Goal: Task Accomplishment & Management: Manage account settings

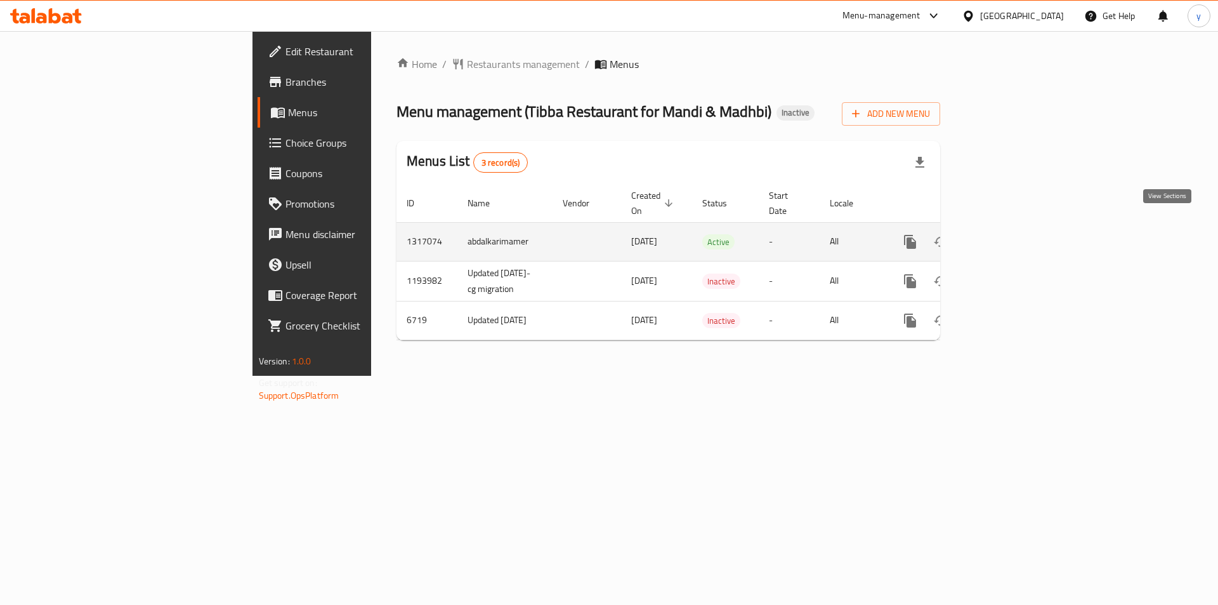
click at [1009, 234] on icon "enhanced table" at bounding box center [1001, 241] width 15 height 15
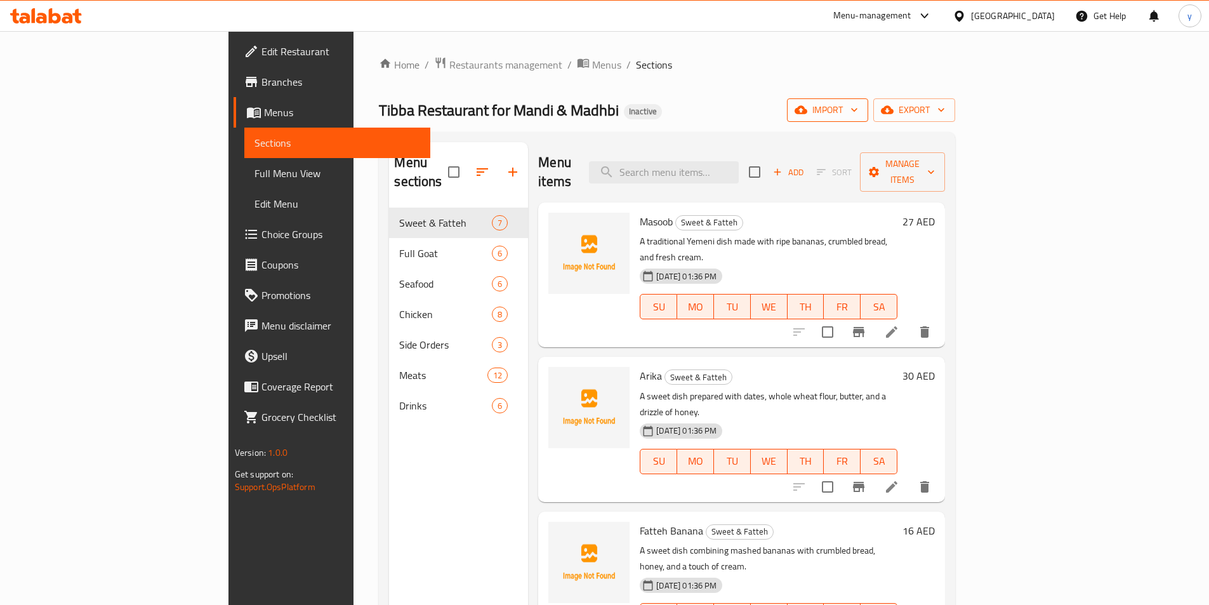
click at [860, 108] on icon "button" at bounding box center [854, 109] width 13 height 13
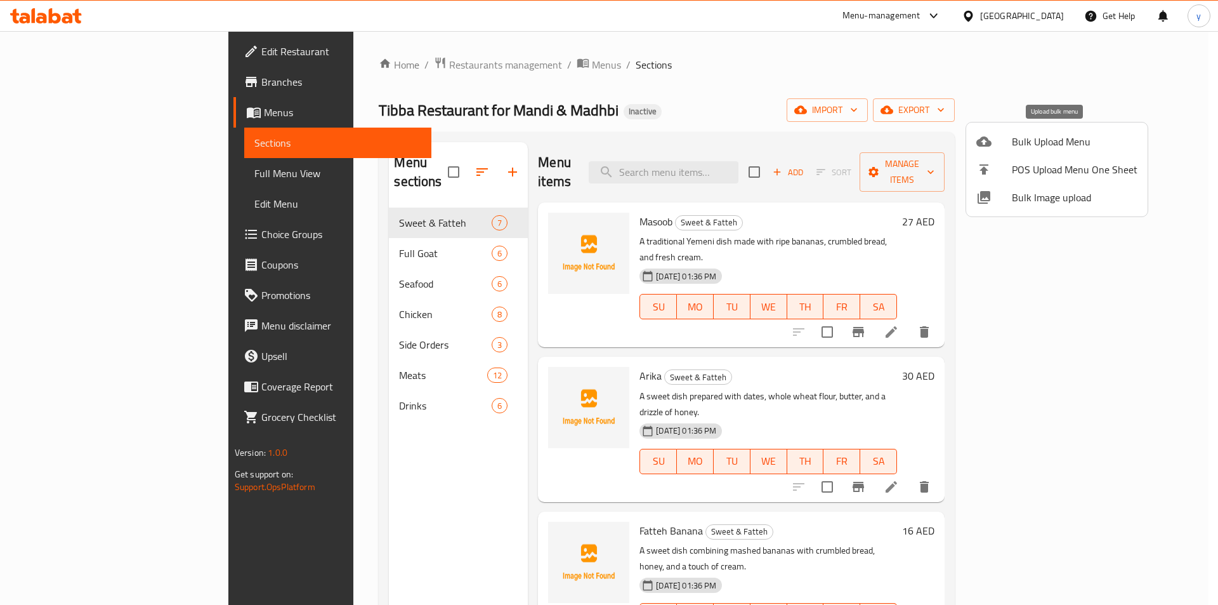
click at [1037, 148] on span "Bulk Upload Menu" at bounding box center [1075, 141] width 126 height 15
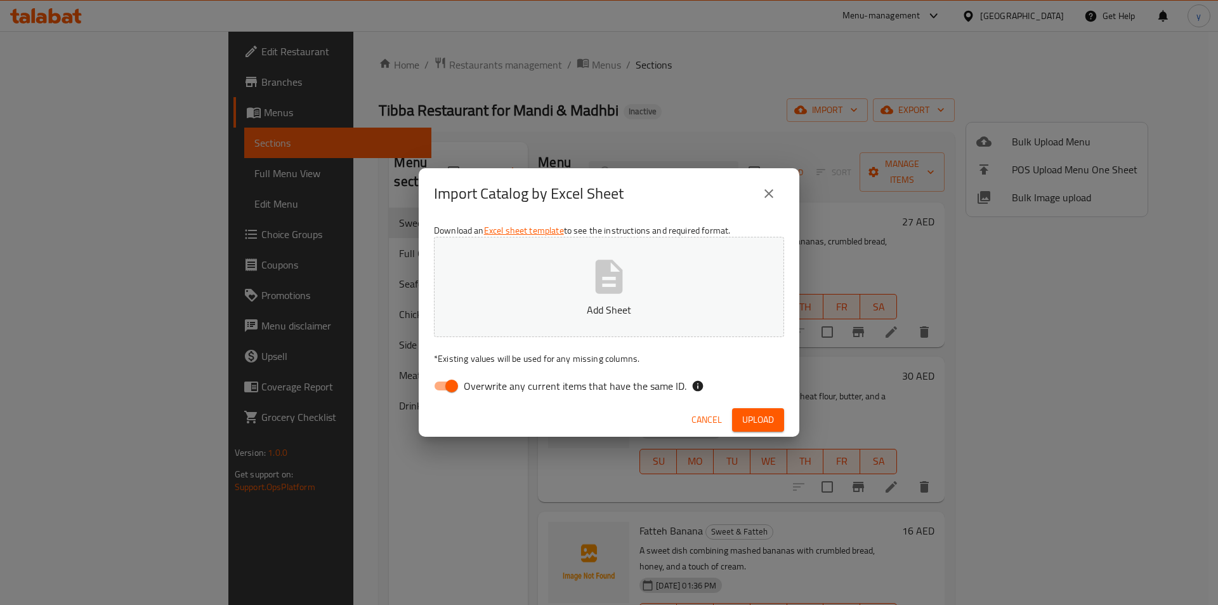
click at [449, 388] on input "Overwrite any current items that have the same ID." at bounding box center [452, 386] width 72 height 24
checkbox input "false"
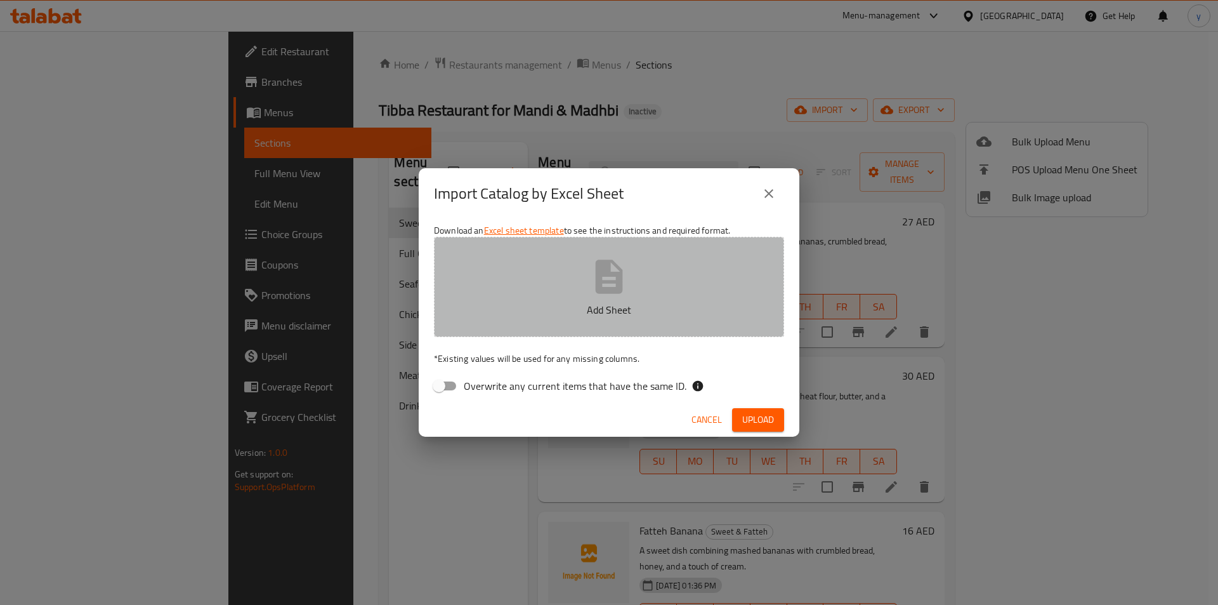
click at [585, 306] on p "Add Sheet" at bounding box center [609, 309] width 311 height 15
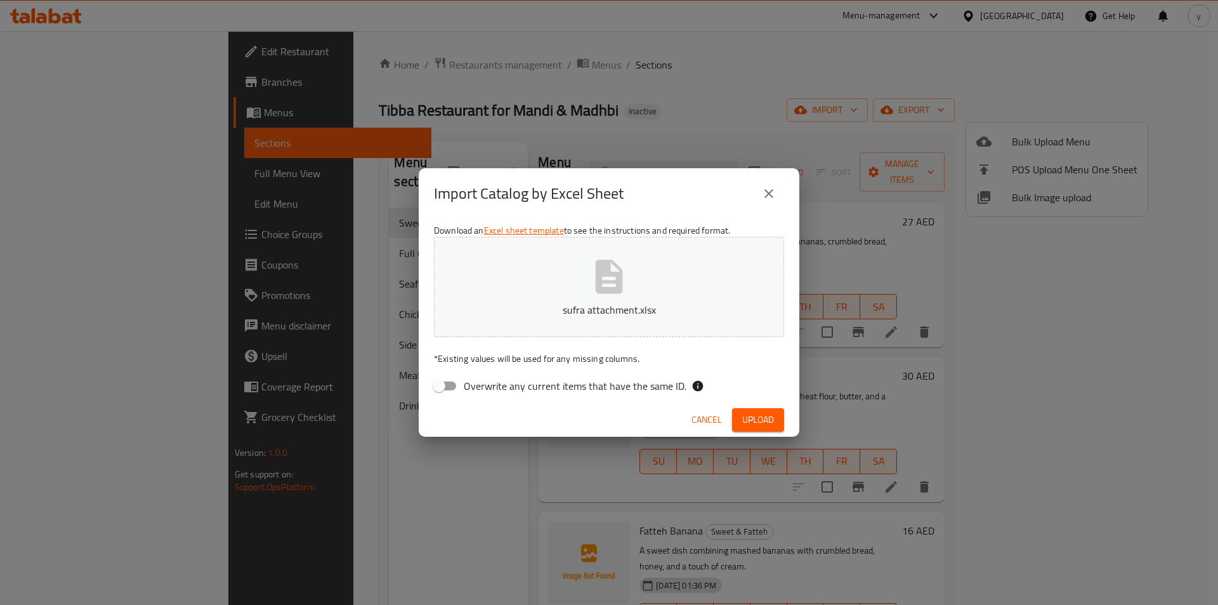
click at [759, 412] on span "Upload" at bounding box center [758, 420] width 32 height 16
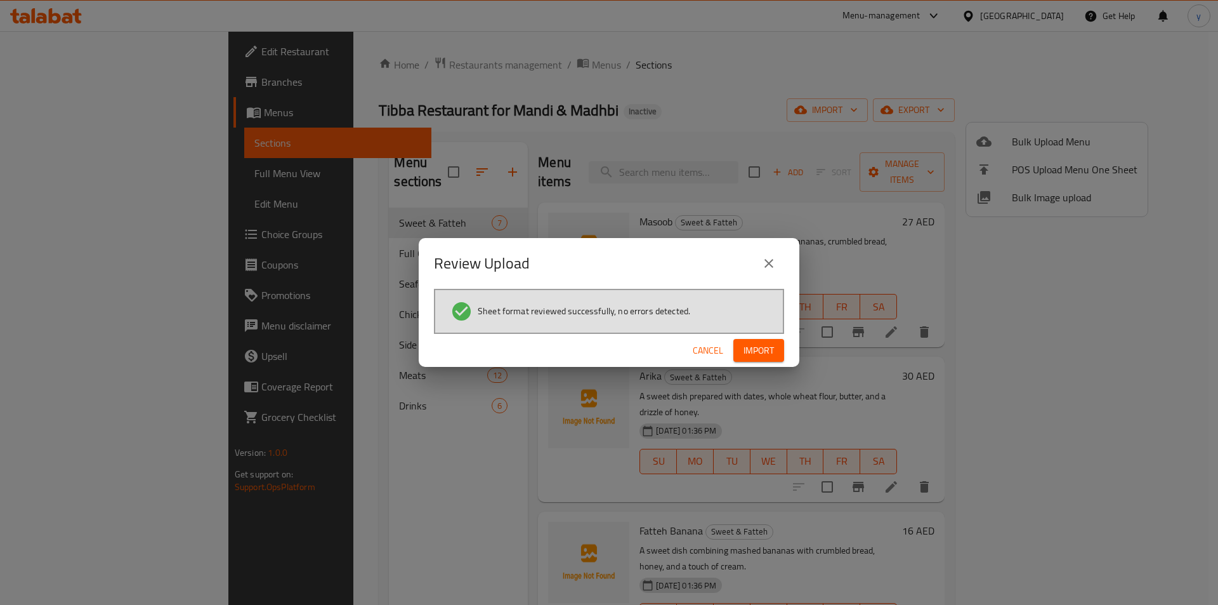
click at [754, 349] on span "Import" at bounding box center [759, 351] width 30 height 16
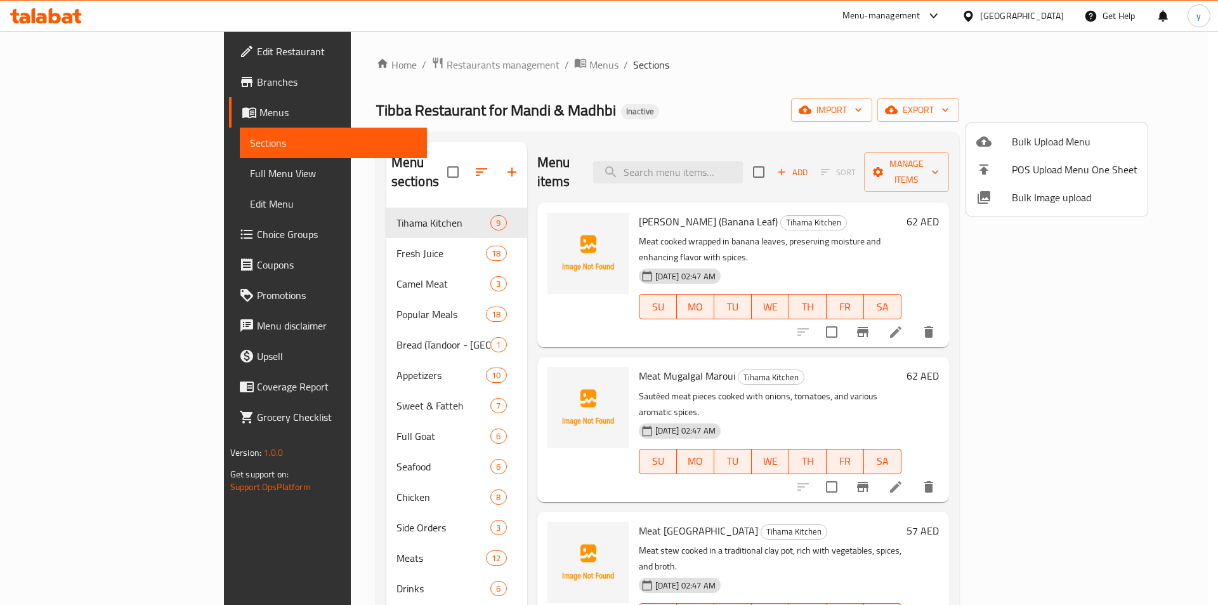
click at [135, 169] on div at bounding box center [609, 302] width 1218 height 605
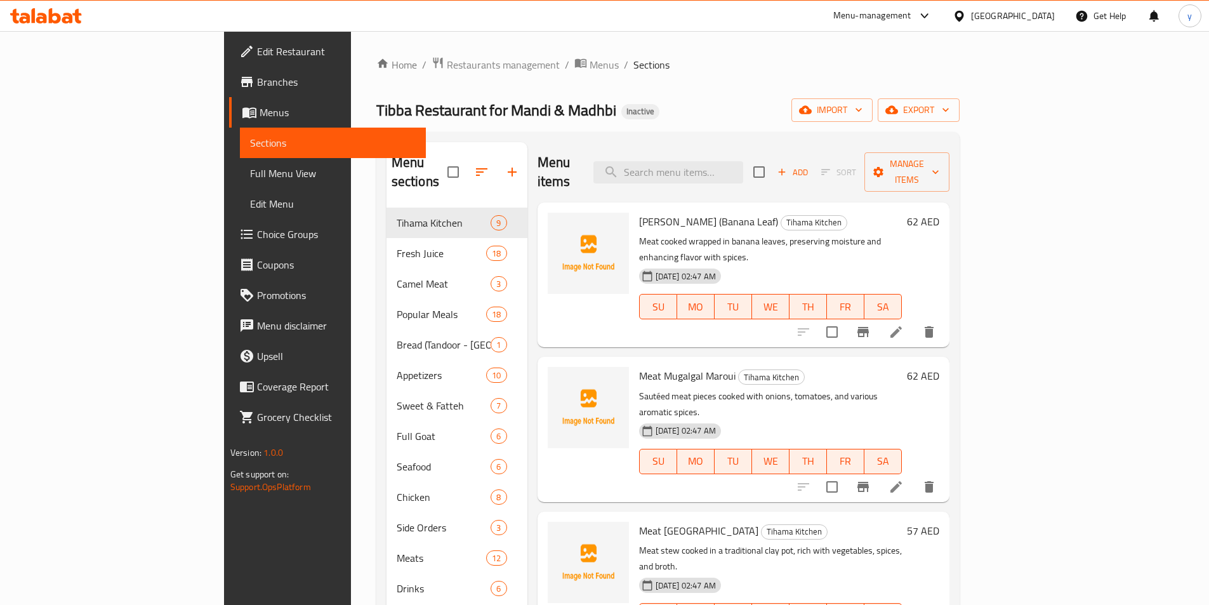
click at [250, 169] on span "Full Menu View" at bounding box center [333, 173] width 166 height 15
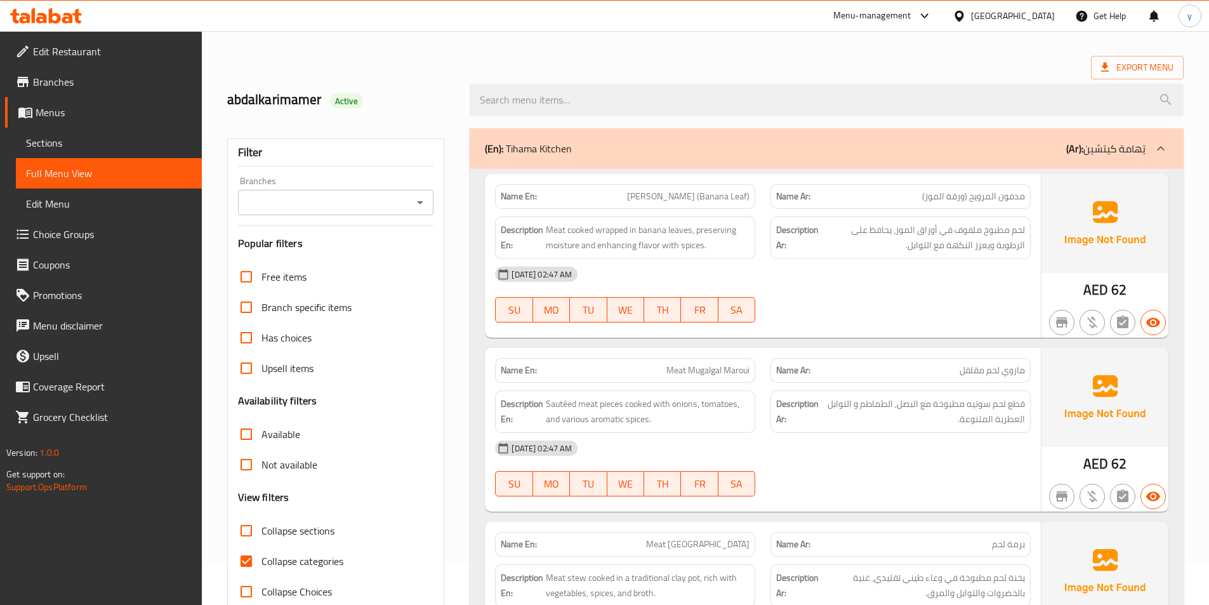
scroll to position [63, 0]
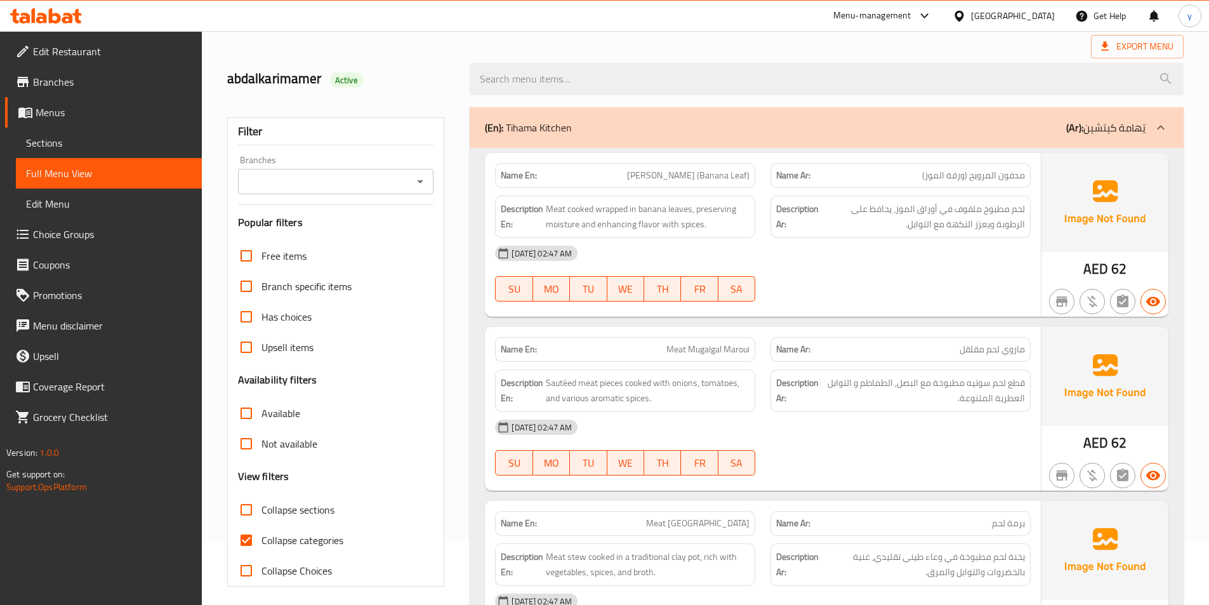
click at [245, 536] on input "Collapse categories" at bounding box center [246, 540] width 30 height 30
checkbox input "false"
click at [246, 506] on input "Collapse sections" at bounding box center [246, 509] width 30 height 30
checkbox input "true"
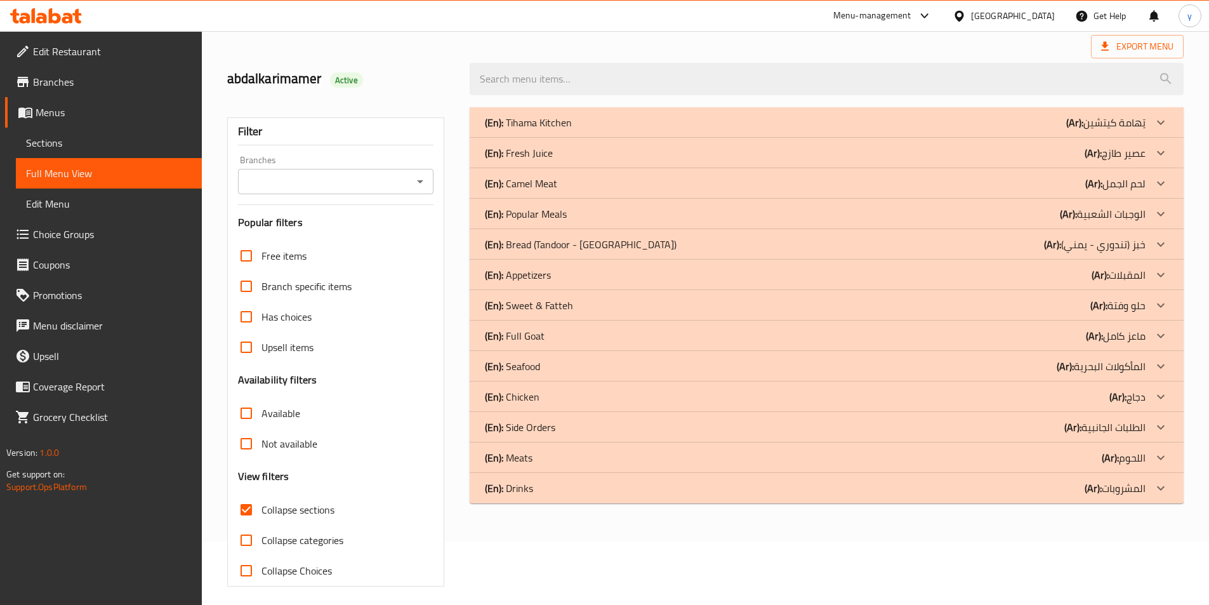
click at [953, 274] on div "(En): Appetizers (Ar): المقبلات" at bounding box center [815, 274] width 660 height 15
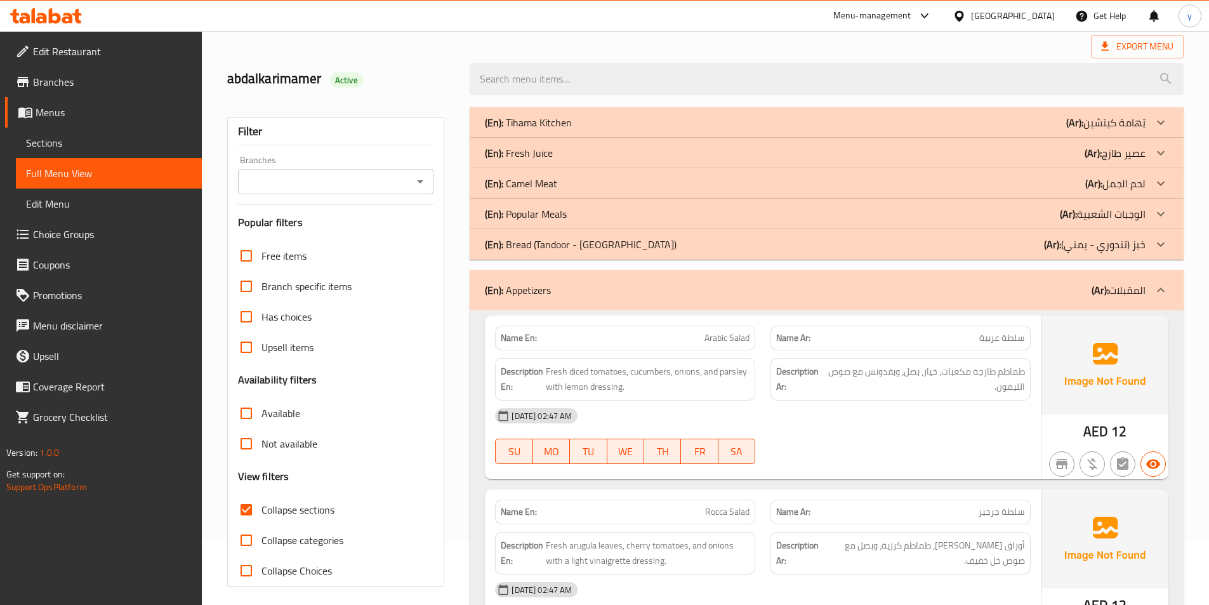
click at [900, 248] on div "(En): Bread (Tandoor - Yemeni) (Ar): خبز (تندوري - يمني)" at bounding box center [815, 244] width 660 height 15
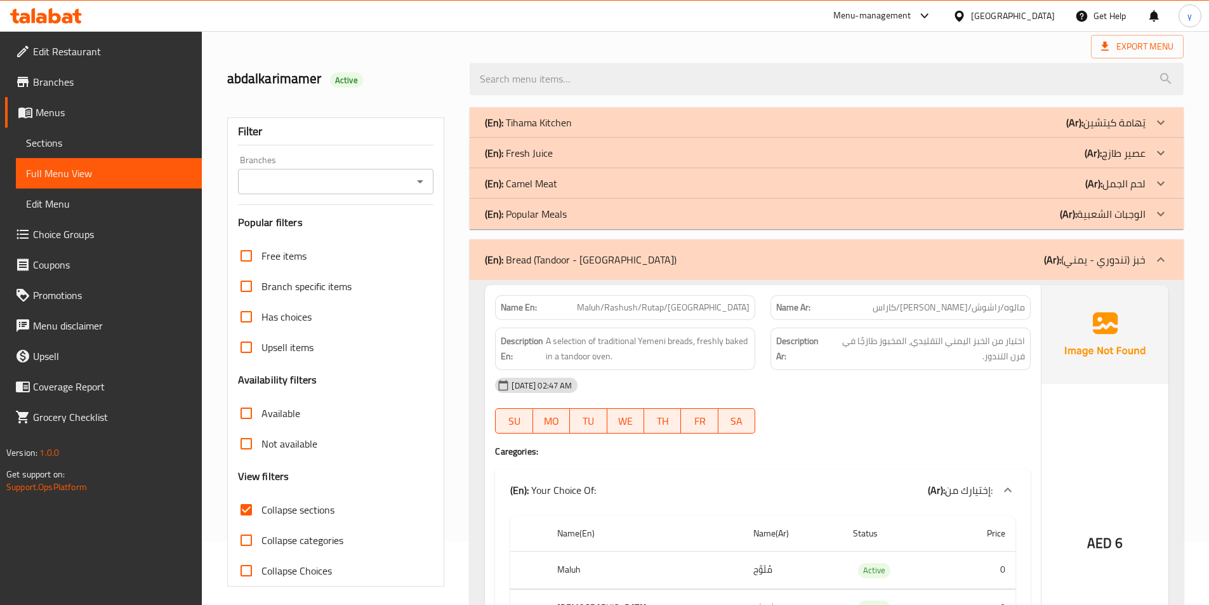
click at [869, 218] on div "(En): Popular Meals (Ar): الوجبات الشعبية" at bounding box center [815, 213] width 660 height 15
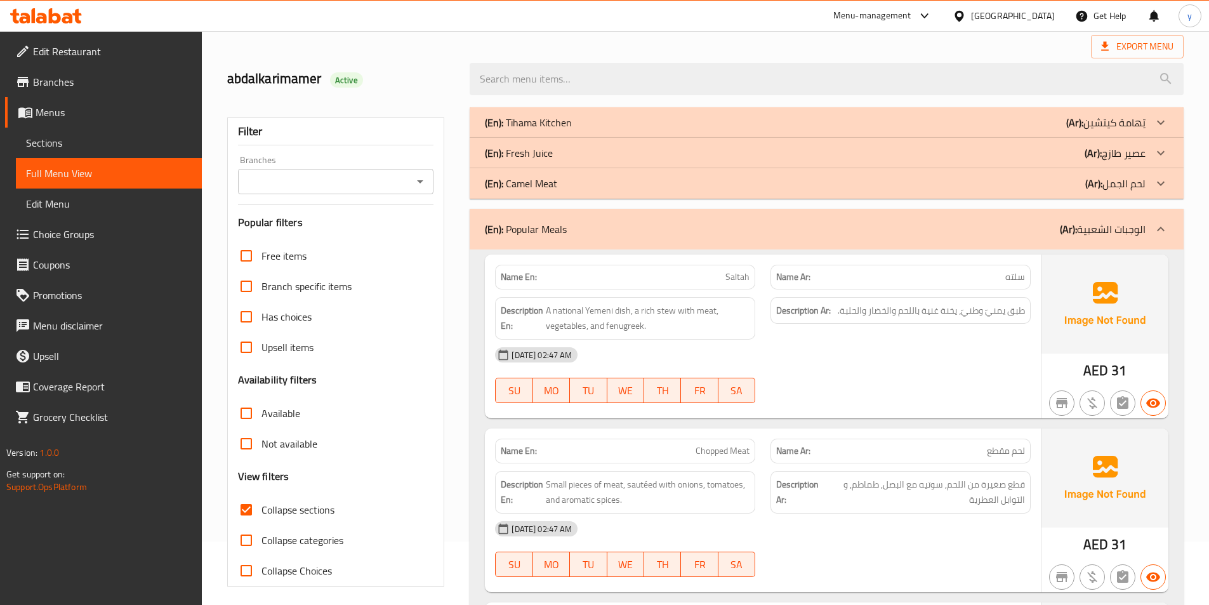
click at [826, 185] on div "(En): Camel Meat (Ar): لحم الجمل" at bounding box center [815, 183] width 660 height 15
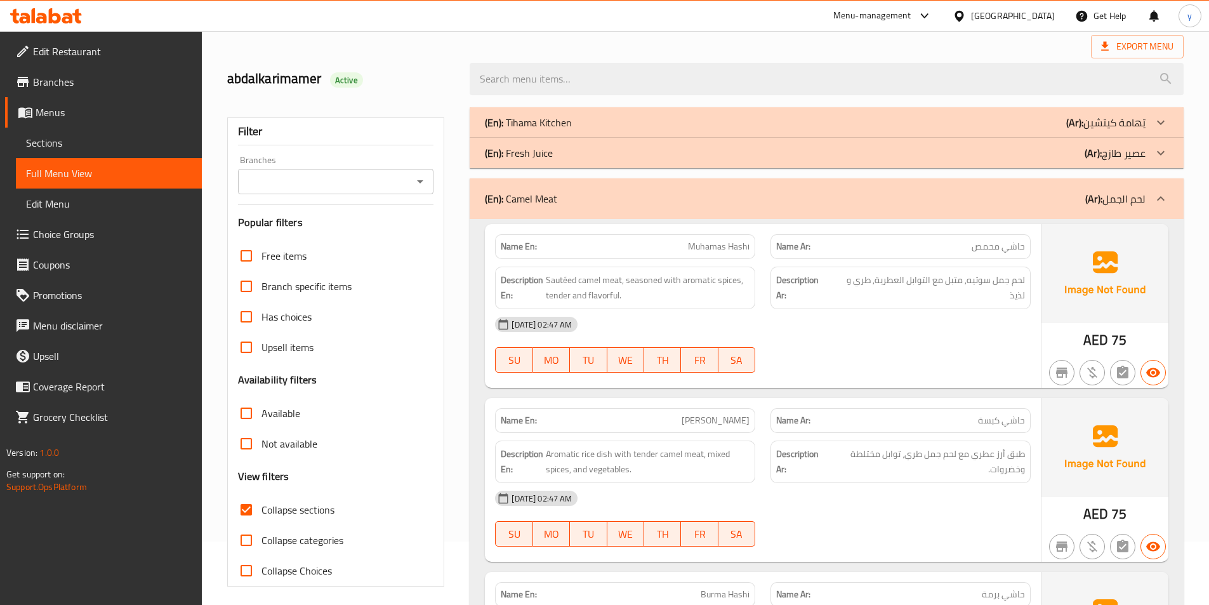
click at [816, 157] on div "(En): Fresh Juice (Ar): عصير طازج" at bounding box center [815, 152] width 660 height 15
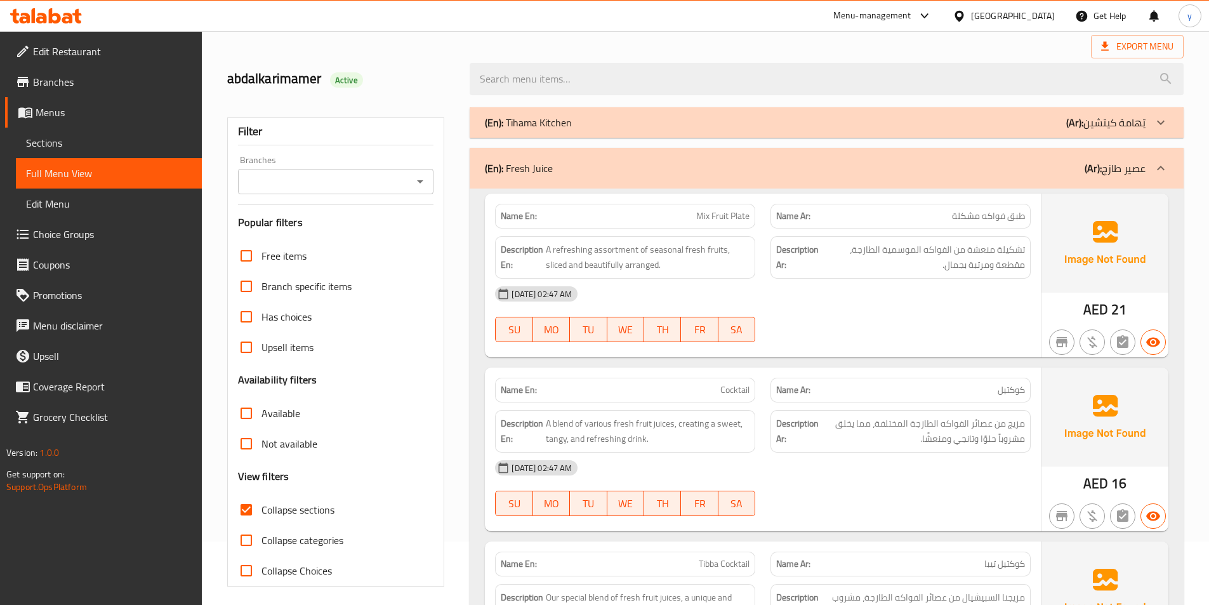
click at [1165, 123] on icon at bounding box center [1160, 122] width 15 height 15
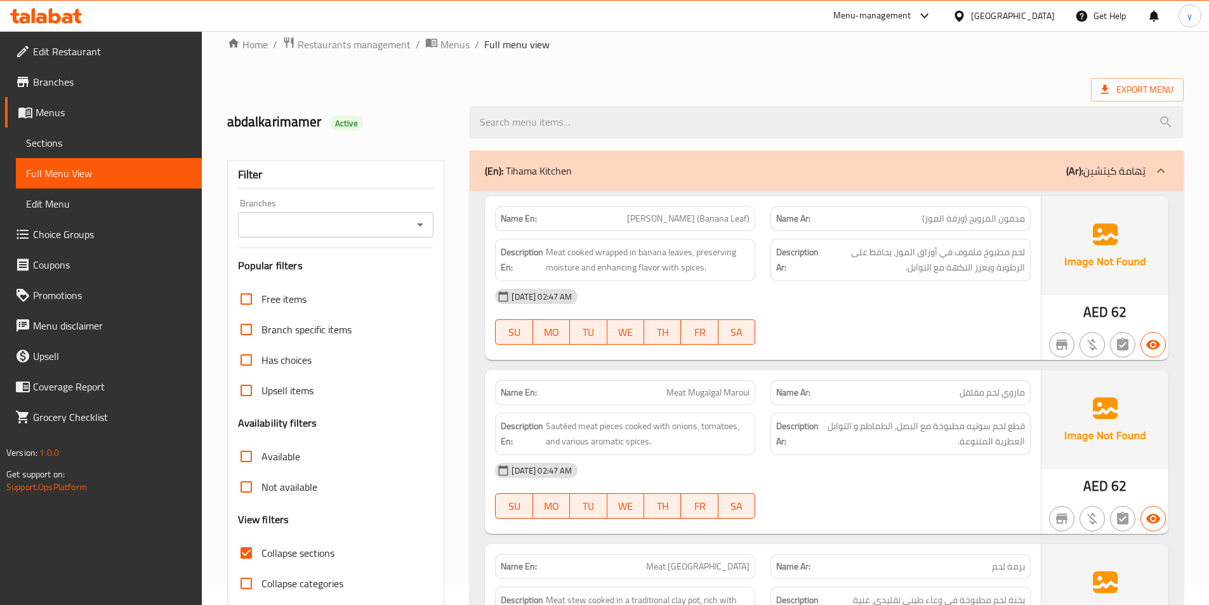
scroll to position [0, 0]
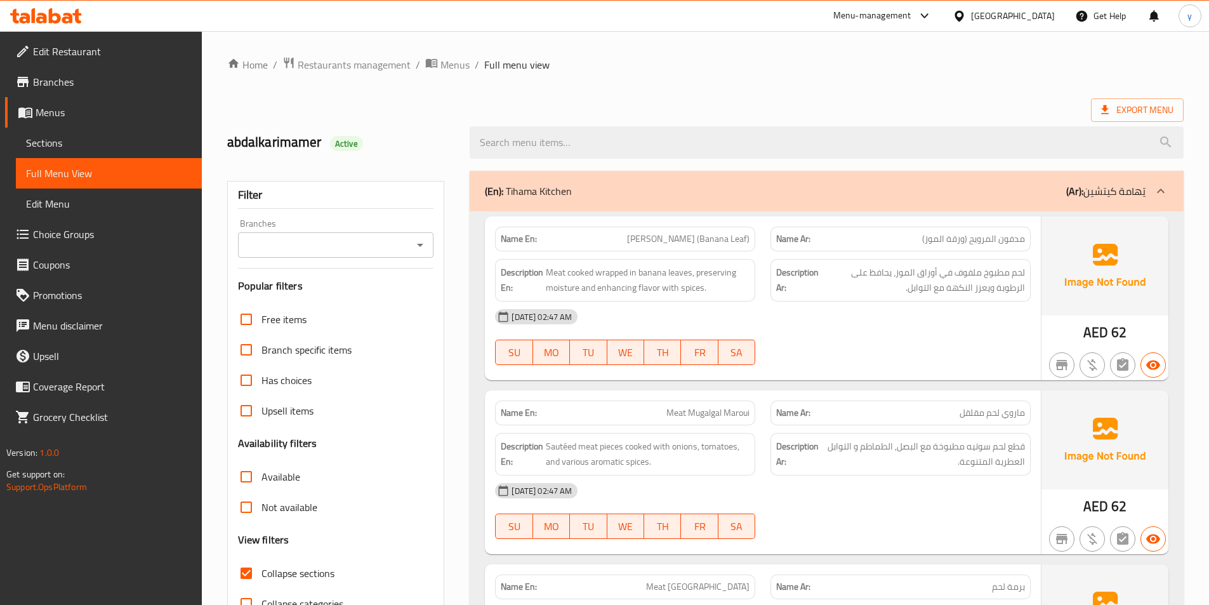
click at [647, 105] on div "Export Menu" at bounding box center [705, 109] width 956 height 23
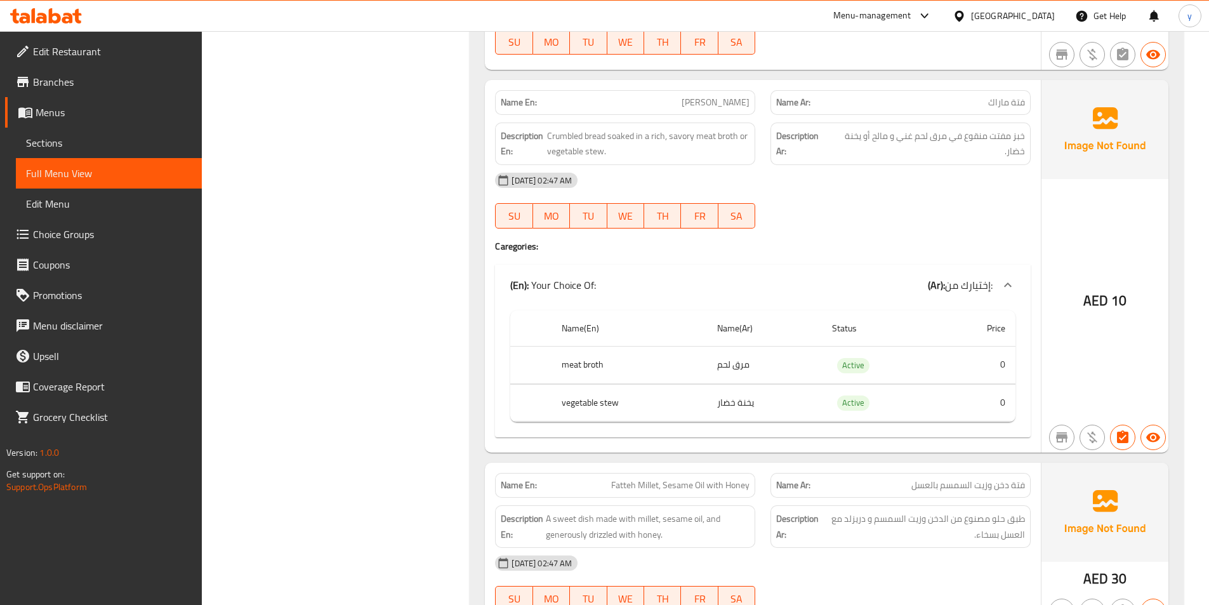
scroll to position [1332, 0]
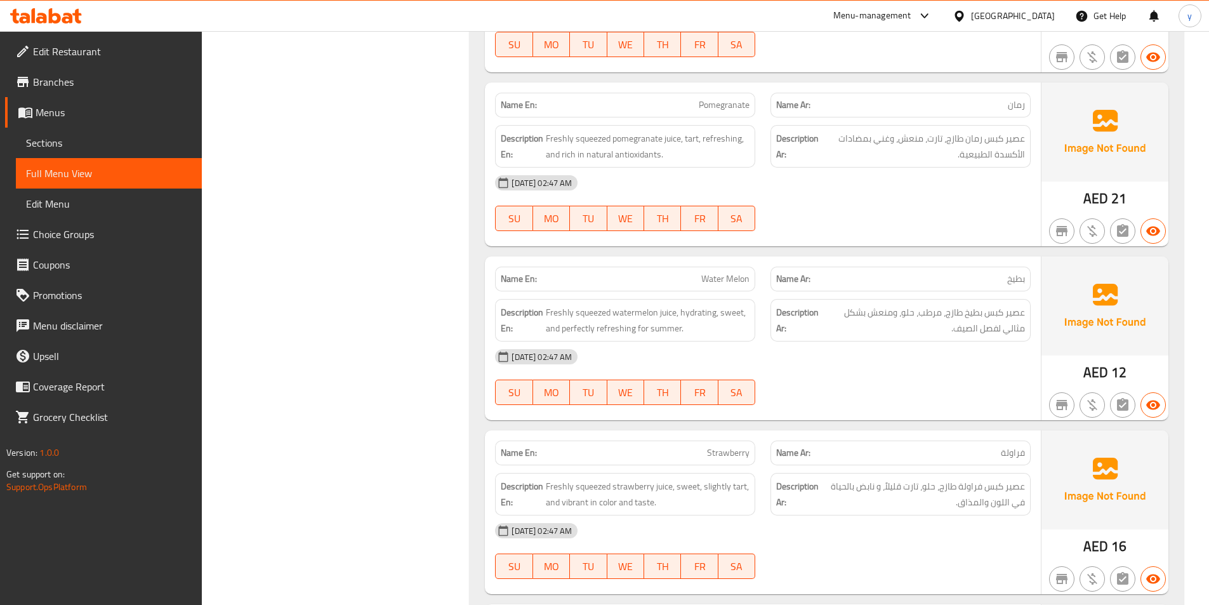
scroll to position [2665, 0]
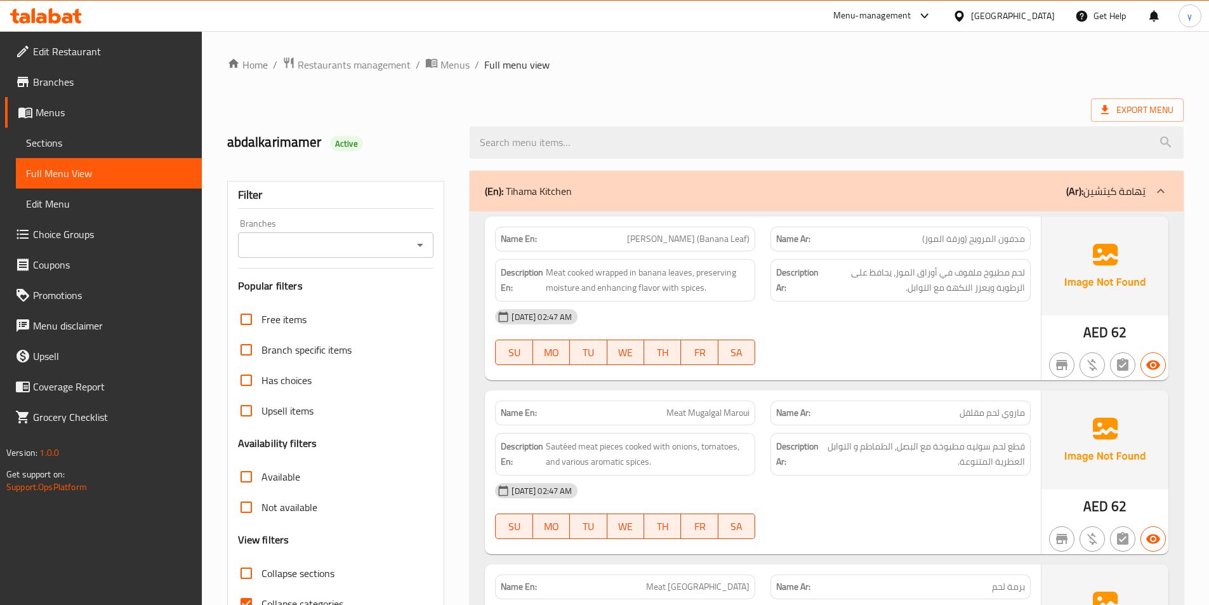
click at [96, 115] on span "Menus" at bounding box center [114, 112] width 156 height 15
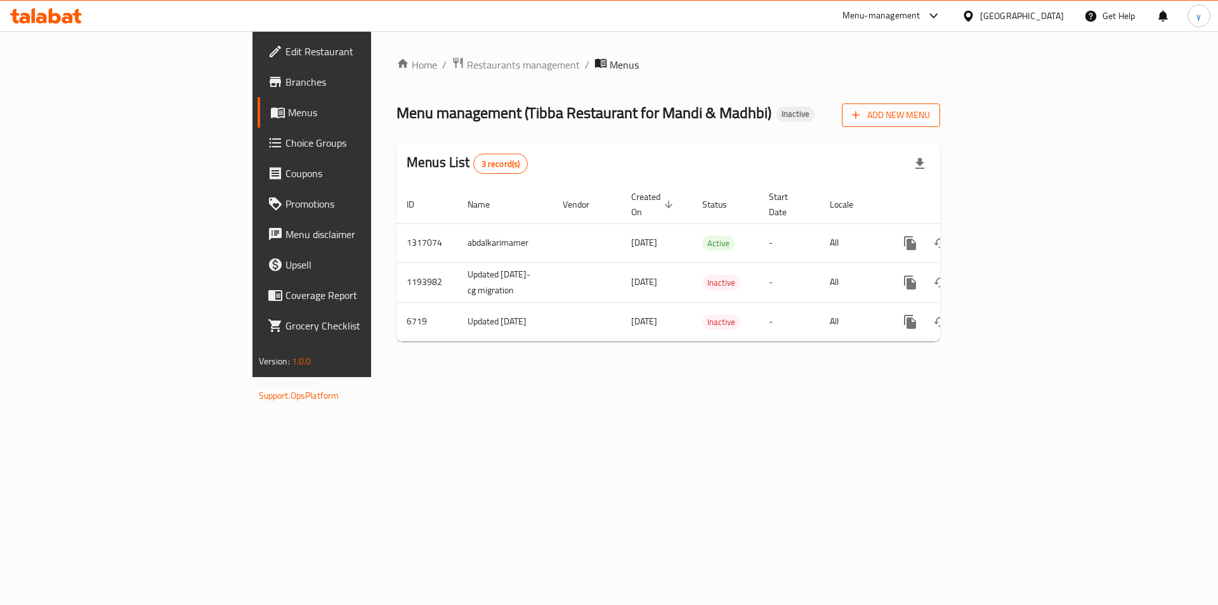
click at [930, 117] on span "Add New Menu" at bounding box center [891, 115] width 78 height 16
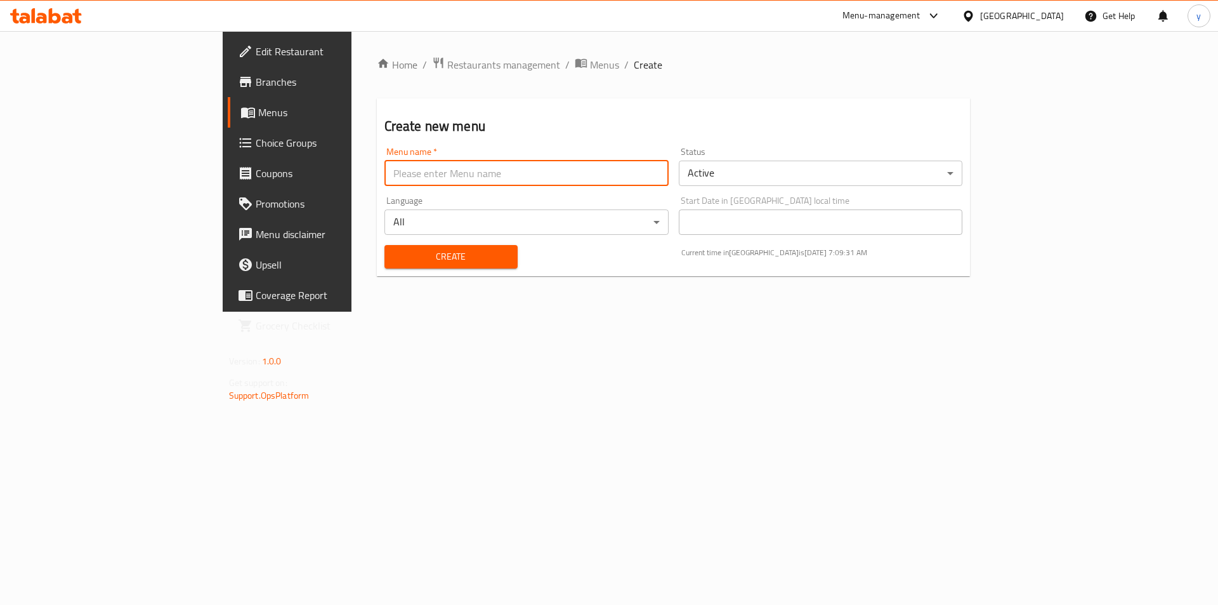
click at [494, 181] on input "text" at bounding box center [526, 173] width 284 height 25
type input "[DATE]"
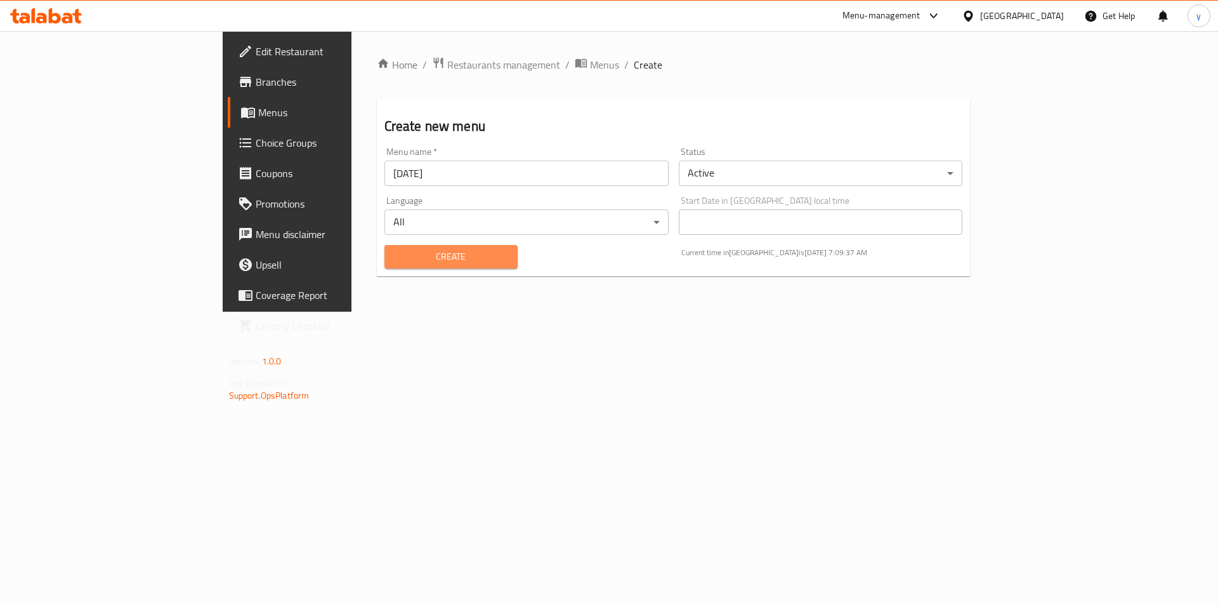
click at [427, 250] on span "Create" at bounding box center [451, 257] width 113 height 16
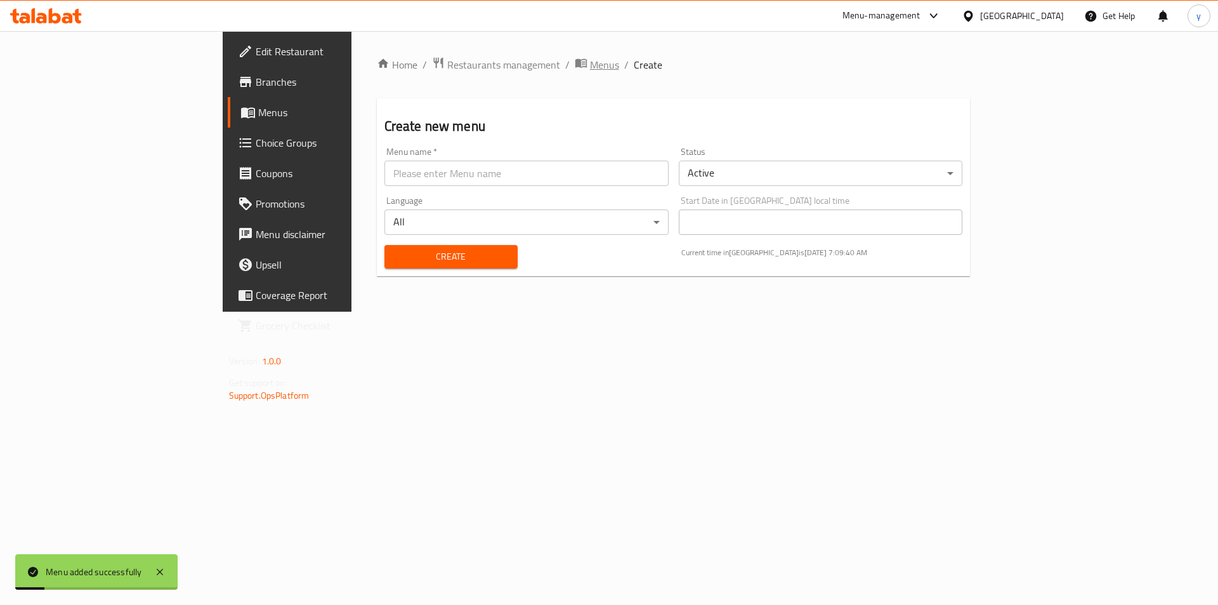
click at [590, 67] on span "Menus" at bounding box center [604, 64] width 29 height 15
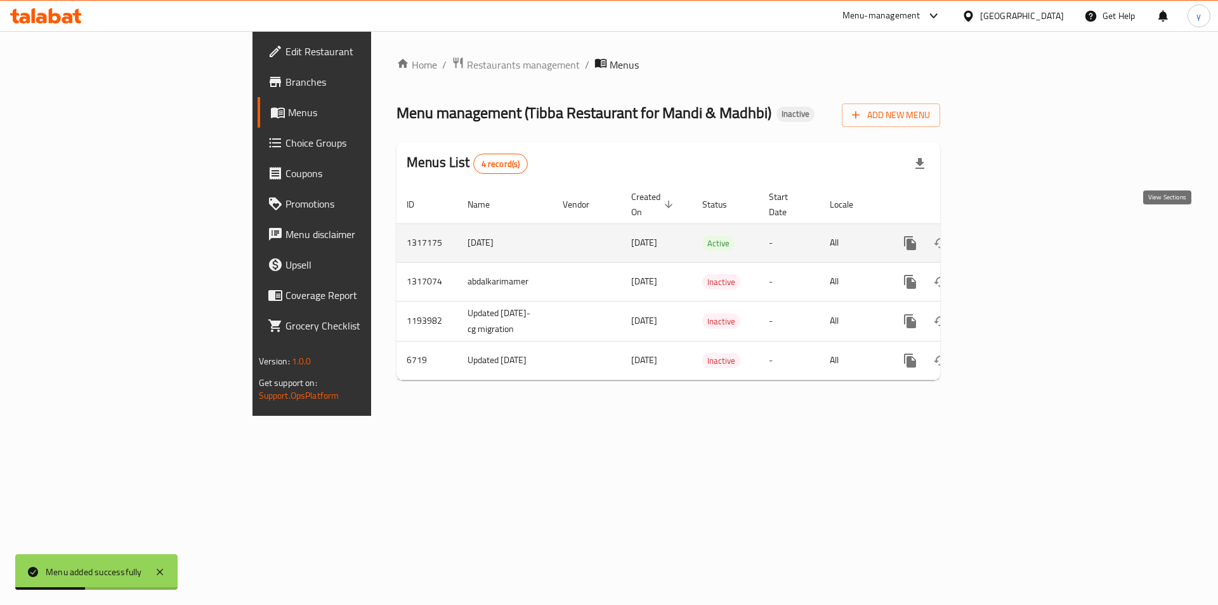
click at [1009, 235] on icon "enhanced table" at bounding box center [1001, 242] width 15 height 15
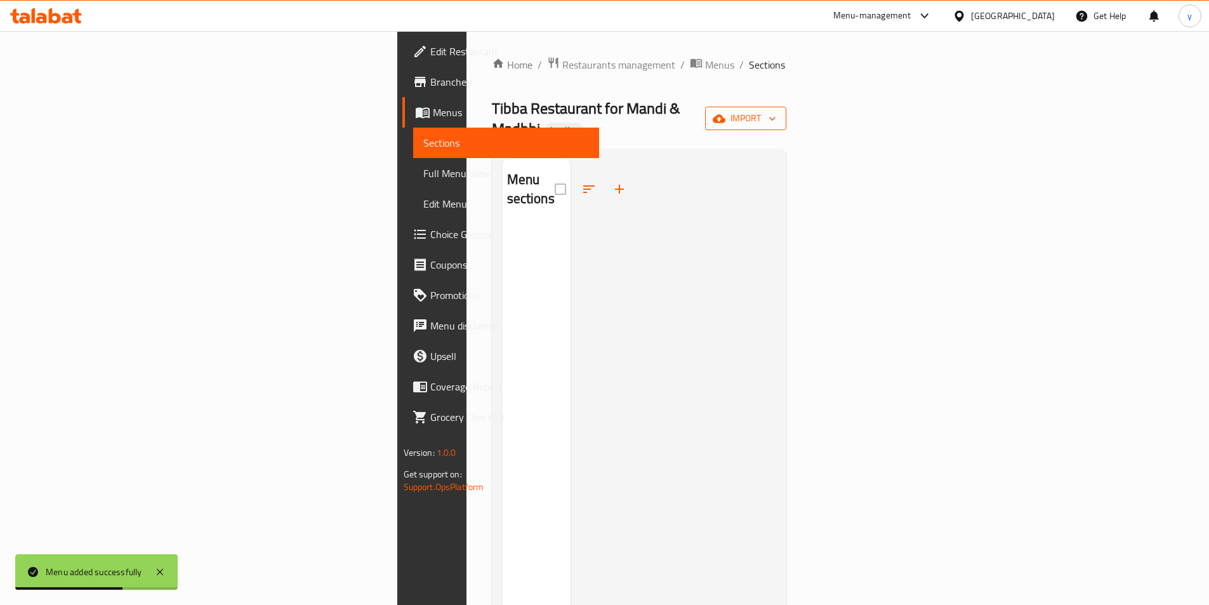
click at [776, 110] on span "import" at bounding box center [745, 118] width 61 height 16
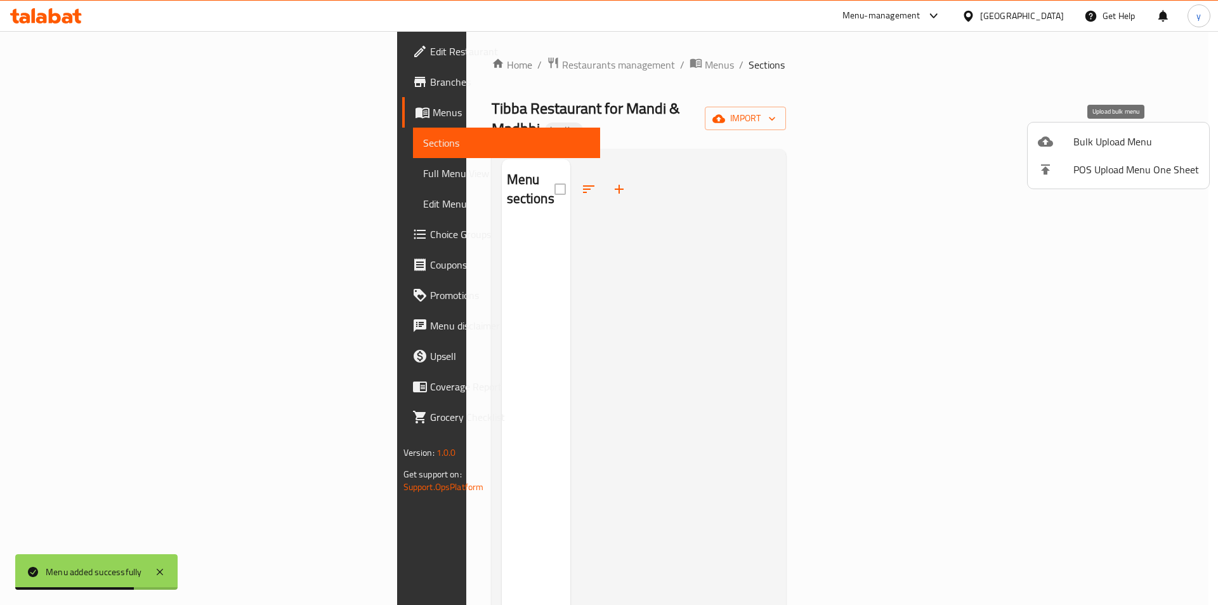
click at [1070, 131] on li "Bulk Upload Menu" at bounding box center [1118, 142] width 181 height 28
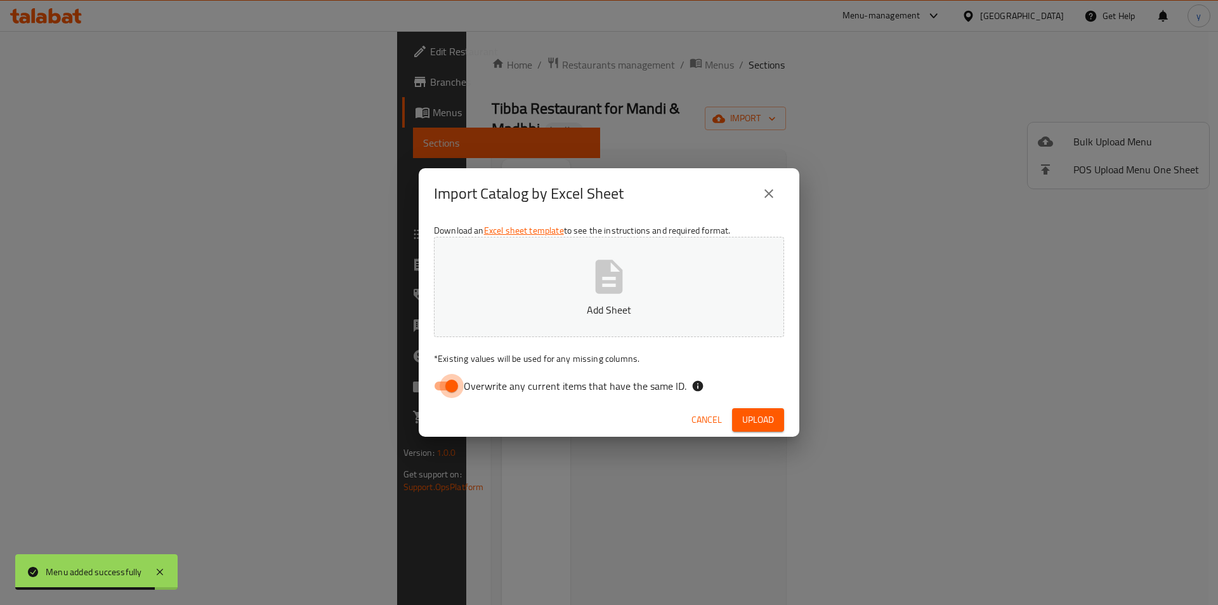
click at [452, 379] on input "Overwrite any current items that have the same ID." at bounding box center [452, 386] width 72 height 24
checkbox input "false"
click at [549, 322] on button "Add Sheet" at bounding box center [609, 287] width 350 height 100
click at [756, 412] on span "Upload" at bounding box center [758, 420] width 32 height 16
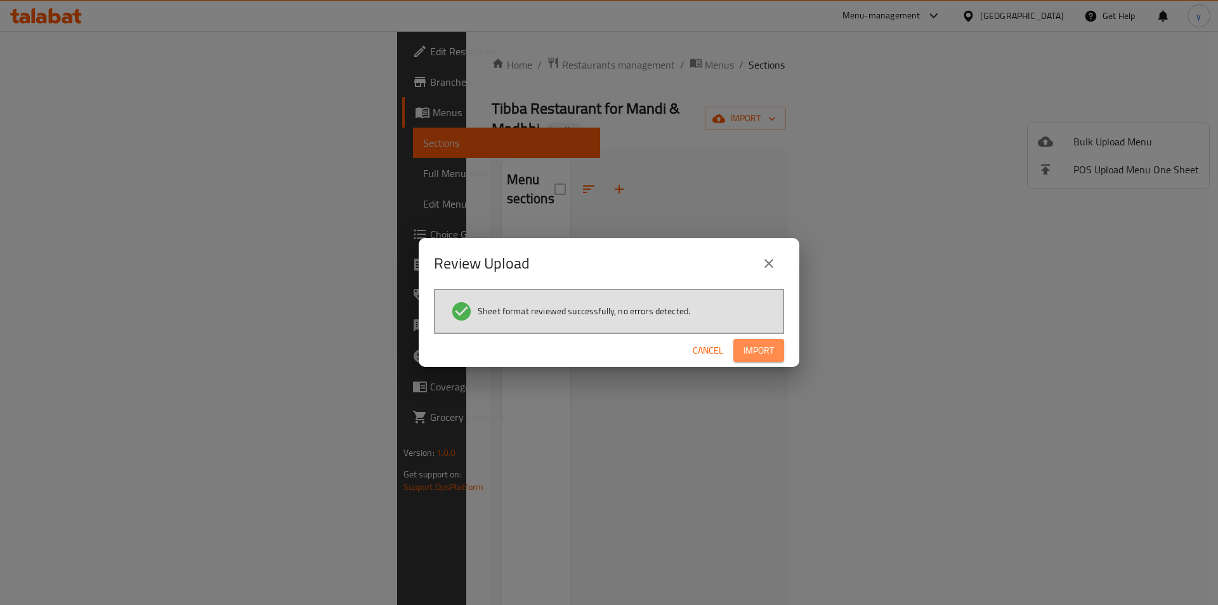
click at [773, 350] on span "Import" at bounding box center [759, 351] width 30 height 16
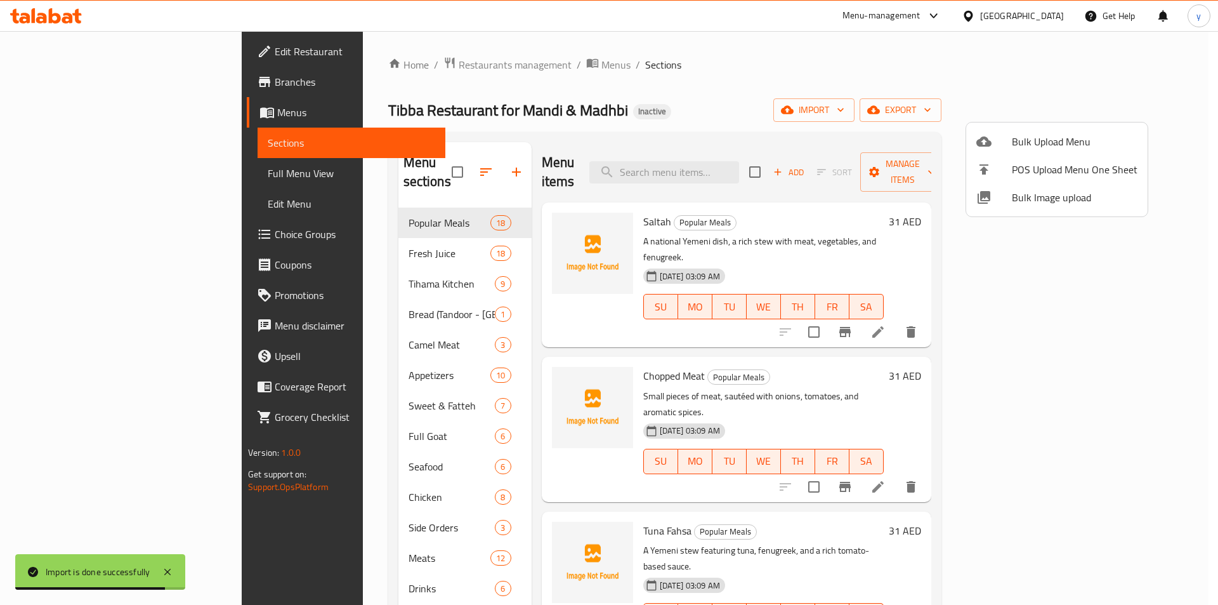
click at [122, 175] on div at bounding box center [609, 302] width 1218 height 605
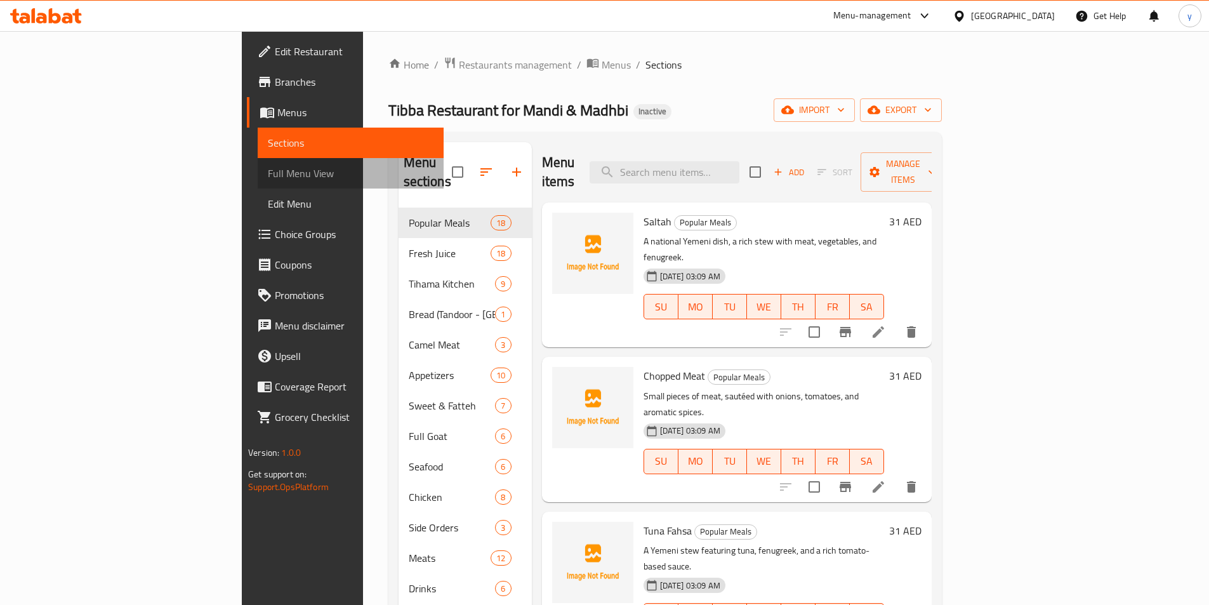
click at [268, 173] on span "Full Menu View" at bounding box center [351, 173] width 166 height 15
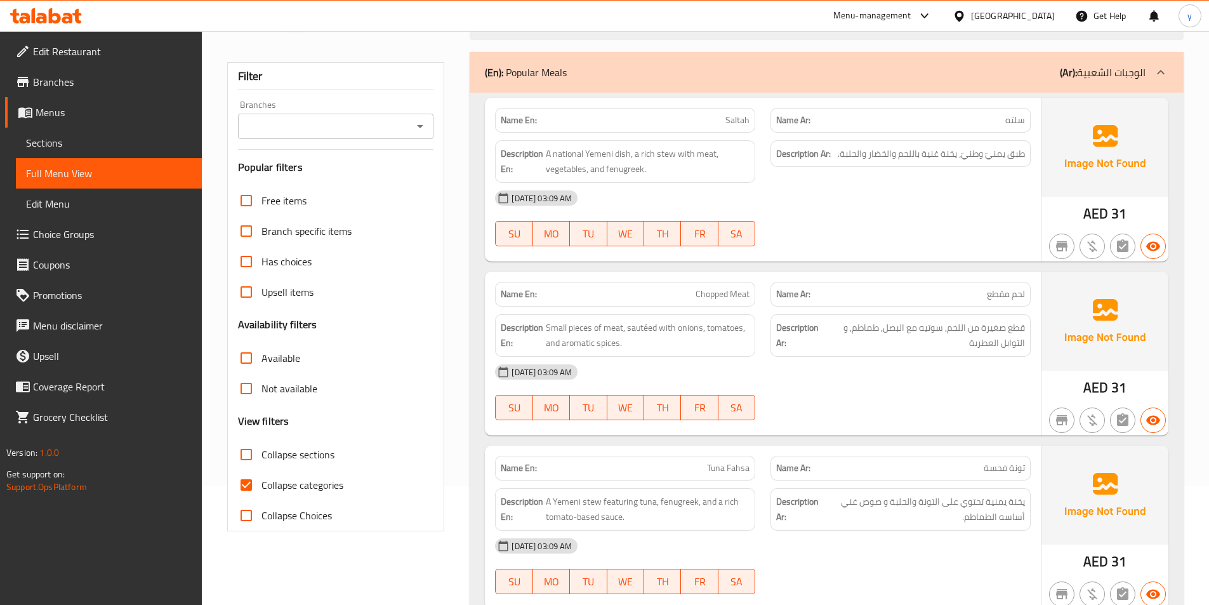
scroll to position [254, 0]
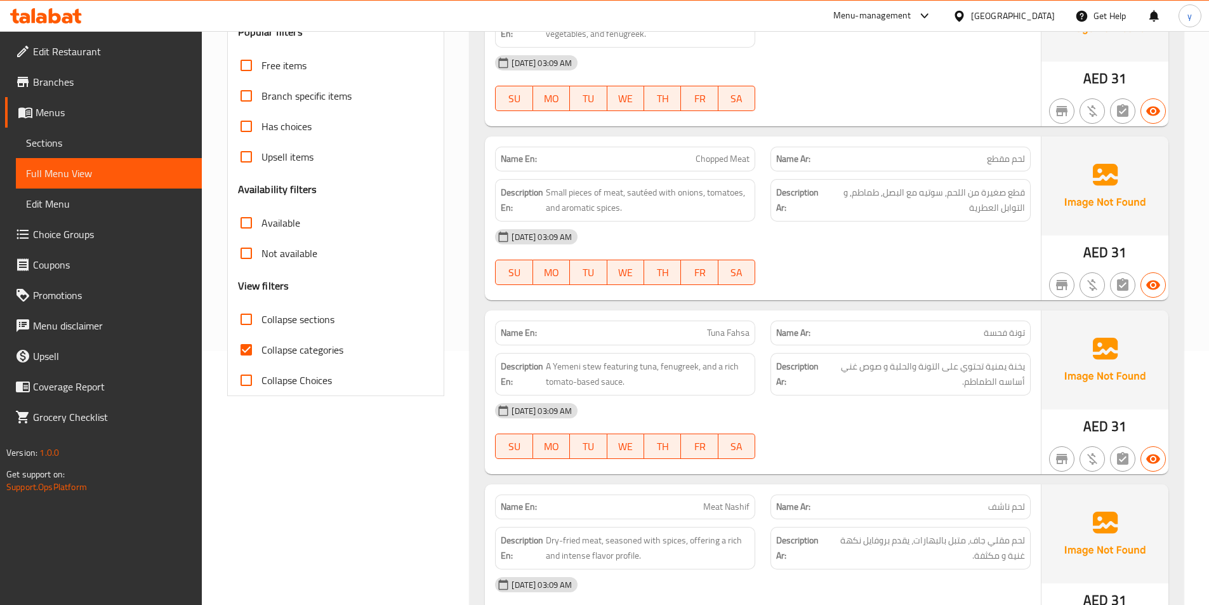
click at [246, 348] on input "Collapse categories" at bounding box center [246, 349] width 30 height 30
checkbox input "false"
click at [251, 320] on input "Collapse sections" at bounding box center [246, 319] width 30 height 30
checkbox input "true"
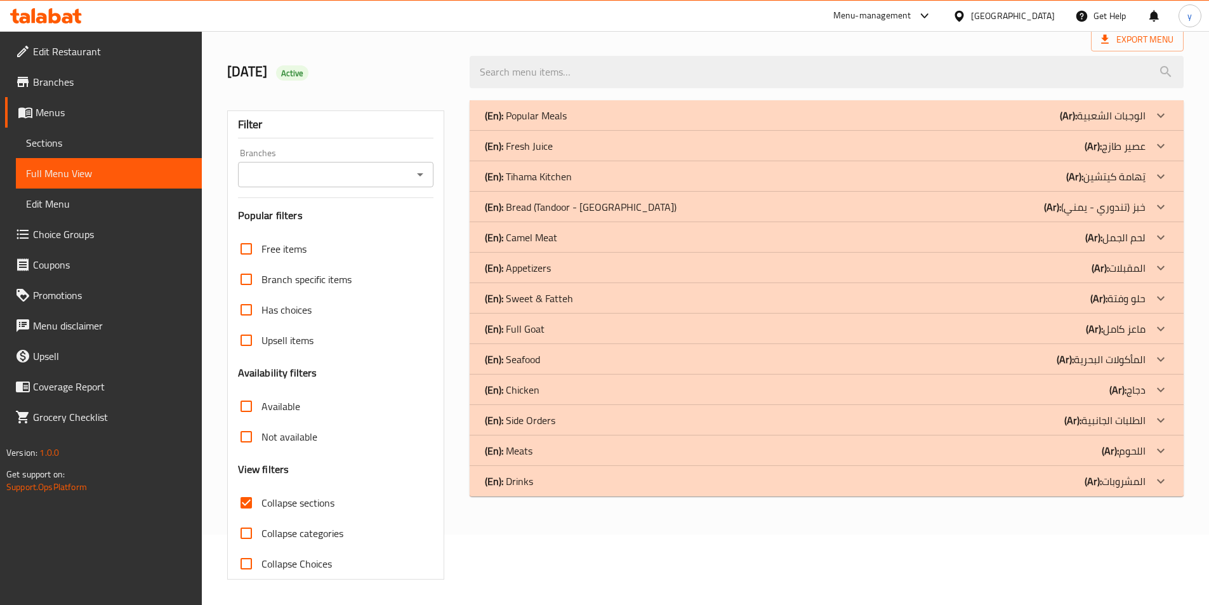
scroll to position [70, 0]
click at [618, 143] on div "(En): Fresh Juice (Ar): عصير طازج" at bounding box center [815, 145] width 660 height 15
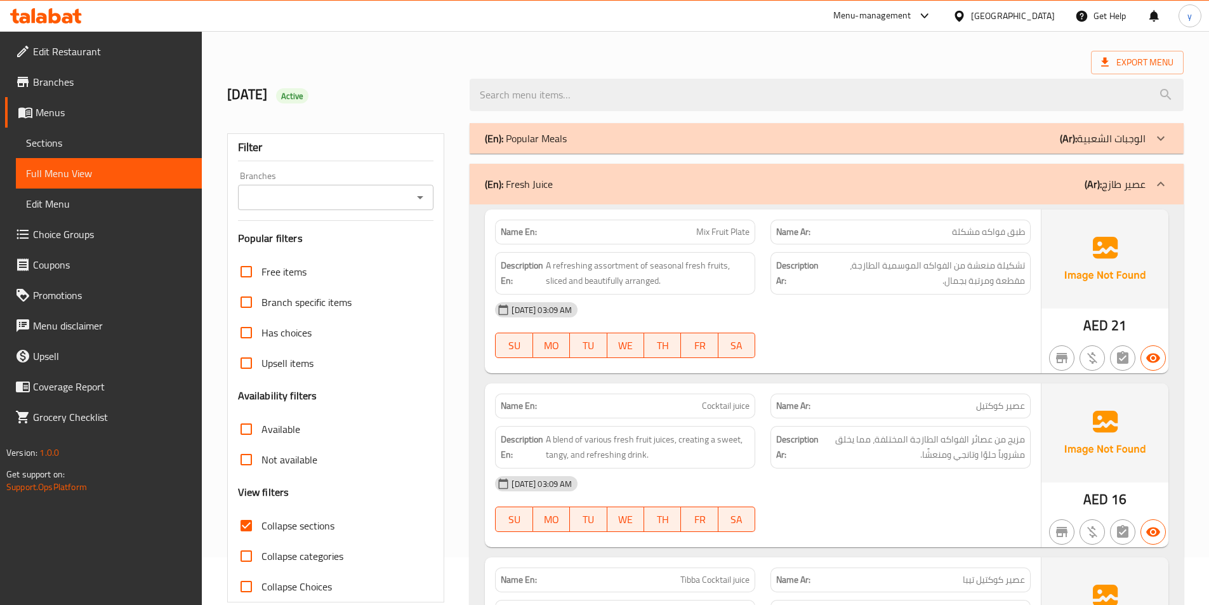
scroll to position [127, 0]
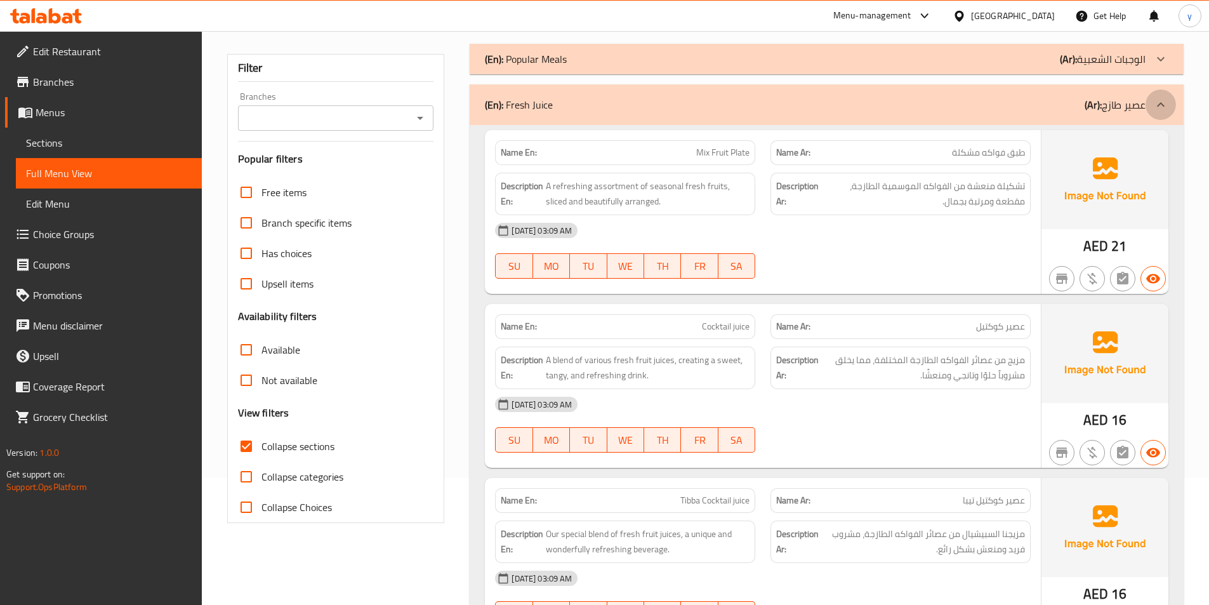
click at [1160, 96] on div at bounding box center [1160, 104] width 30 height 30
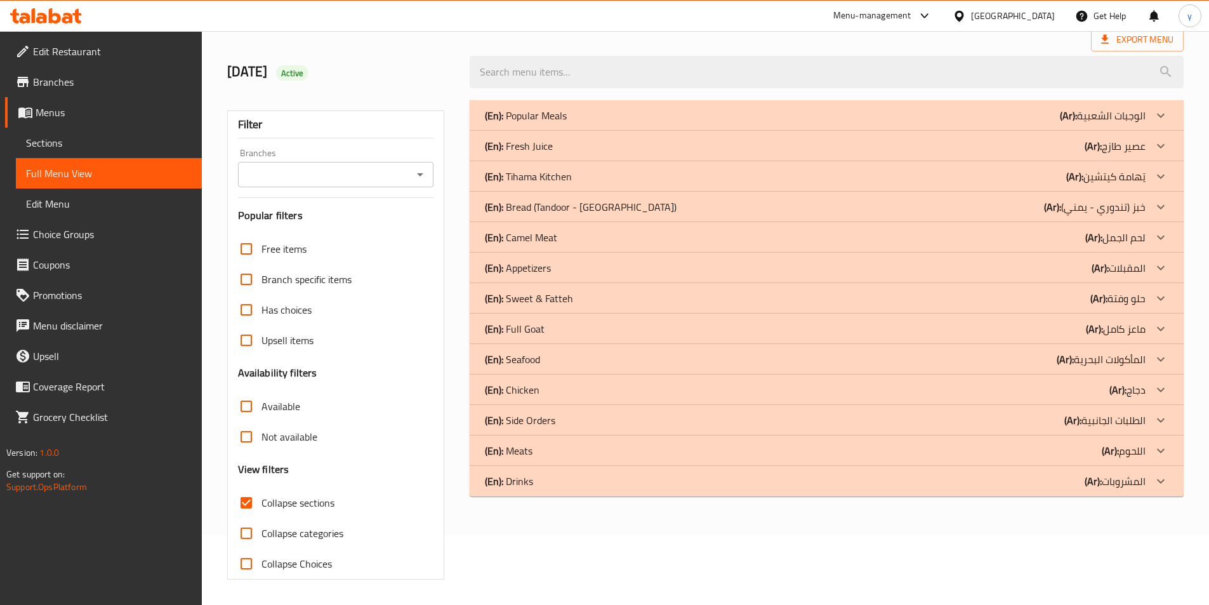
scroll to position [70, 0]
click at [667, 267] on div "(En): Appetizers (Ar): المقبلات" at bounding box center [815, 267] width 660 height 15
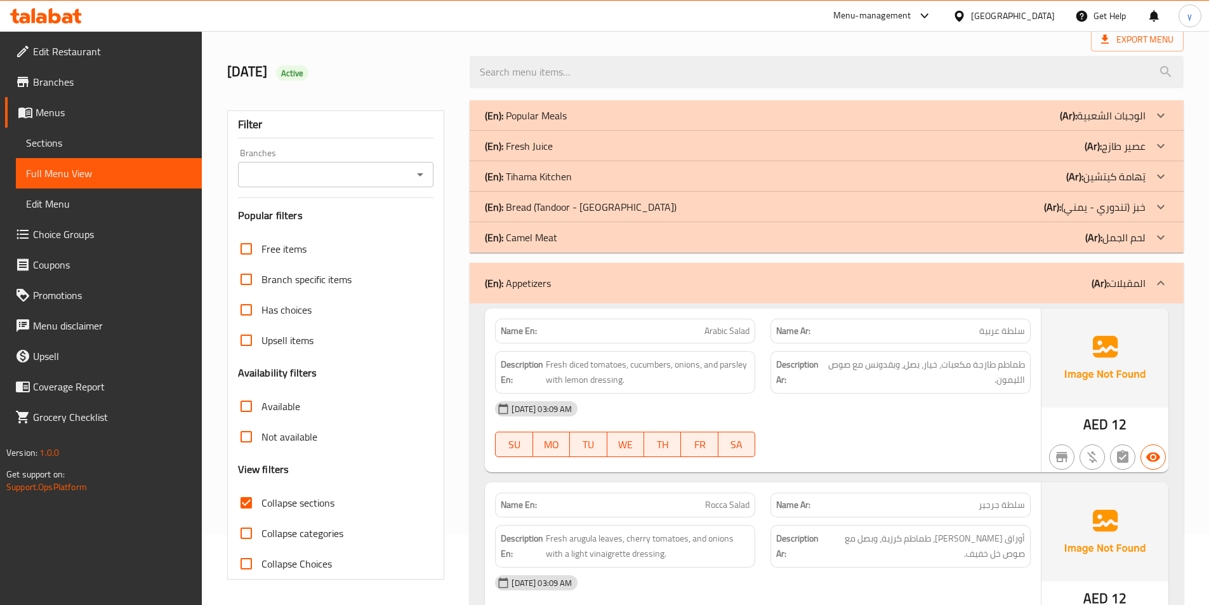
click at [676, 232] on div "(En): Camel Meat (Ar): لحم الجمل" at bounding box center [815, 237] width 660 height 15
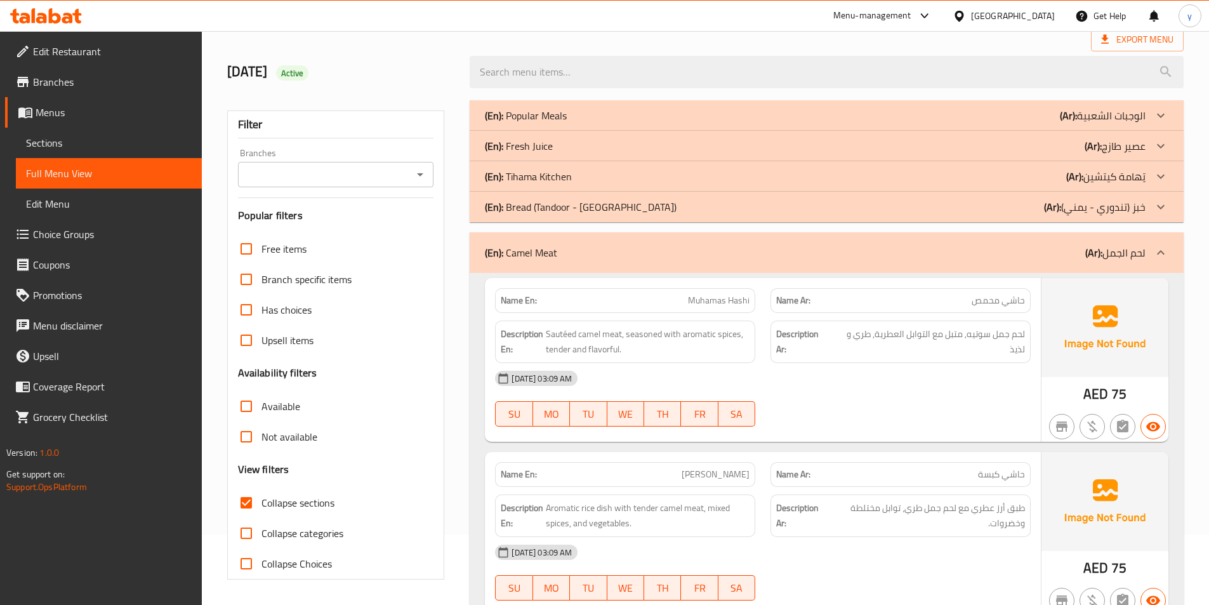
click at [673, 200] on div "(En): Bread (Tandoor - Yemeni) (Ar): خبز (تندوري - يمني)" at bounding box center [815, 206] width 660 height 15
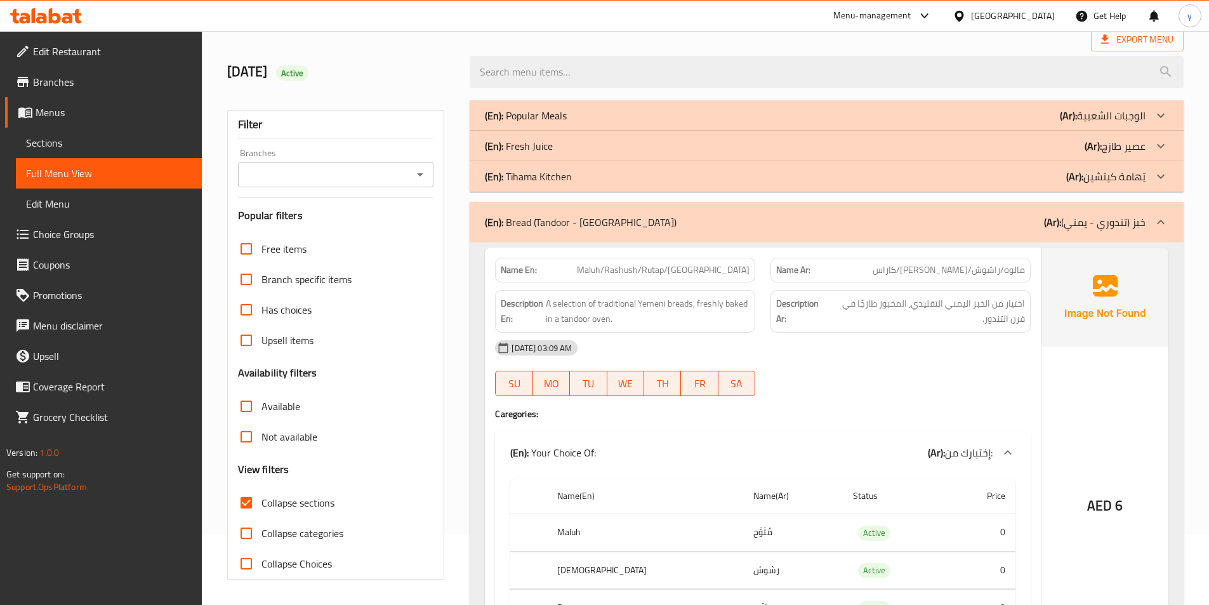
click at [631, 177] on div "(En): Tihama Kitchen (Ar): تِهامة كيتشين" at bounding box center [815, 176] width 660 height 15
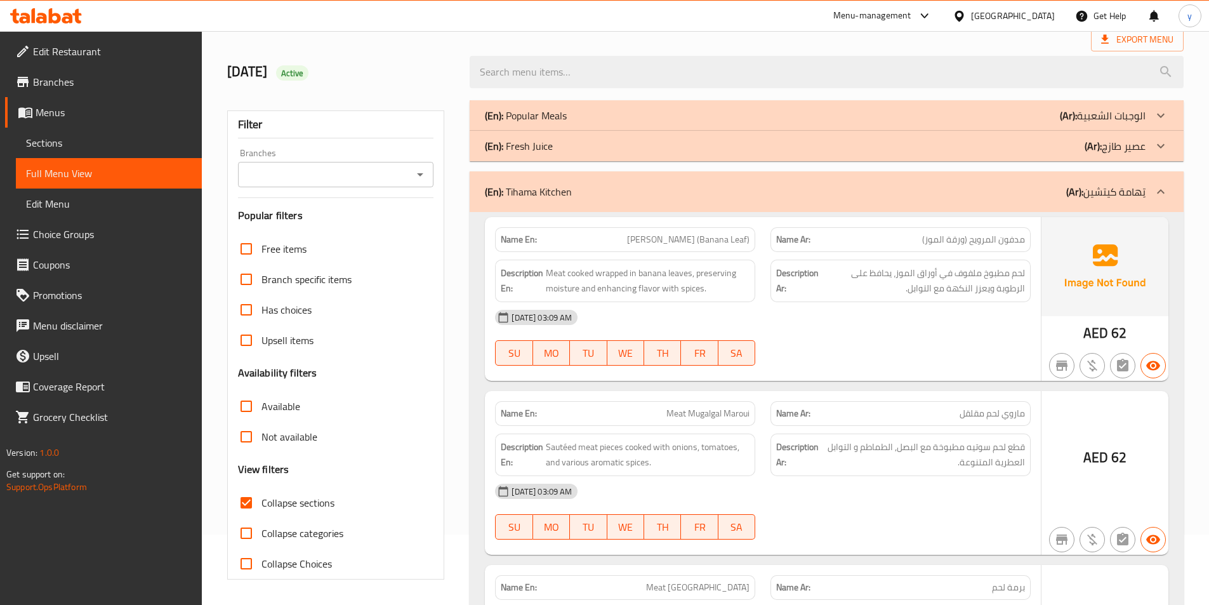
click at [636, 148] on div "(En): Fresh Juice (Ar): عصير طازج" at bounding box center [815, 145] width 660 height 15
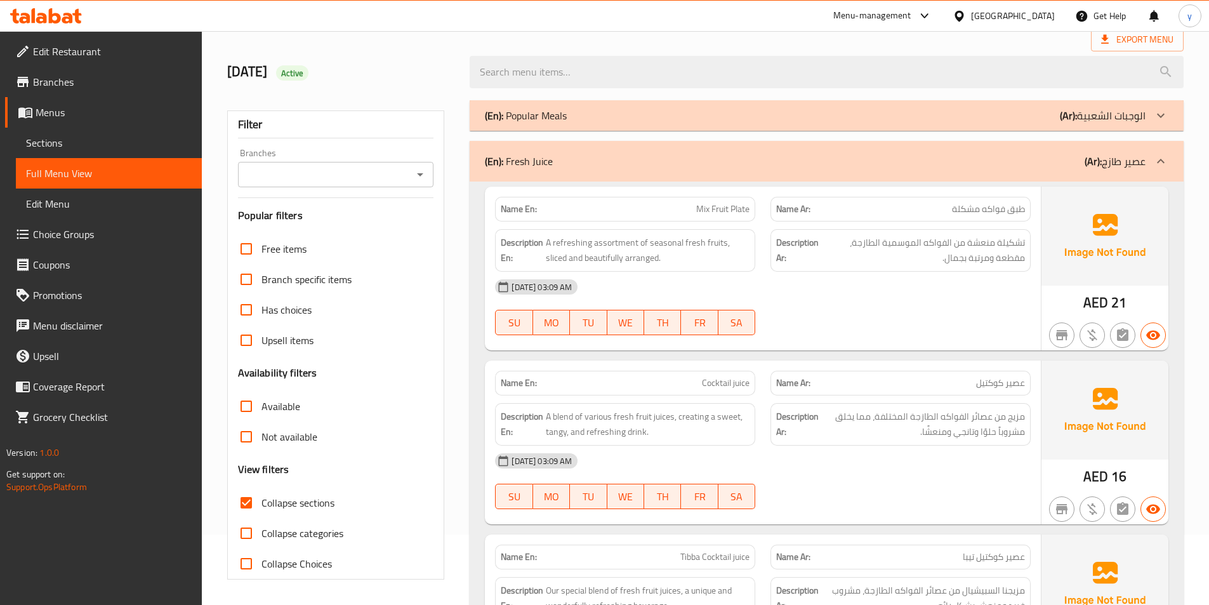
click at [648, 112] on div "(En): Popular Meals (Ar): الوجبات الشعبية" at bounding box center [815, 115] width 660 height 15
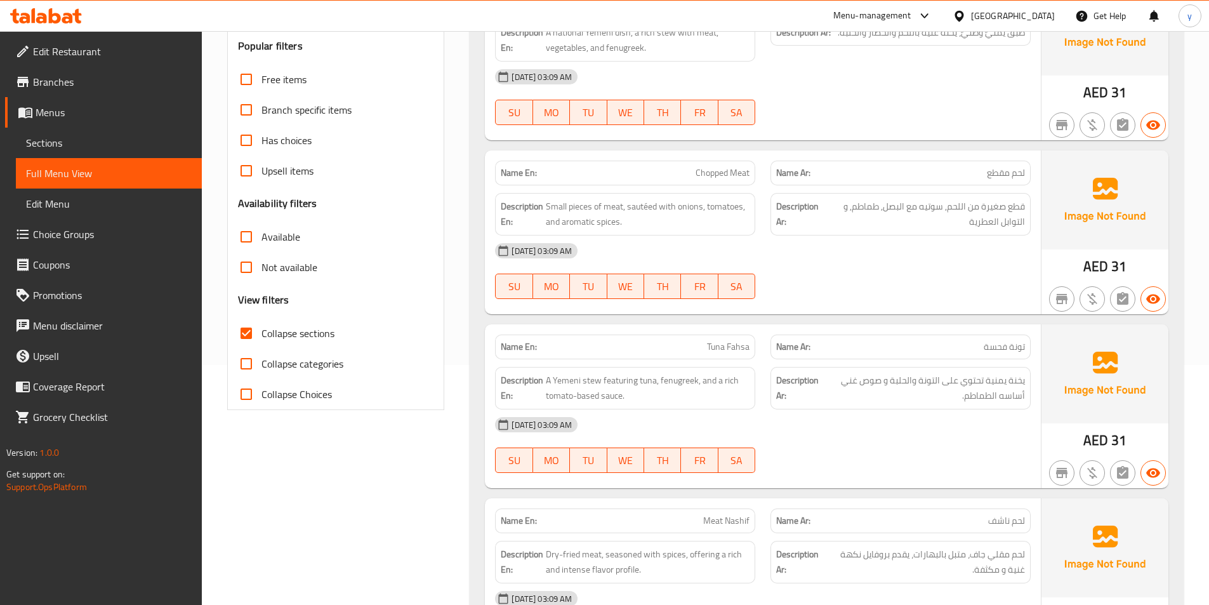
scroll to position [254, 0]
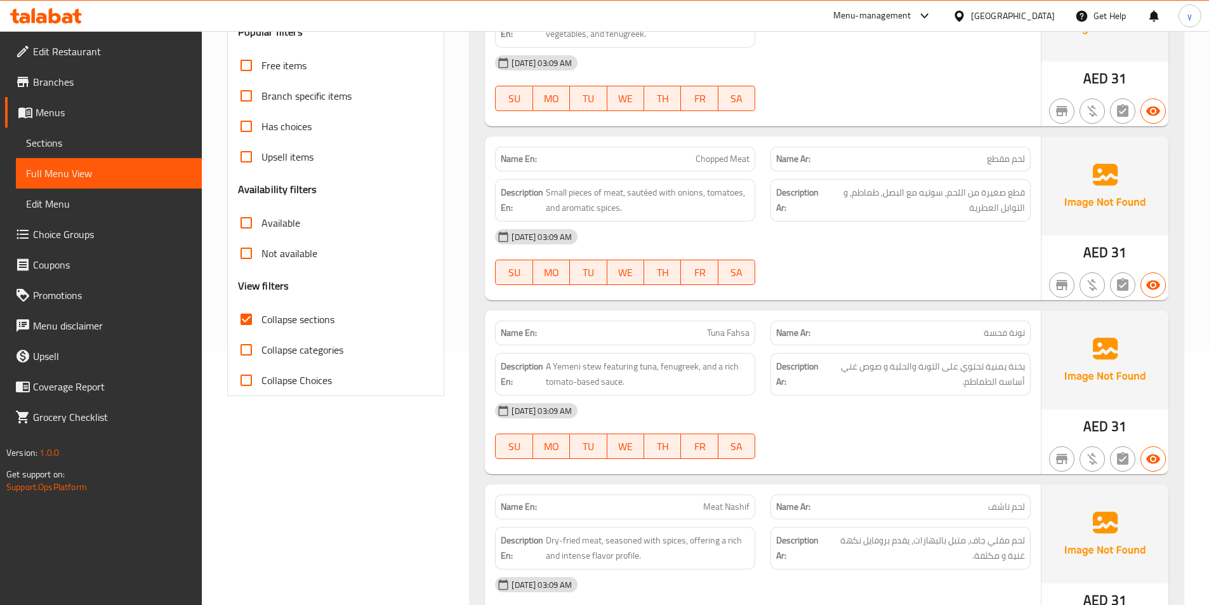
drag, startPoint x: 1013, startPoint y: 192, endPoint x: 999, endPoint y: 320, distance: 129.0
click at [996, 237] on div "Name En: Chopped Meat Name Ar: لحم مقطع Description En: Small pieces of meat, s…" at bounding box center [763, 218] width 556 height 164
click at [998, 423] on div "[DATE] 03:09 AM" at bounding box center [762, 410] width 551 height 30
drag, startPoint x: 1004, startPoint y: 366, endPoint x: 957, endPoint y: 369, distance: 47.7
click at [983, 366] on span "يخنة يمنية تحتوي على التونة والحلبة و صوص غني أساسه الطماطم." at bounding box center [924, 373] width 202 height 31
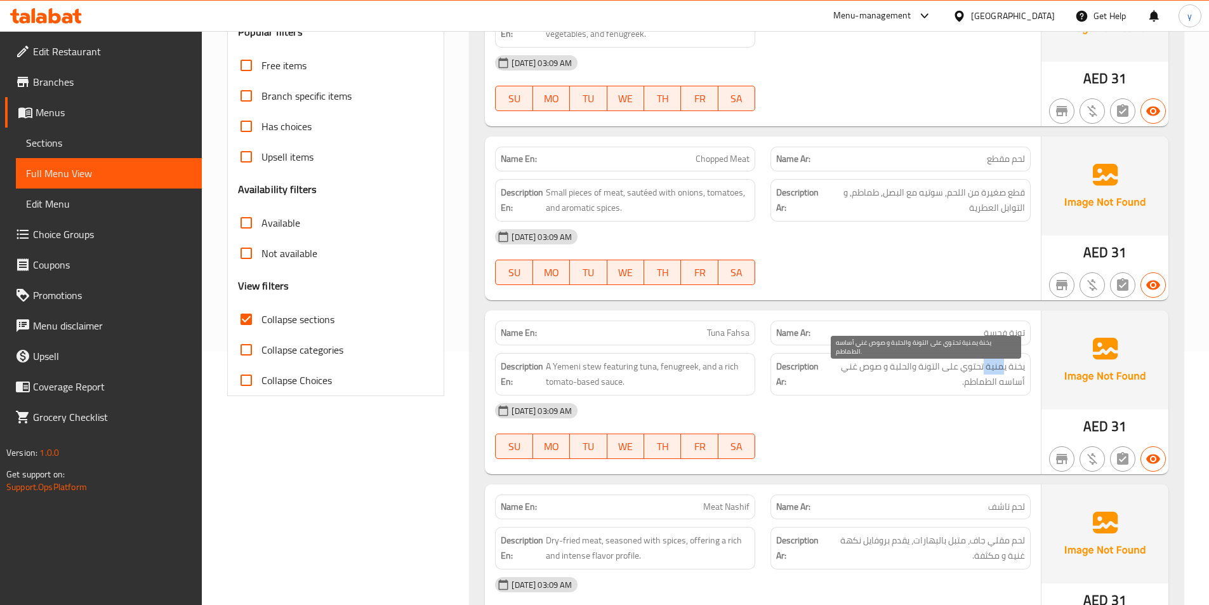
click at [1001, 367] on span "يخنة يمنية تحتوي على التونة والحلبة و صوص غني أساسه الطماطم." at bounding box center [924, 373] width 202 height 31
drag, startPoint x: 1017, startPoint y: 362, endPoint x: 857, endPoint y: 374, distance: 160.3
click at [857, 374] on span "يخنة يمنية تحتوي على التونة والحلبة و صوص غني أساسه الطماطم." at bounding box center [924, 373] width 202 height 31
click at [893, 376] on span "يخنة يمنية تحتوي على التونة والحلبة و صوص غني أساسه الطماطم." at bounding box center [924, 373] width 202 height 31
drag, startPoint x: 1010, startPoint y: 385, endPoint x: 960, endPoint y: 392, distance: 50.6
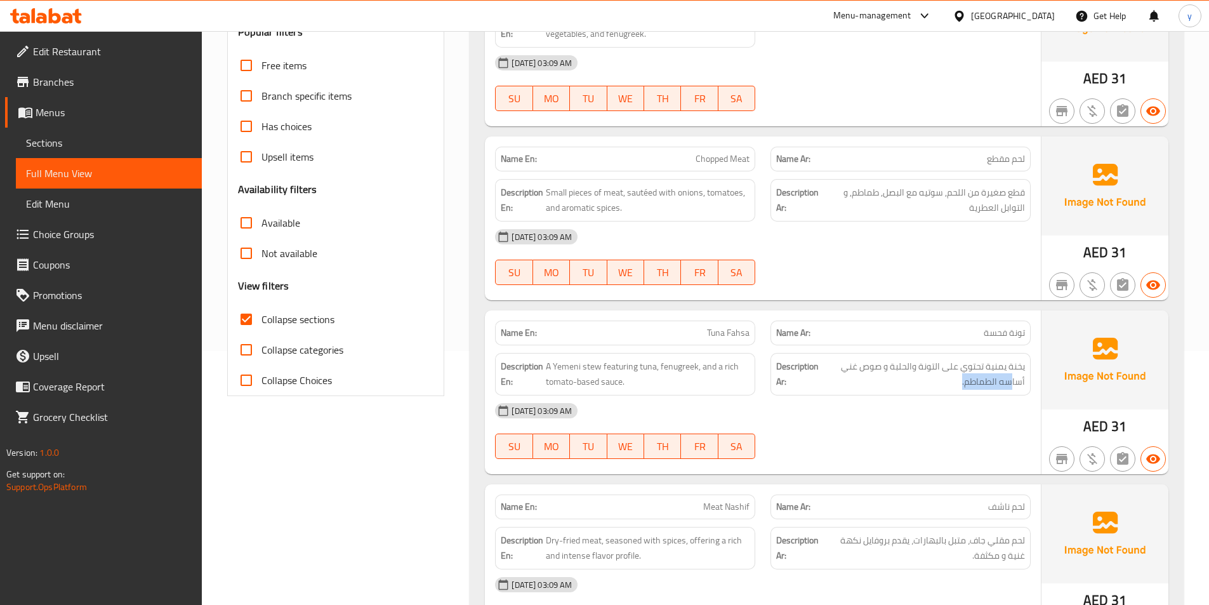
click at [960, 392] on div "Description Ar: يخنة يمنية تحتوي على التونة والحلبة و صوص غني أساسه الطماطم." at bounding box center [900, 374] width 260 height 43
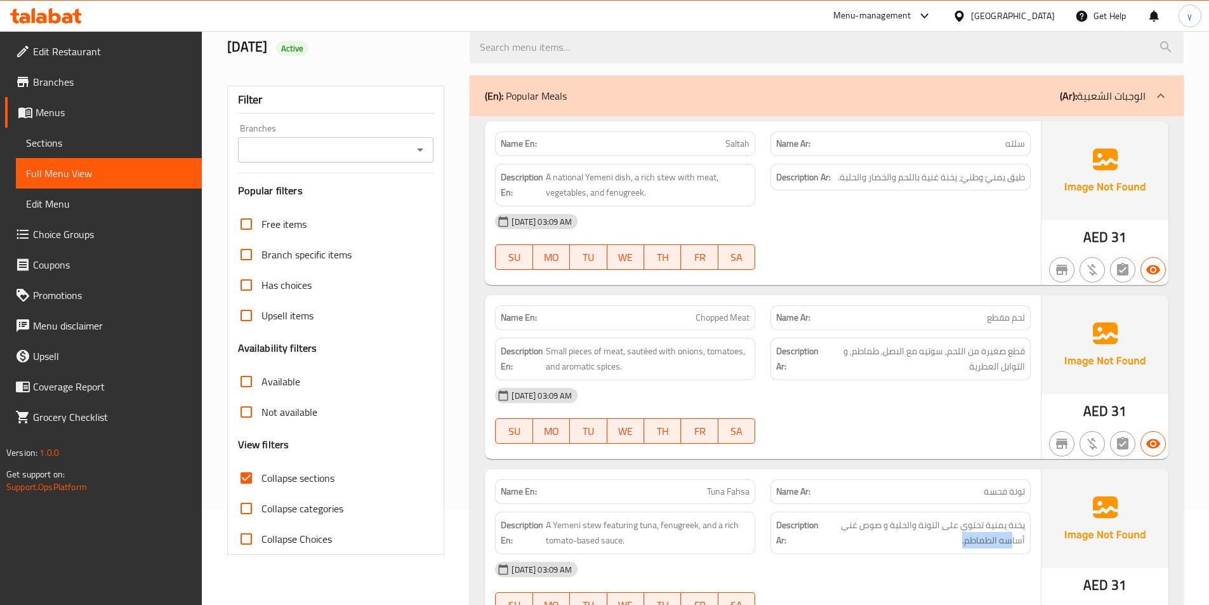
scroll to position [127, 0]
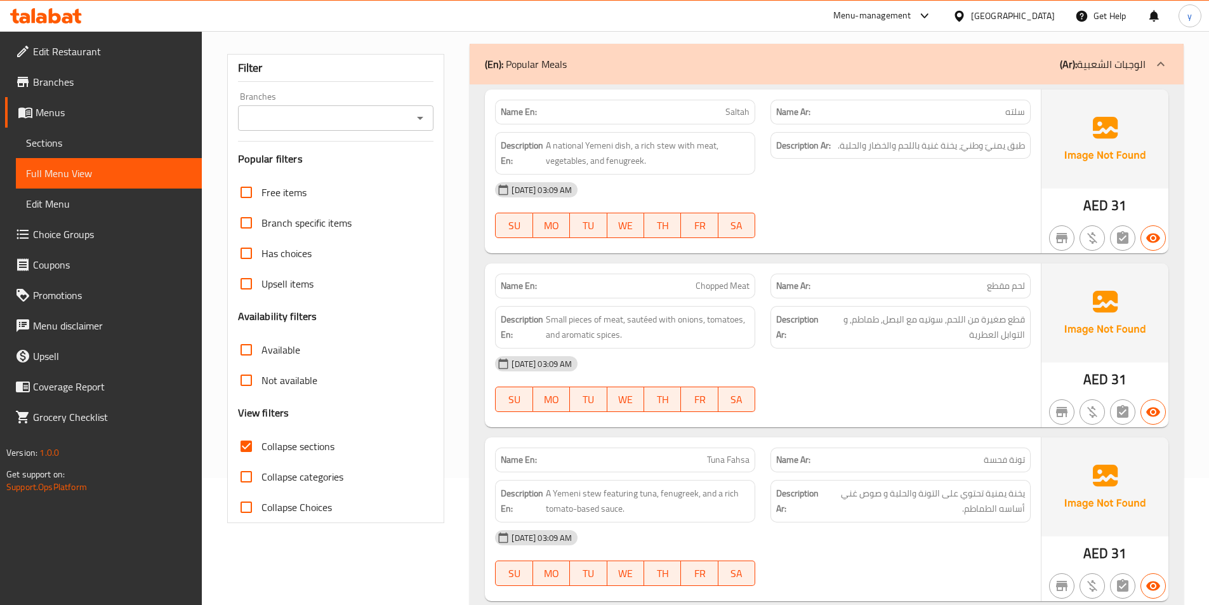
click at [882, 421] on div "Name En: Chopped Meat Name Ar: لحم مقطع Description En: Small pieces of meat, s…" at bounding box center [763, 345] width 556 height 164
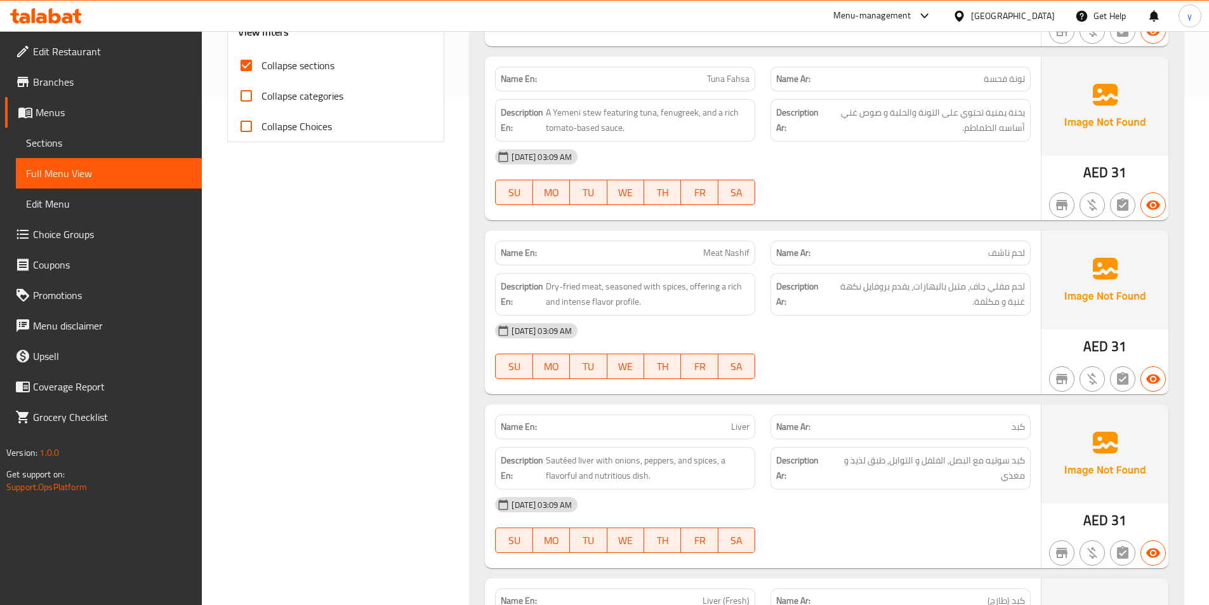
scroll to position [571, 0]
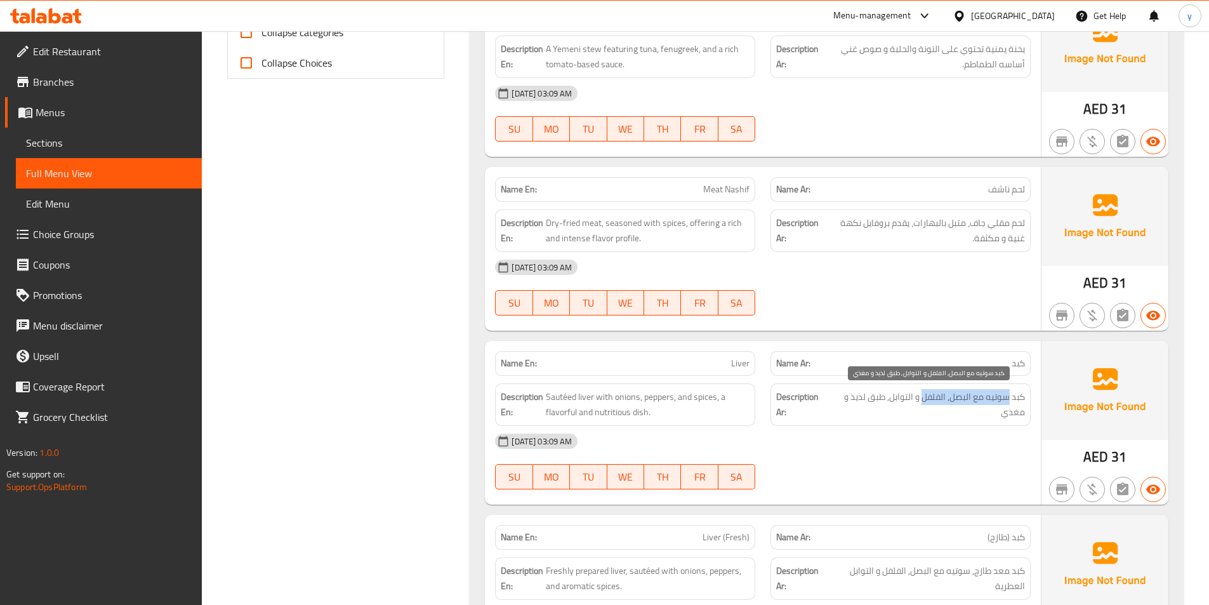
drag, startPoint x: 1010, startPoint y: 393, endPoint x: 923, endPoint y: 393, distance: 86.9
click at [923, 393] on span "كبد سوتيه مع البصل, الفلفل و التوابل, طبق لذيذ و مغذي" at bounding box center [927, 404] width 195 height 31
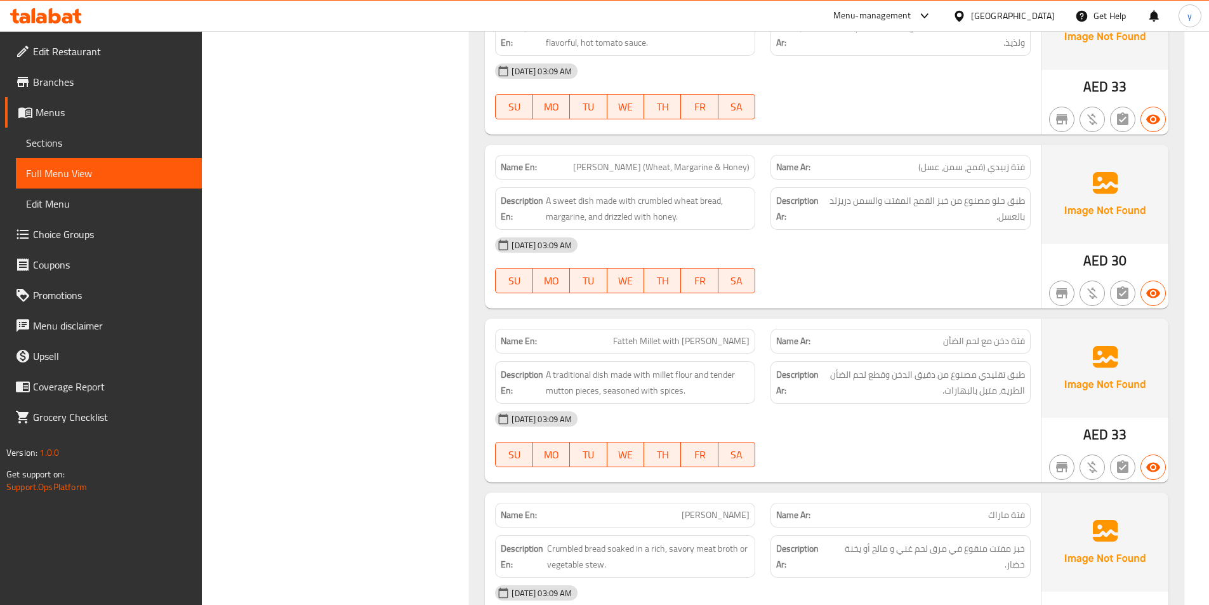
scroll to position [7614, 0]
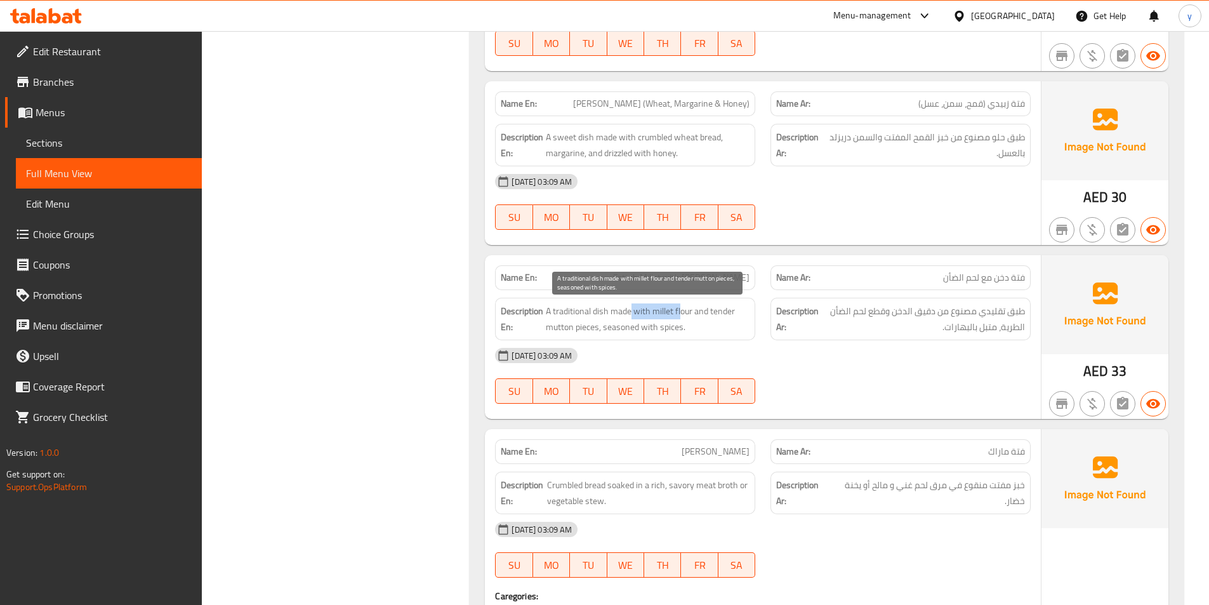
drag, startPoint x: 630, startPoint y: 312, endPoint x: 680, endPoint y: 310, distance: 50.2
click at [680, 310] on span "A traditional dish made with millet flour and tender mutton pieces, seasoned wi…" at bounding box center [648, 318] width 204 height 31
click at [643, 329] on span "A traditional dish made with millet flour and tender mutton pieces, seasoned wi…" at bounding box center [648, 318] width 204 height 31
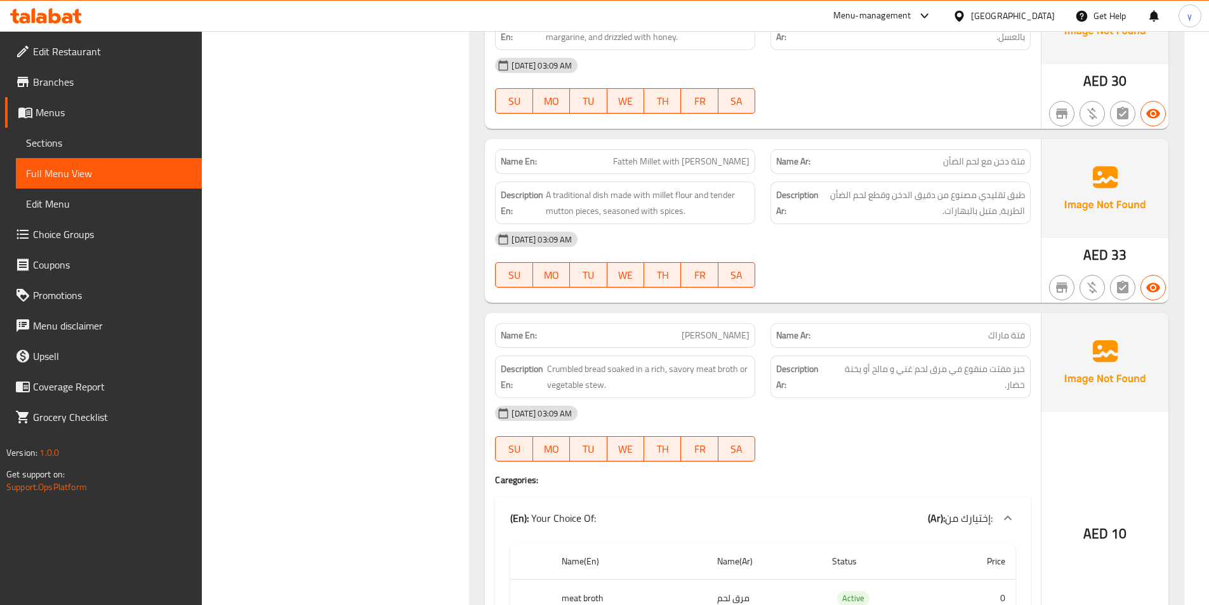
scroll to position [7804, 0]
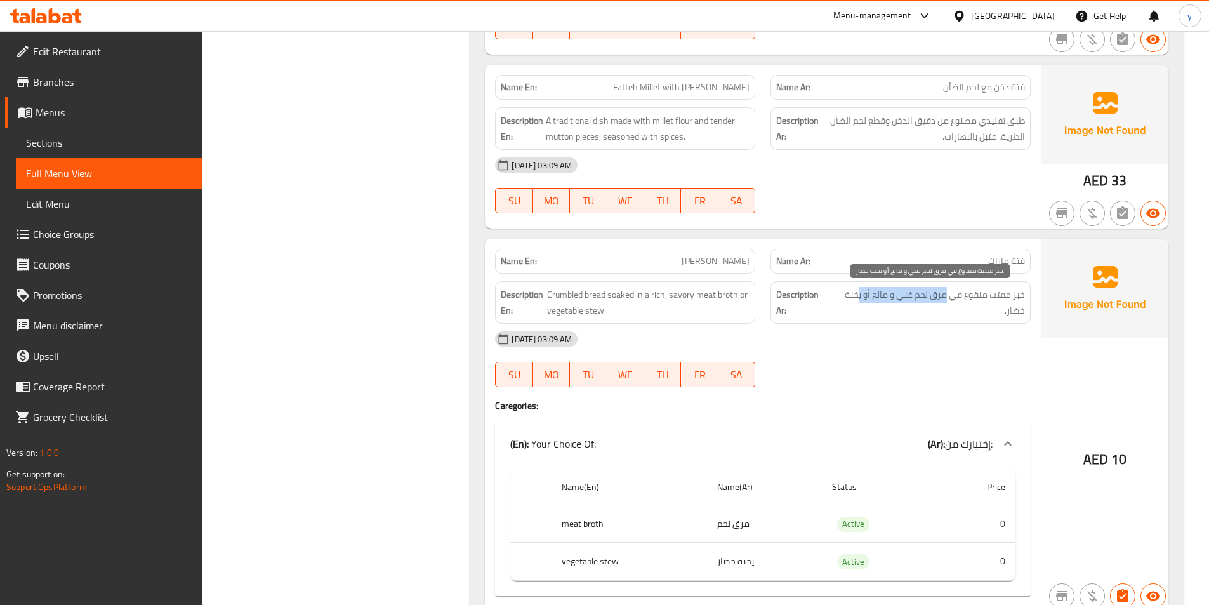
drag, startPoint x: 946, startPoint y: 293, endPoint x: 858, endPoint y: 299, distance: 88.4
click at [858, 299] on span "خبز مفتت منقوع في مرق لحم غني و مالح أو يخنة خضار." at bounding box center [928, 302] width 194 height 31
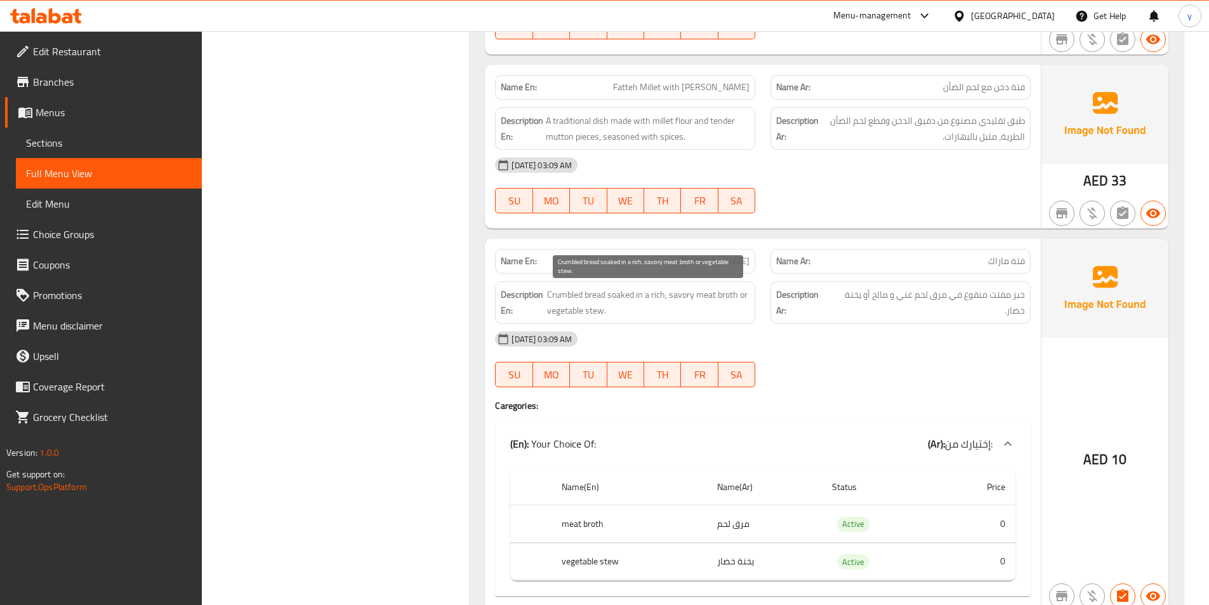
click at [603, 302] on span "Crumbled bread soaked in a rich, savory meat broth or vegetable stew." at bounding box center [648, 302] width 202 height 31
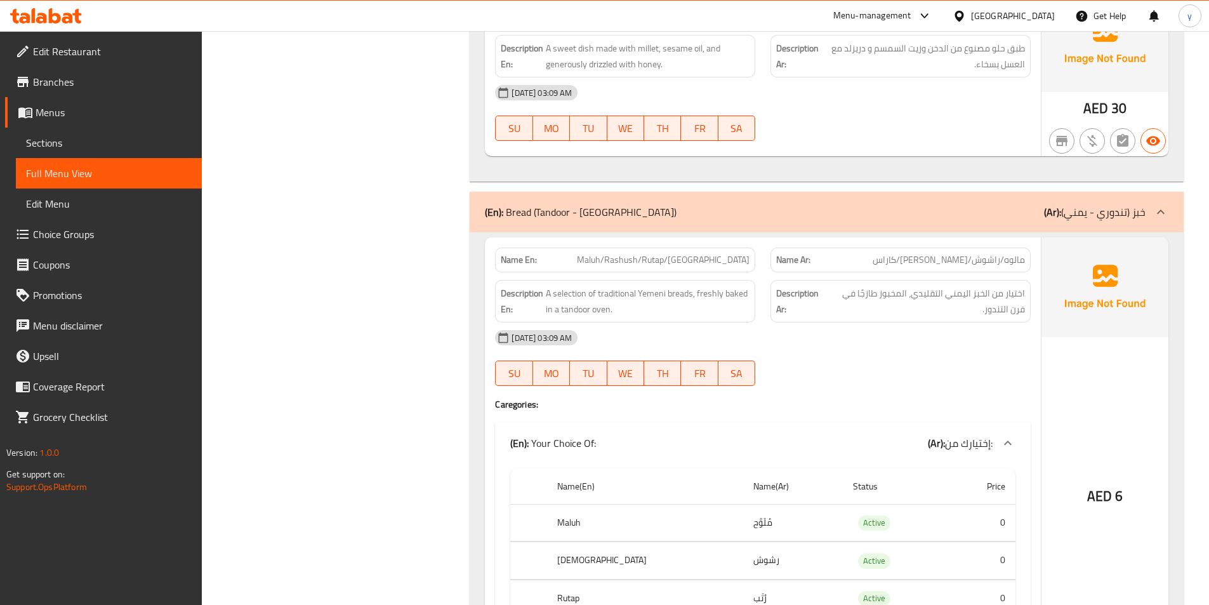
scroll to position [8439, 0]
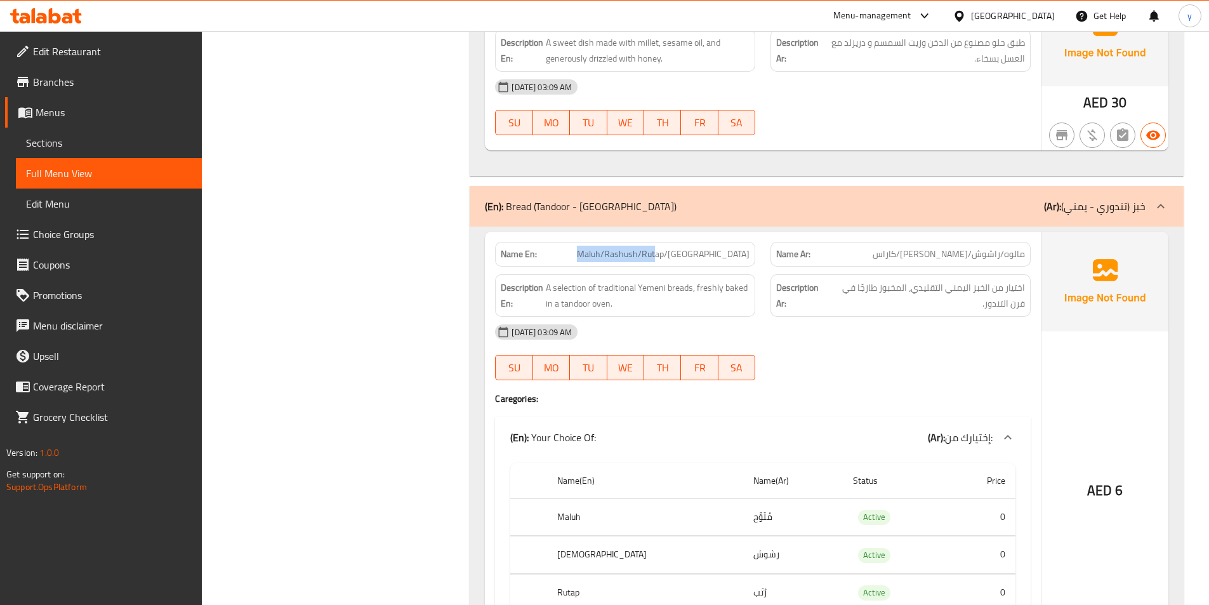
drag, startPoint x: 638, startPoint y: 256, endPoint x: 714, endPoint y: 251, distance: 76.9
click at [714, 251] on p "Name En: Maluh/Rashush/Rutap/Karas" at bounding box center [625, 253] width 249 height 13
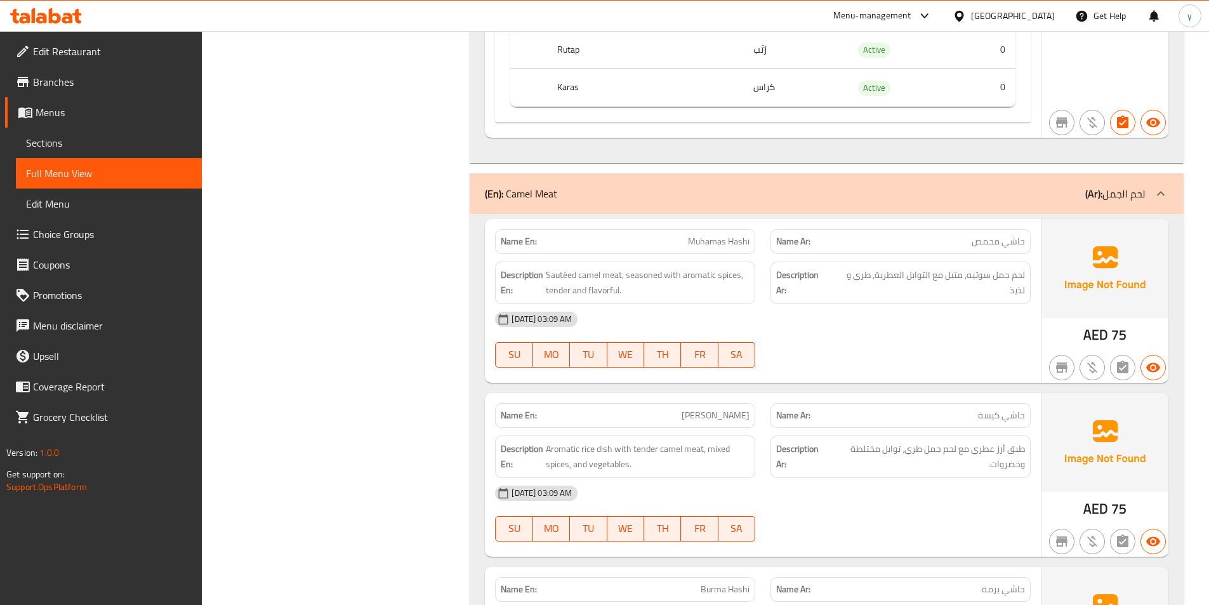
scroll to position [9010, 0]
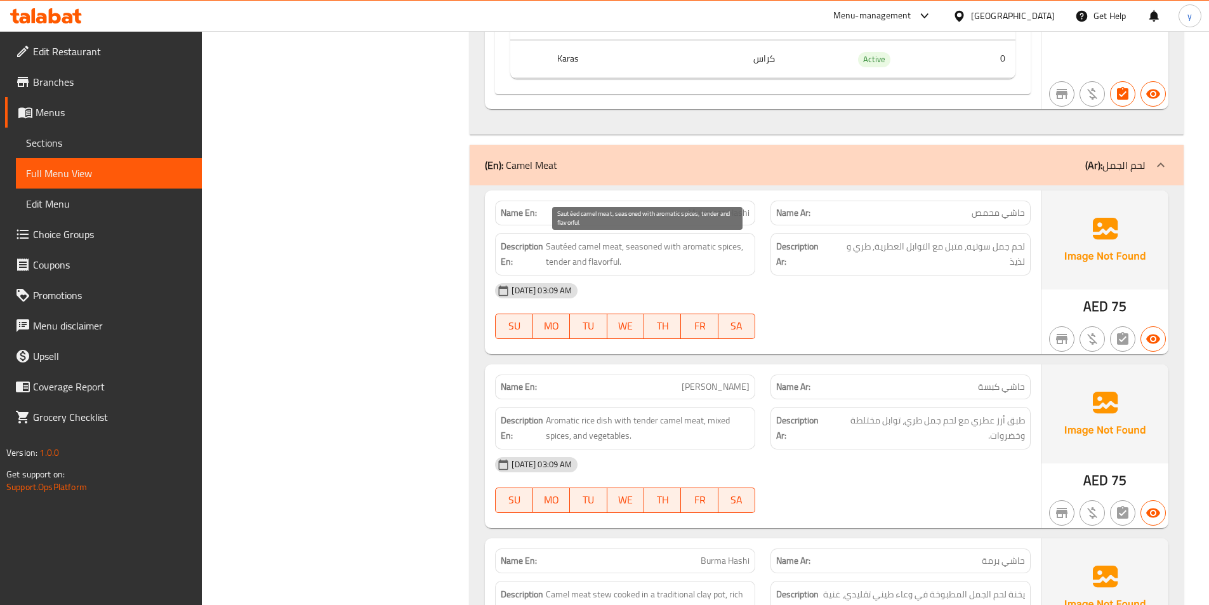
click at [551, 244] on span "Sautéed camel meat, seasoned with aromatic spices, tender and flavorful." at bounding box center [648, 254] width 204 height 31
click at [592, 248] on span "Sautéed camel meat, seasoned with aromatic spices, tender and flavorful." at bounding box center [648, 254] width 204 height 31
click at [609, 247] on span "Sautéed camel meat, seasoned with aromatic spices, tender and flavorful." at bounding box center [648, 254] width 204 height 31
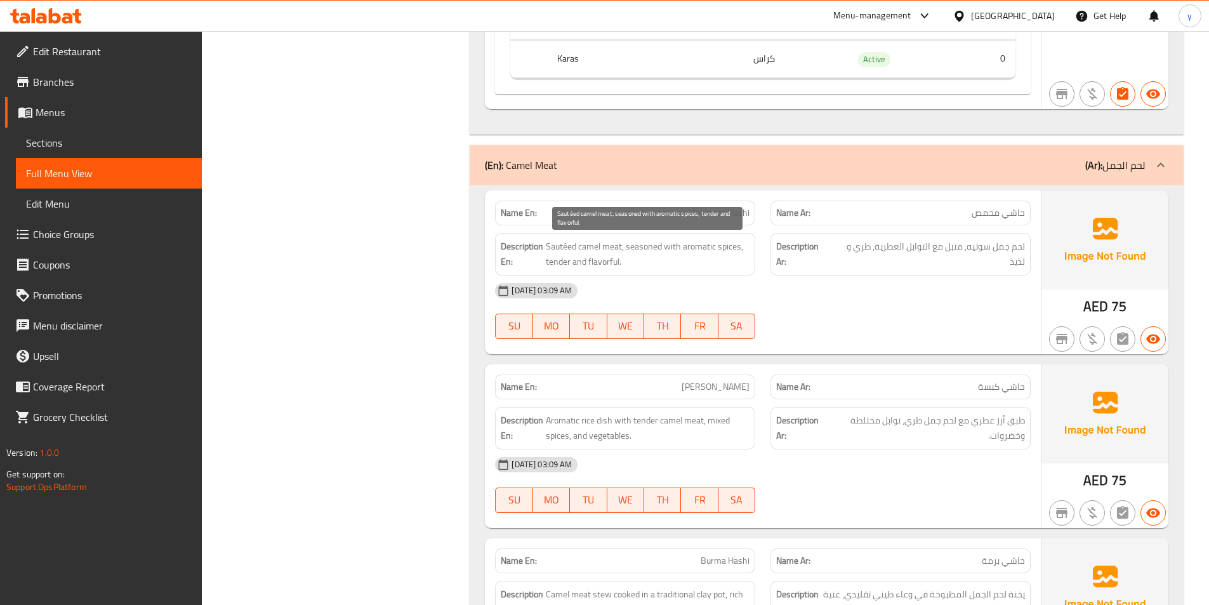
click at [646, 247] on span "Sautéed camel meat, seasoned with aromatic spices, tender and flavorful." at bounding box center [648, 254] width 204 height 31
click at [669, 242] on span "Sautéed camel meat, seasoned with aromatic spices, tender and flavorful." at bounding box center [648, 254] width 204 height 31
click at [699, 243] on span "Sautéed camel meat, seasoned with aromatic spices, tender and flavorful." at bounding box center [648, 254] width 204 height 31
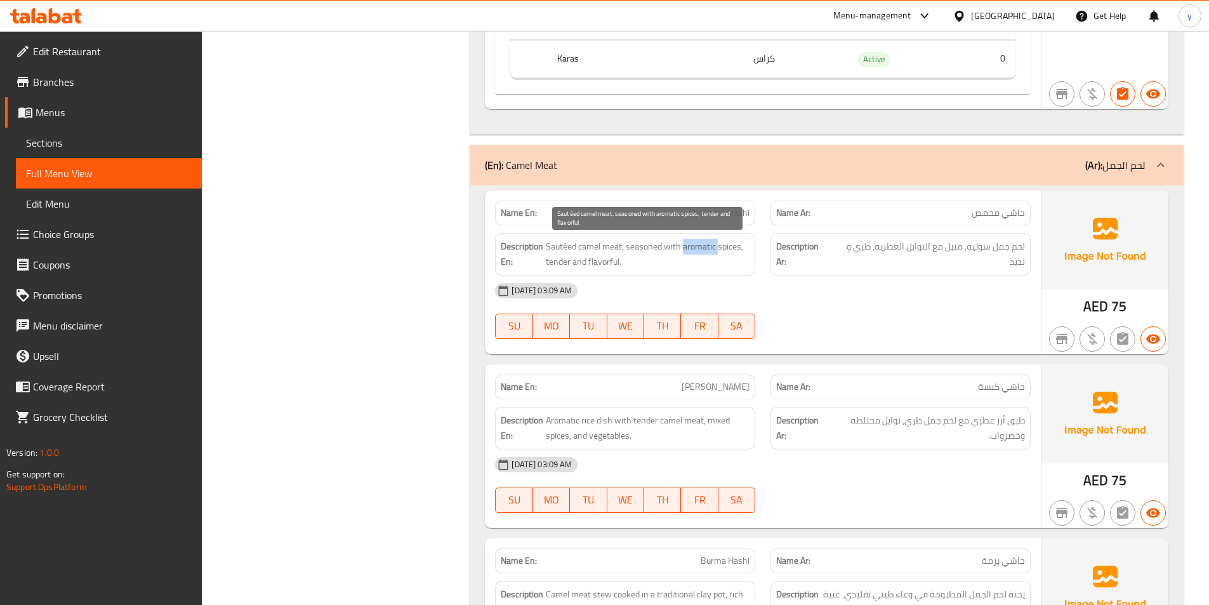
click at [699, 243] on span "Sautéed camel meat, seasoned with aromatic spices, tender and flavorful." at bounding box center [648, 254] width 204 height 31
click at [739, 243] on span "Sautéed camel meat, seasoned with aromatic spices, tender and flavorful." at bounding box center [648, 254] width 204 height 31
click at [728, 246] on span "Sautéed camel meat, seasoned with aromatic spices, tender and flavorful." at bounding box center [648, 254] width 204 height 31
click at [557, 265] on span "Sautéed camel meat, seasoned with aromatic spices, tender and flavorful." at bounding box center [648, 254] width 204 height 31
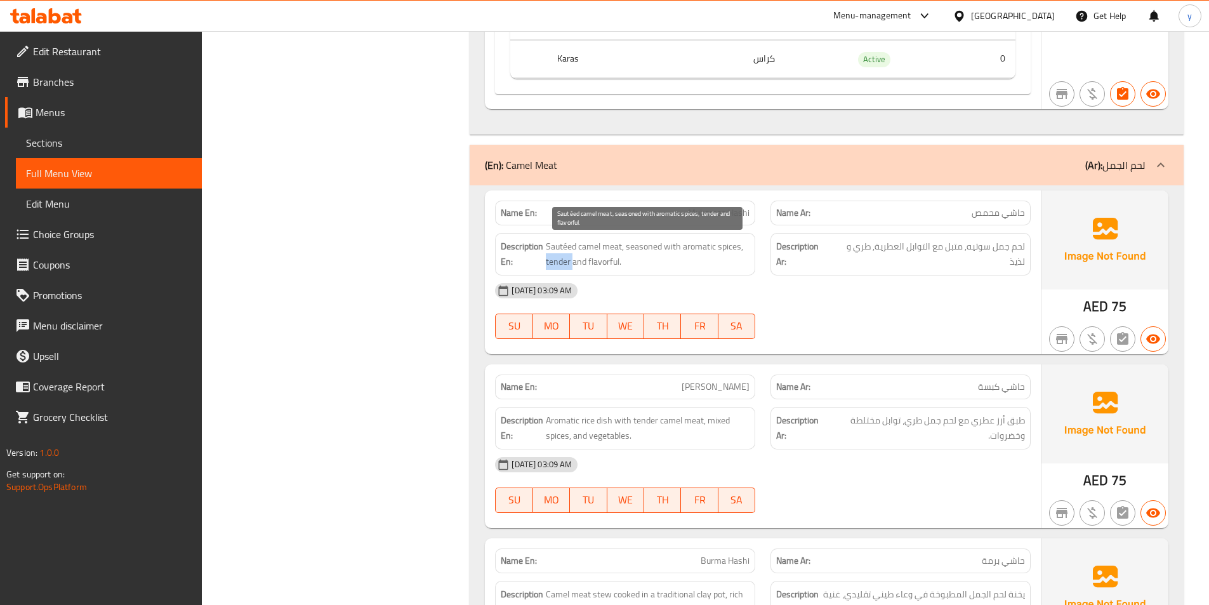
click at [557, 265] on span "Sautéed camel meat, seasoned with aromatic spices, tender and flavorful." at bounding box center [648, 254] width 204 height 31
click at [575, 261] on span "Sautéed camel meat, seasoned with aromatic spices, tender and flavorful." at bounding box center [648, 254] width 204 height 31
click at [606, 260] on span "Sautéed camel meat, seasoned with aromatic spices, tender and flavorful." at bounding box center [648, 254] width 204 height 31
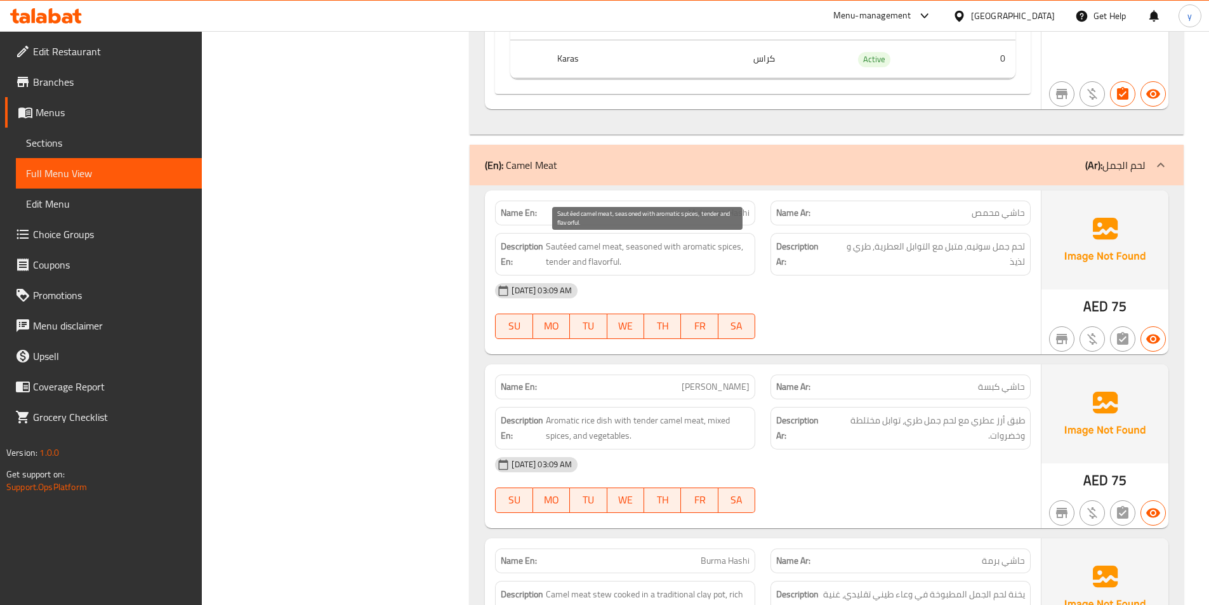
click at [562, 250] on span "Sautéed camel meat, seasoned with aromatic spices, tender and flavorful." at bounding box center [648, 254] width 204 height 31
click at [589, 250] on span "Sautéed camel meat, seasoned with aromatic spices, tender and flavorful." at bounding box center [648, 254] width 204 height 31
click at [613, 244] on span "Sautéed camel meat, seasoned with aromatic spices, tender and flavorful." at bounding box center [648, 254] width 204 height 31
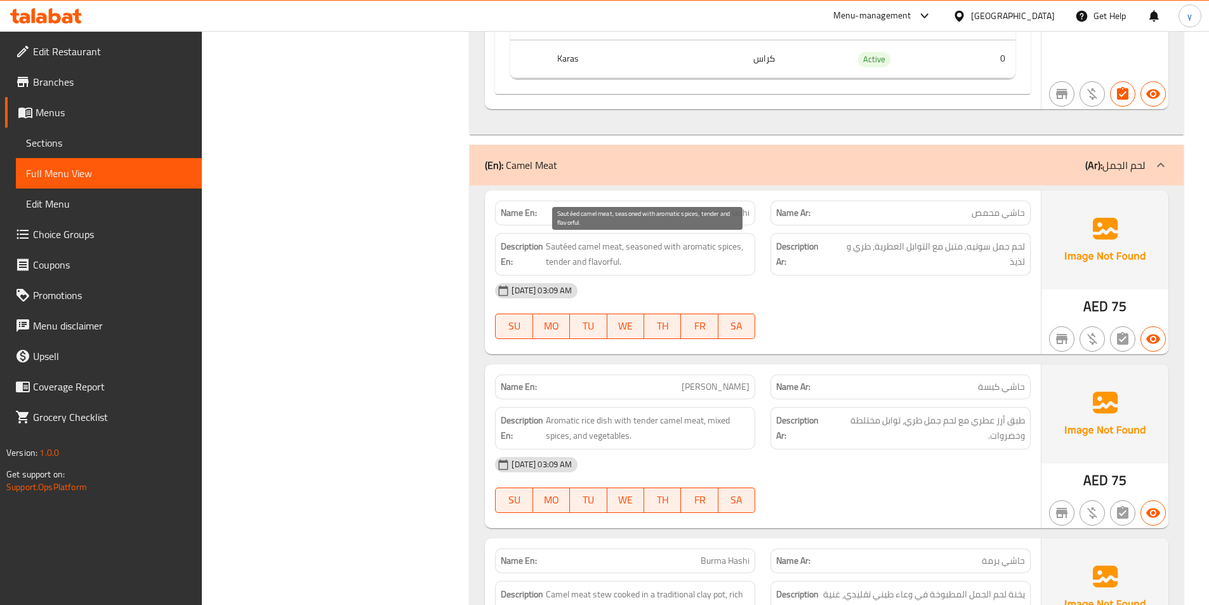
click at [636, 245] on span "Sautéed camel meat, seasoned with aromatic spices, tender and flavorful." at bounding box center [648, 254] width 204 height 31
click at [670, 249] on span "Sautéed camel meat, seasoned with aromatic spices, tender and flavorful." at bounding box center [648, 254] width 204 height 31
click at [700, 245] on span "Sautéed camel meat, seasoned with aromatic spices, tender and flavorful." at bounding box center [648, 254] width 204 height 31
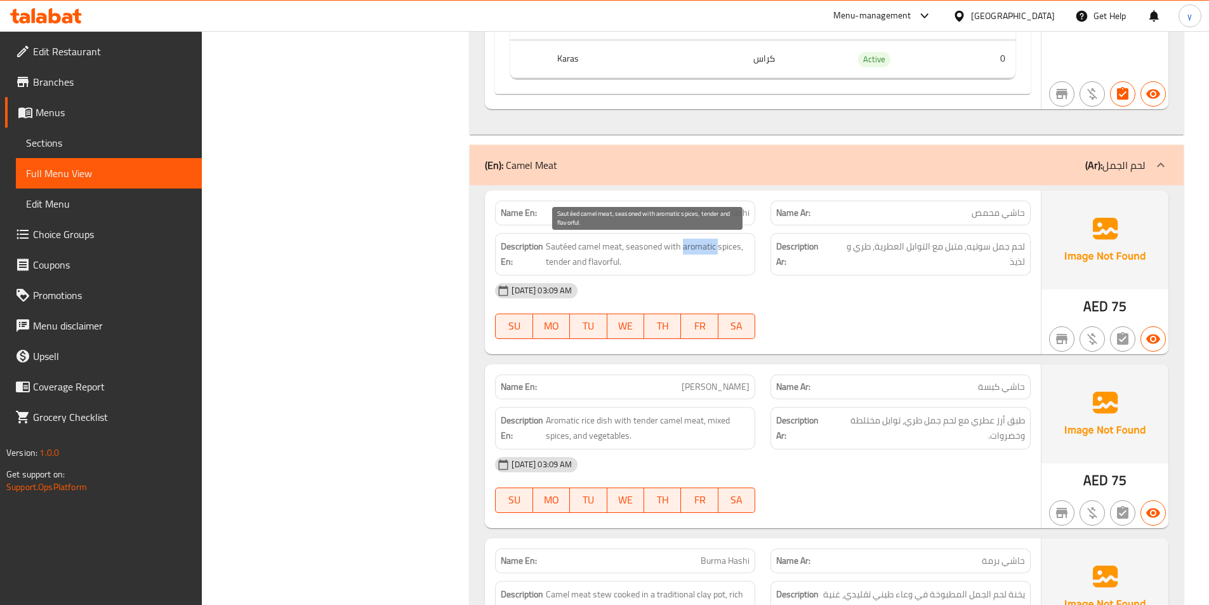
click at [700, 245] on span "Sautéed camel meat, seasoned with aromatic spices, tender and flavorful." at bounding box center [648, 254] width 204 height 31
click at [730, 244] on span "Sautéed camel meat, seasoned with aromatic spices, tender and flavorful." at bounding box center [648, 254] width 204 height 31
click at [554, 263] on span "Sautéed camel meat, seasoned with aromatic spices, tender and flavorful." at bounding box center [648, 254] width 204 height 31
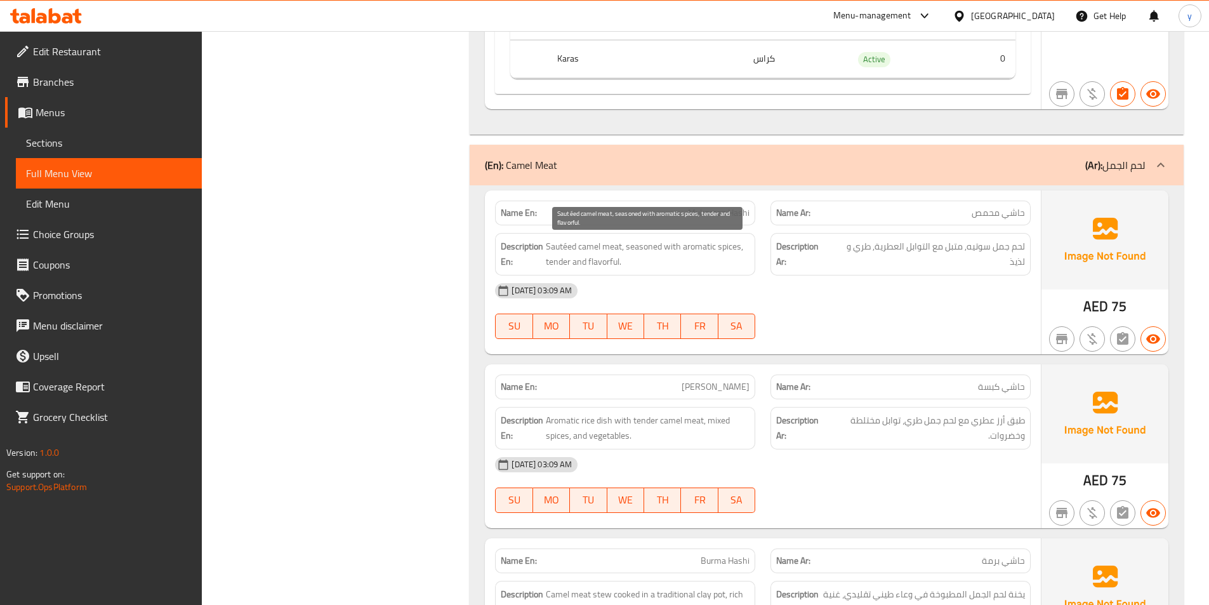
click at [577, 261] on span "Sautéed camel meat, seasoned with aromatic spices, tender and flavorful." at bounding box center [648, 254] width 204 height 31
click at [620, 261] on span "Sautéed camel meat, seasoned with aromatic spices, tender and flavorful." at bounding box center [648, 254] width 204 height 31
click at [612, 260] on span "Sautéed camel meat, seasoned with aromatic spices, tender and flavorful." at bounding box center [648, 254] width 204 height 31
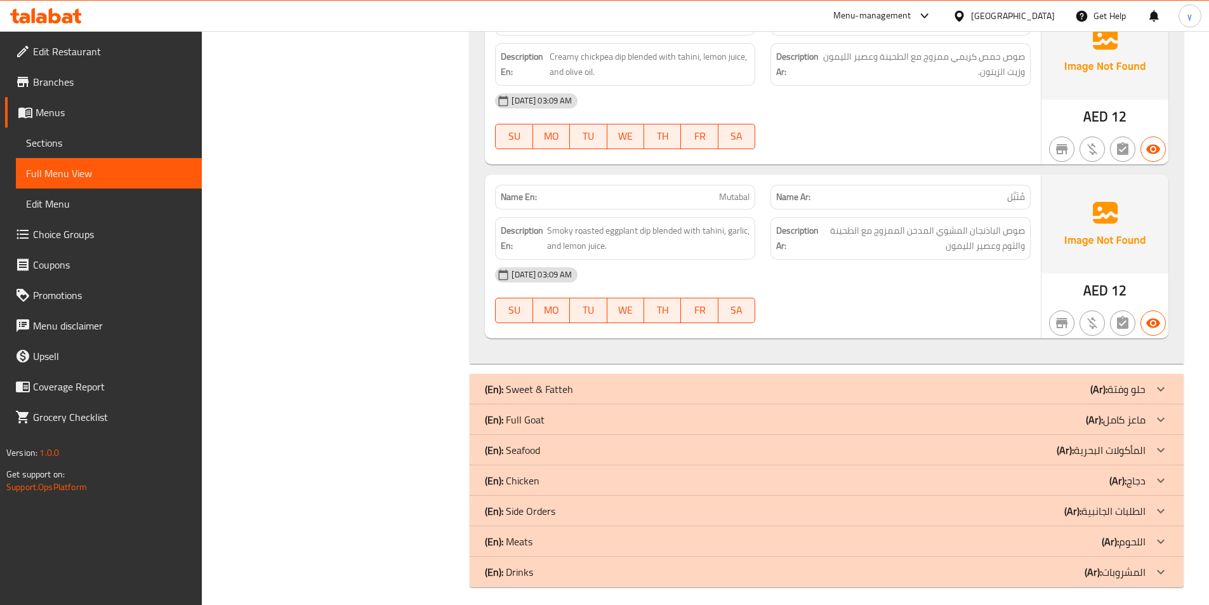
scroll to position [11190, 0]
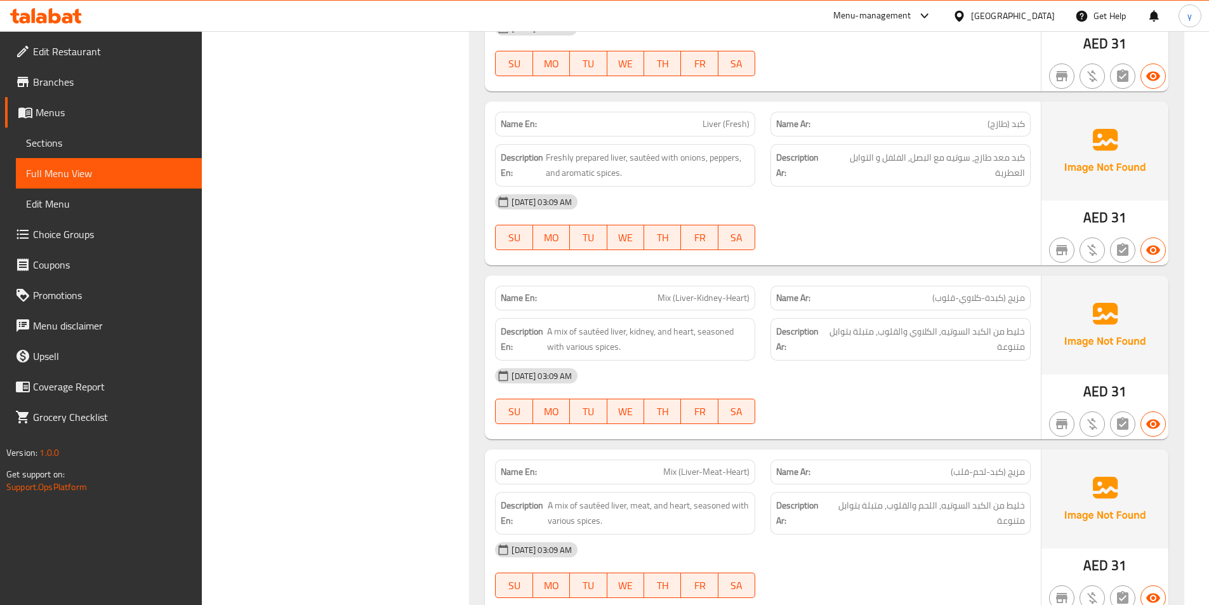
scroll to position [0, 0]
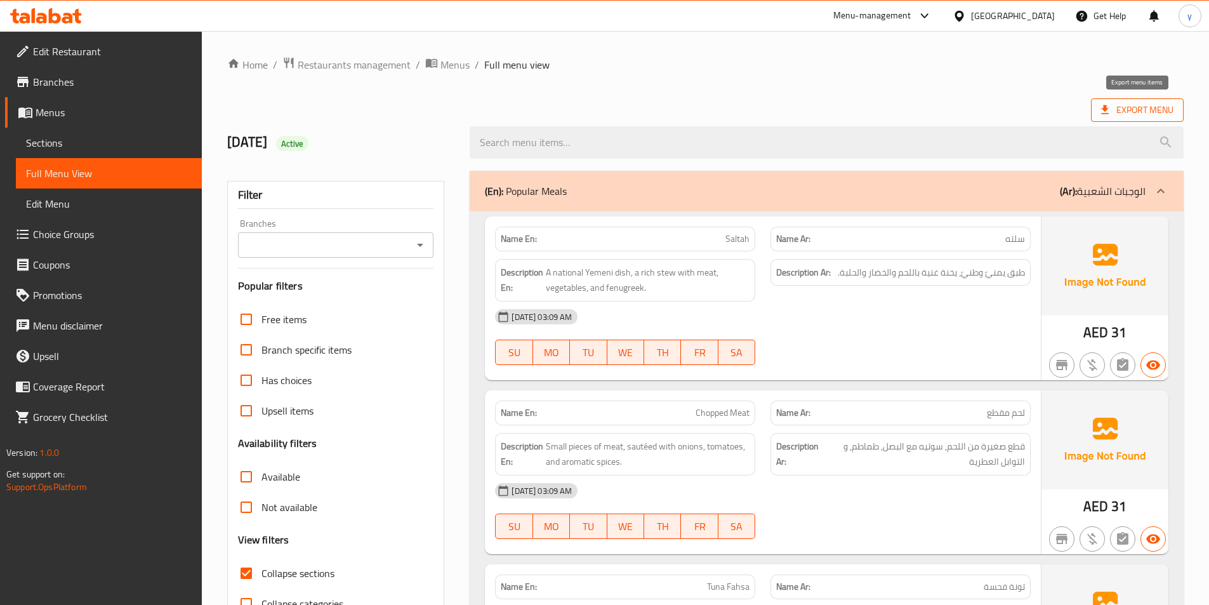
click at [1133, 102] on span "Export Menu" at bounding box center [1137, 110] width 72 height 16
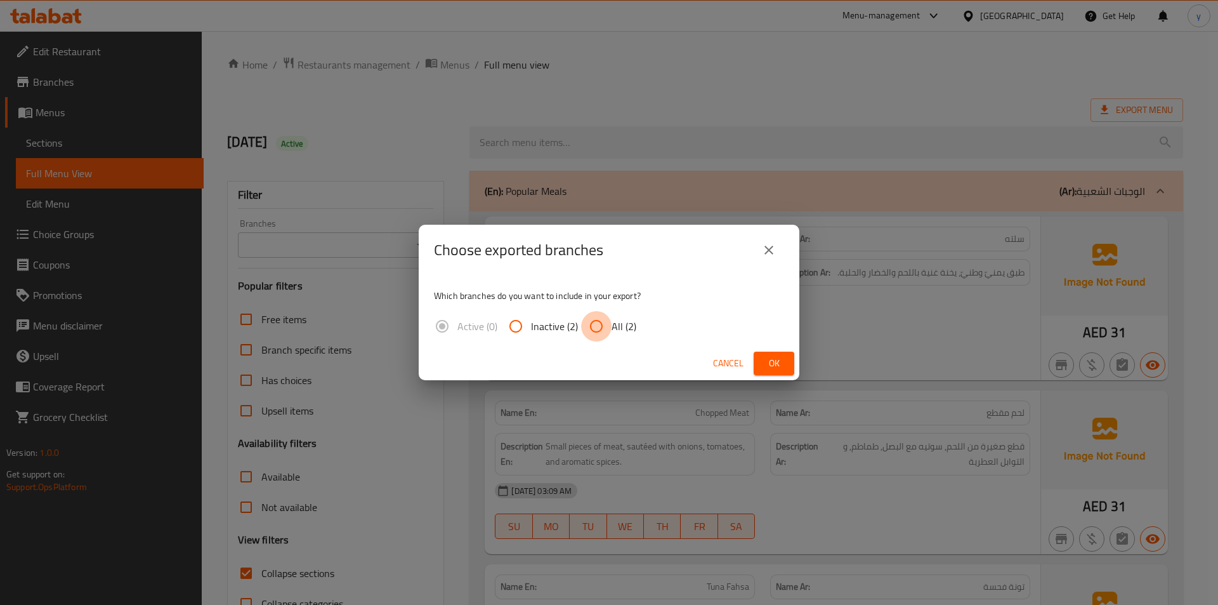
click at [606, 323] on input "All (2)" at bounding box center [596, 326] width 30 height 30
radio input "true"
click at [770, 362] on span "Ok" at bounding box center [774, 363] width 20 height 16
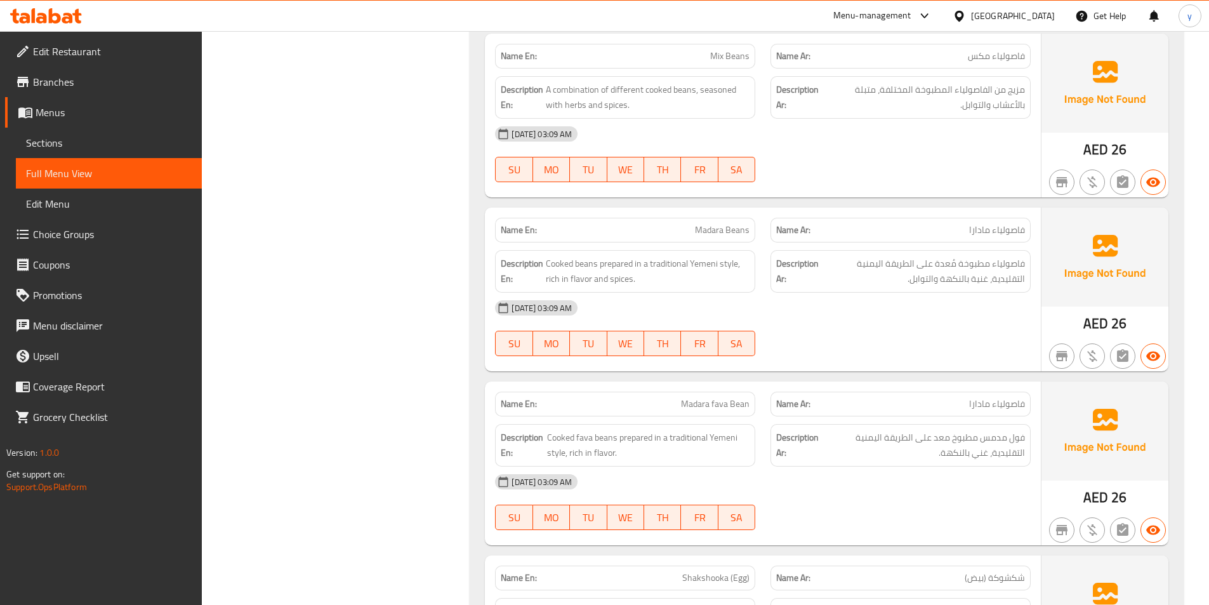
scroll to position [1777, 0]
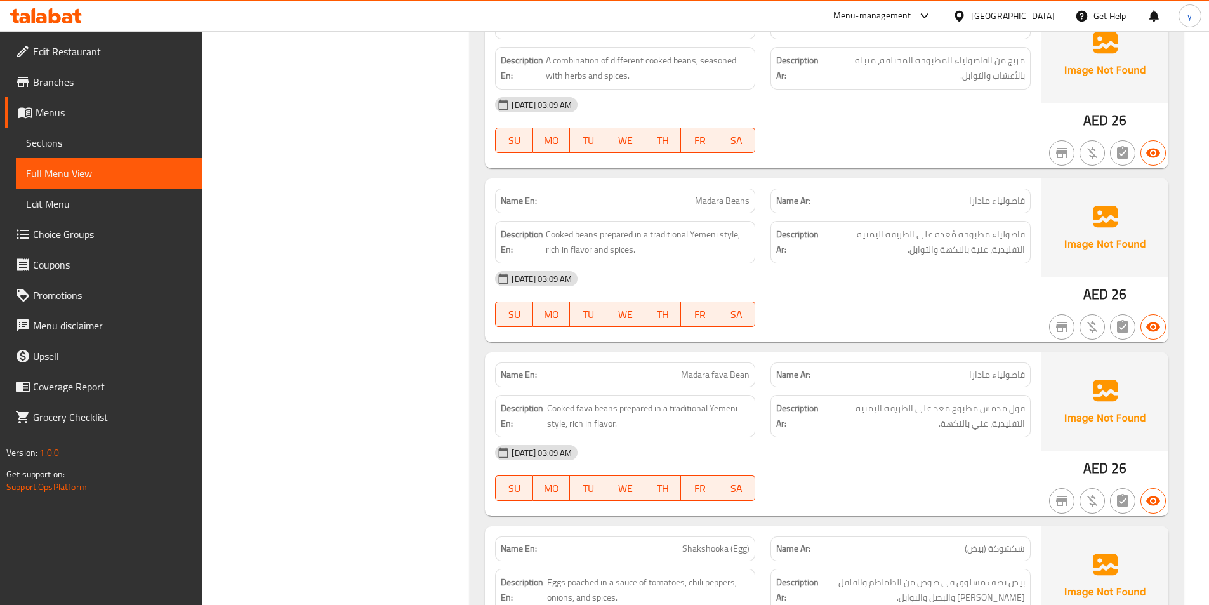
click at [664, 373] on p "Name En: Madara fava Bean" at bounding box center [625, 374] width 249 height 13
drag, startPoint x: 713, startPoint y: 374, endPoint x: 751, endPoint y: 376, distance: 38.1
click at [751, 376] on div "Name En: Madara fava Bean" at bounding box center [625, 374] width 260 height 25
copy span "fava Bean"
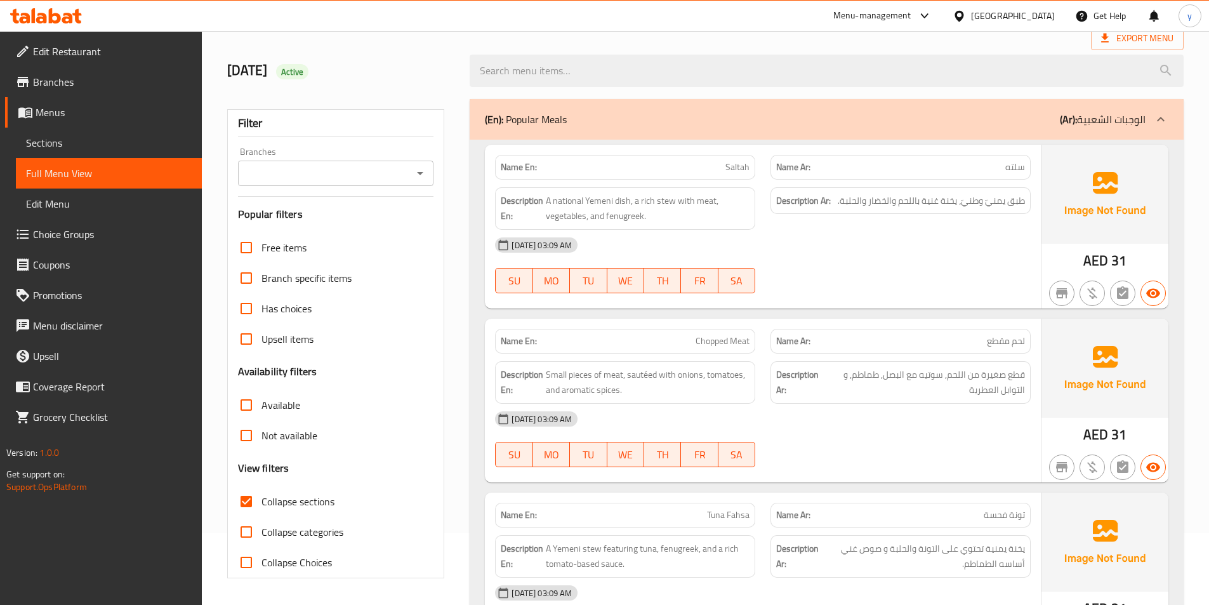
scroll to position [0, 0]
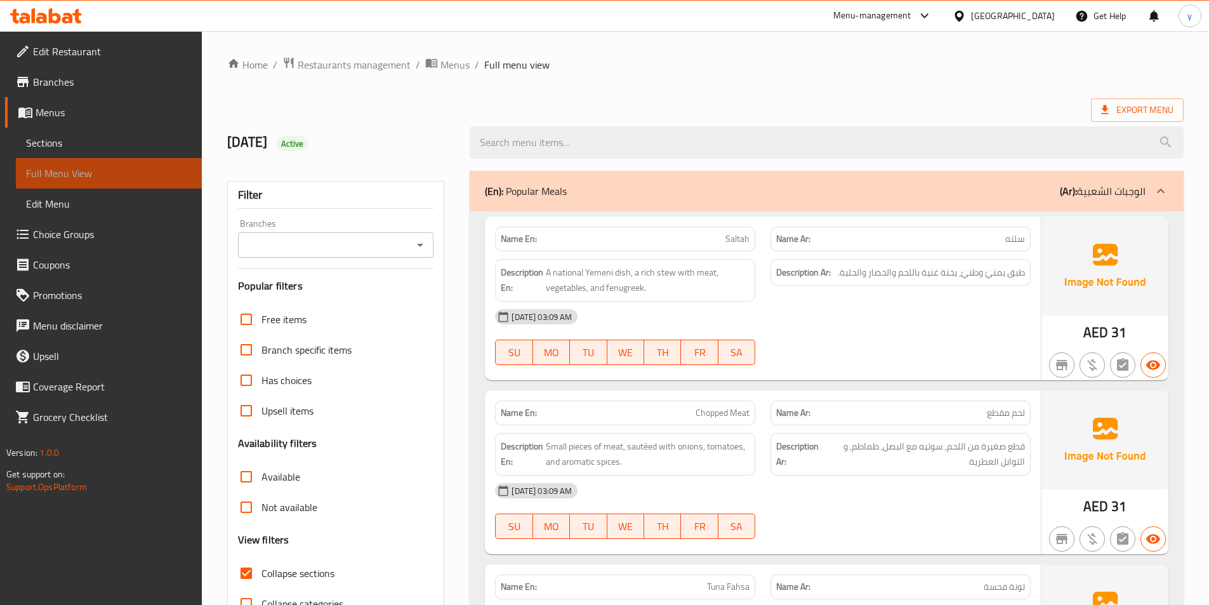
click at [95, 169] on span "Full Menu View" at bounding box center [109, 173] width 166 height 15
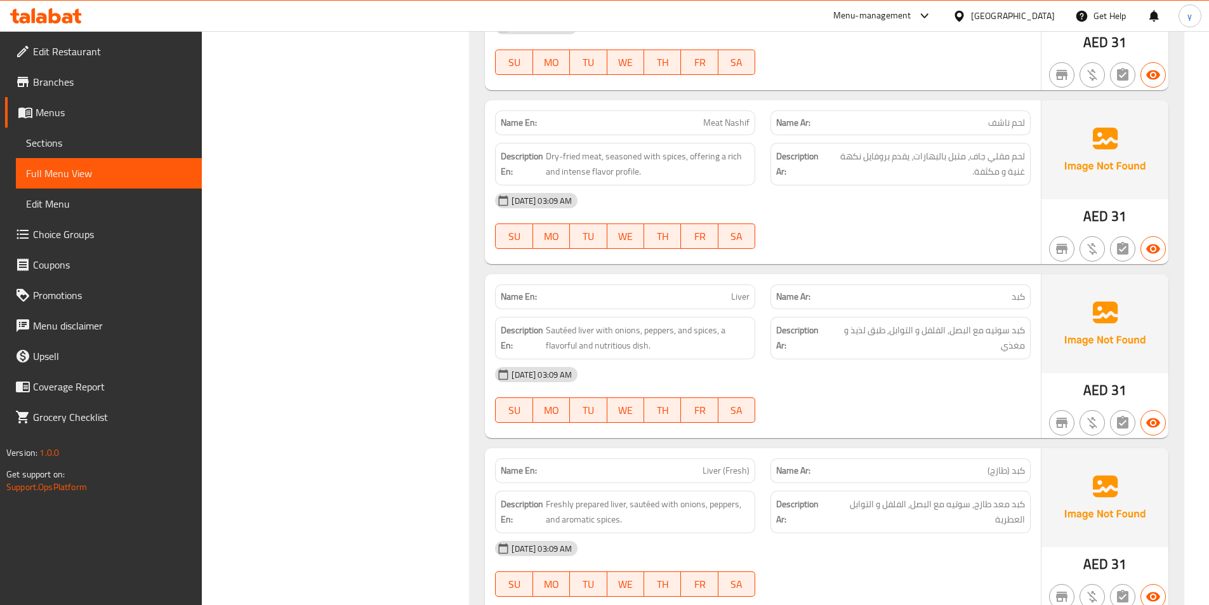
scroll to position [508, 0]
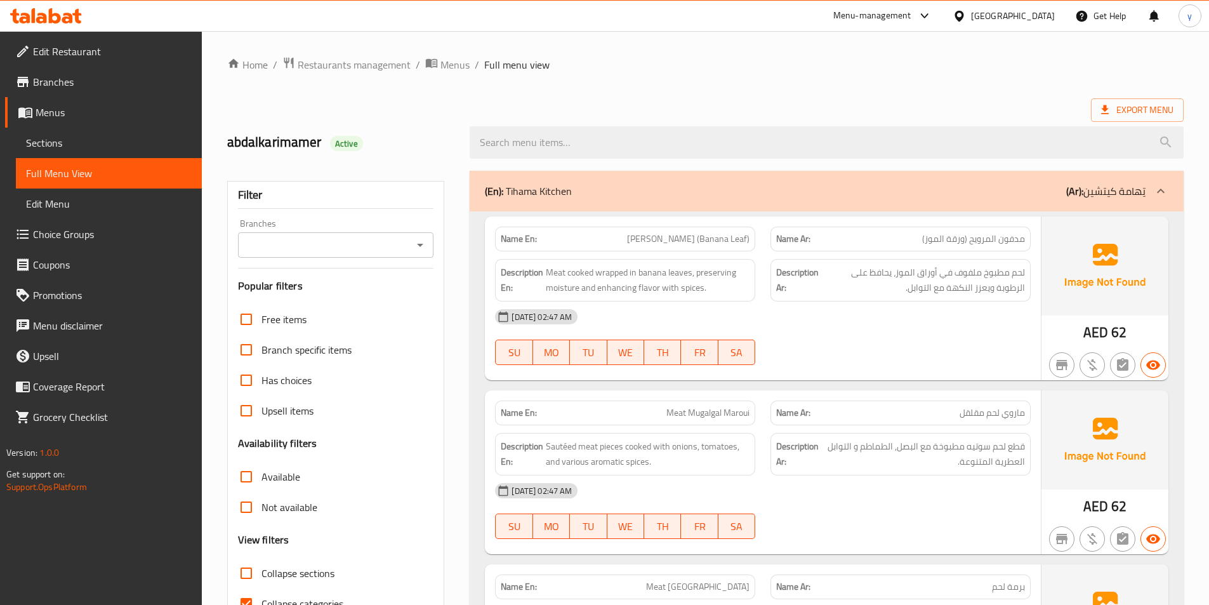
click at [101, 142] on span "Sections" at bounding box center [109, 142] width 166 height 15
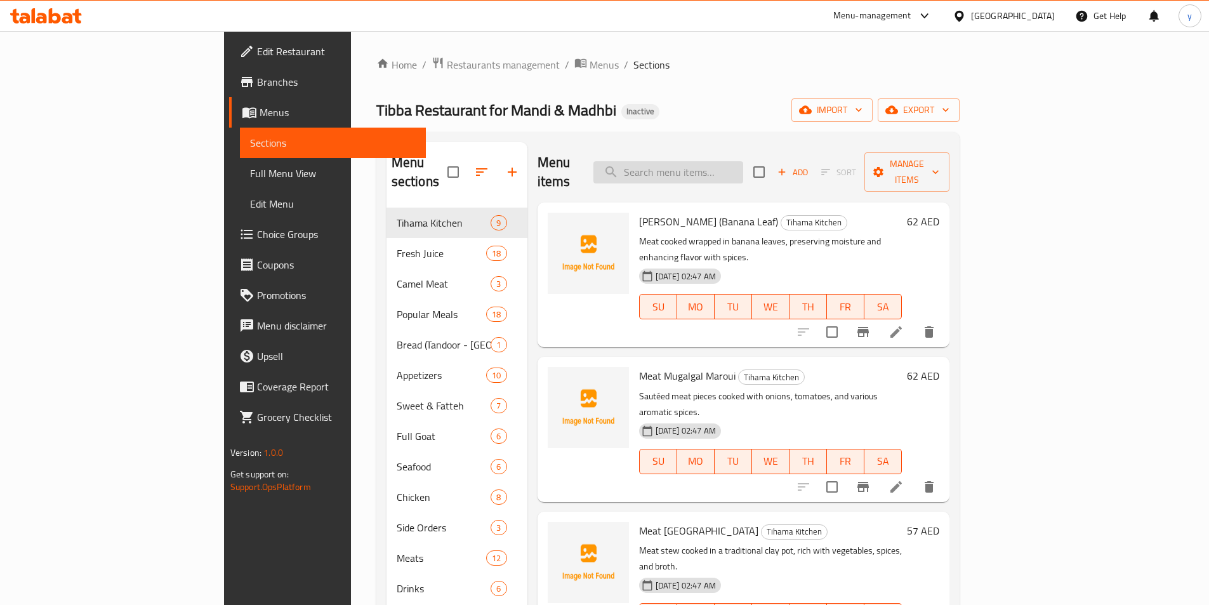
click at [743, 166] on input "search" at bounding box center [668, 172] width 150 height 22
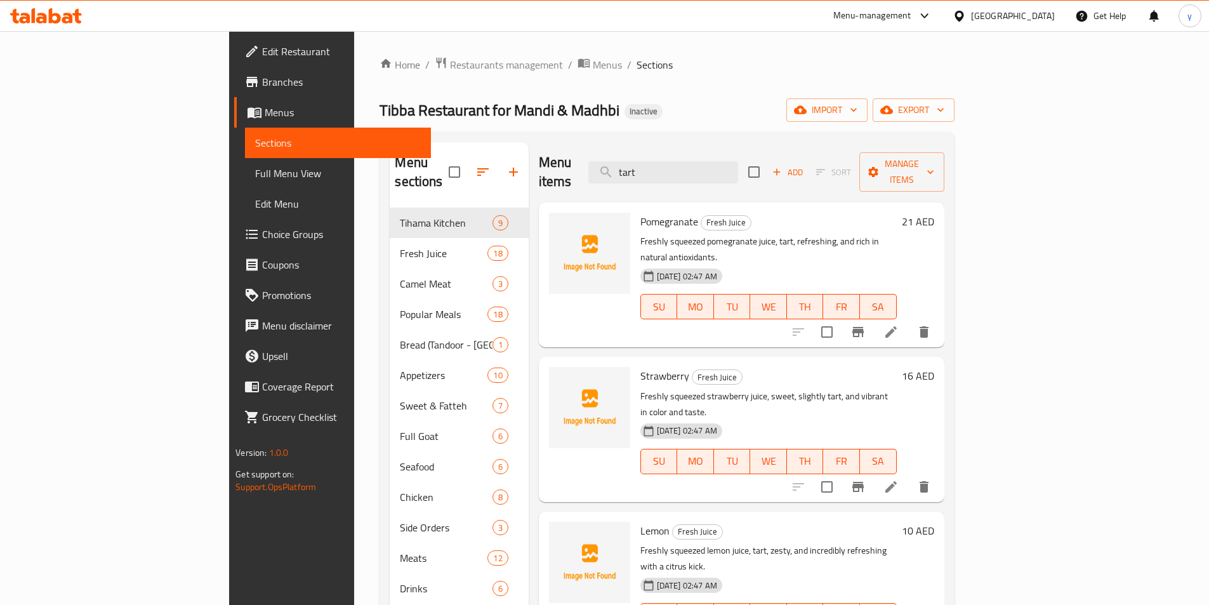
type input "tart"
click at [909, 320] on li at bounding box center [891, 331] width 36 height 23
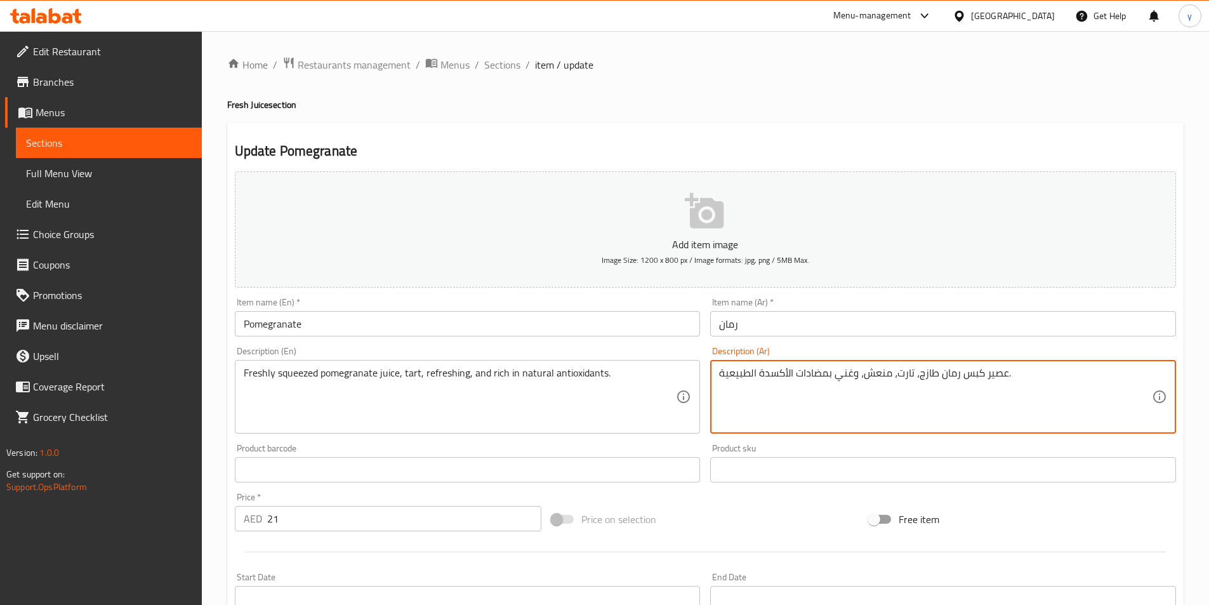
click at [909, 370] on textarea "عصير كبس رمان طازج، تارت، منعش، وغني بمضادات الأكسدة الطبيعية." at bounding box center [935, 397] width 433 height 60
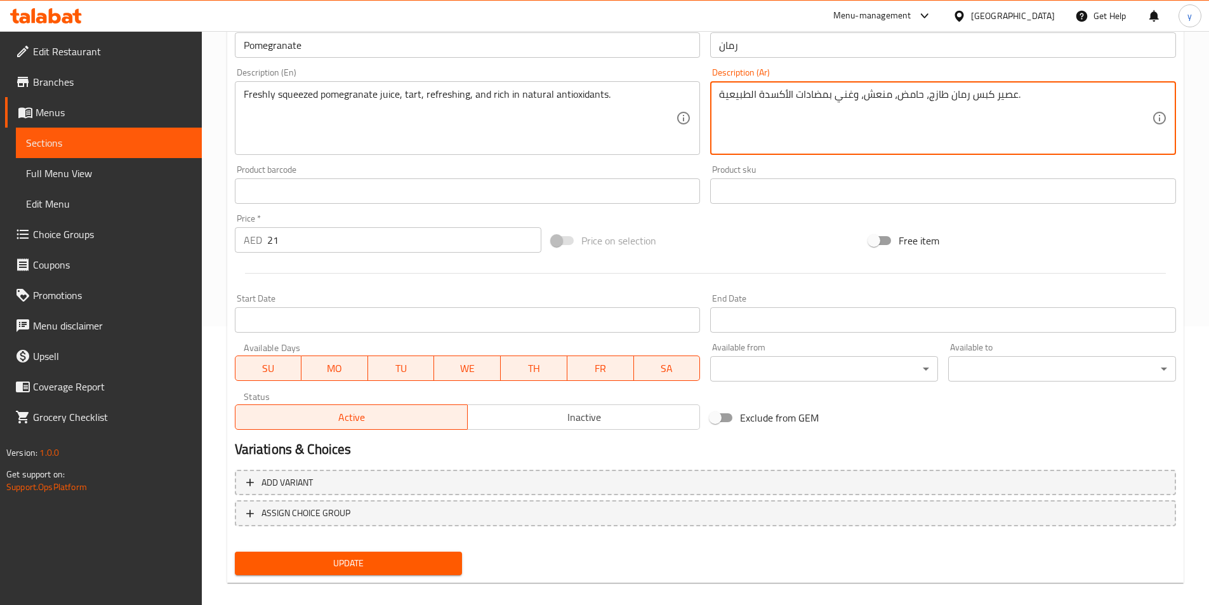
scroll to position [292, 0]
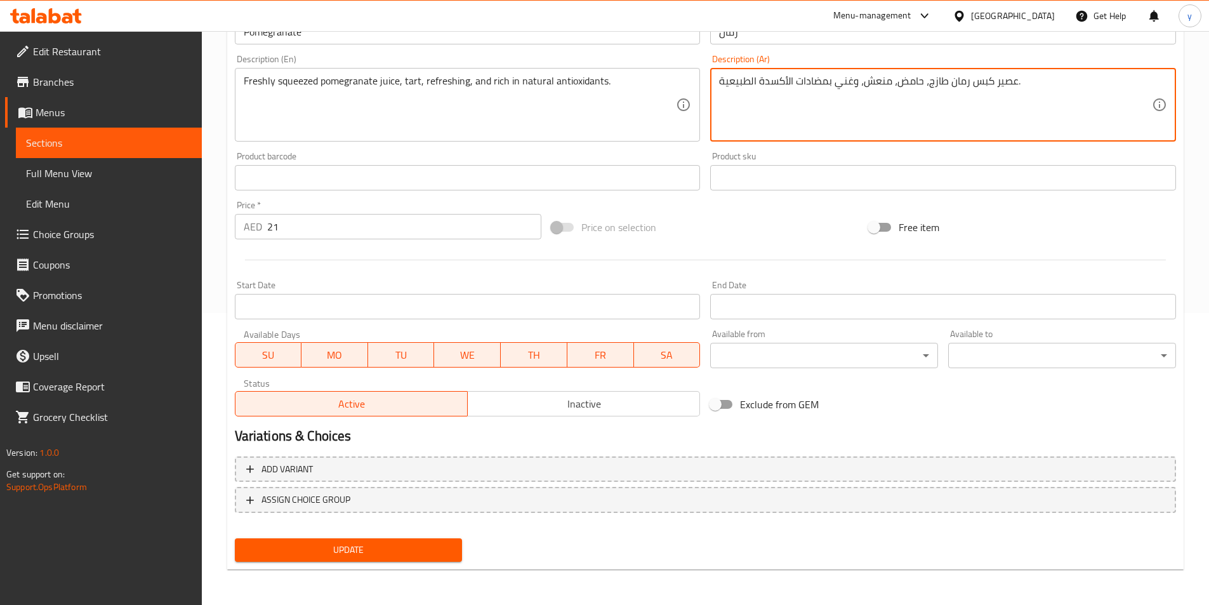
type textarea "عصير كبس رمان طازج، حامض، منعش، وغني بمضادات الأكسدة الطبيعية."
click at [371, 553] on span "Update" at bounding box center [348, 550] width 207 height 16
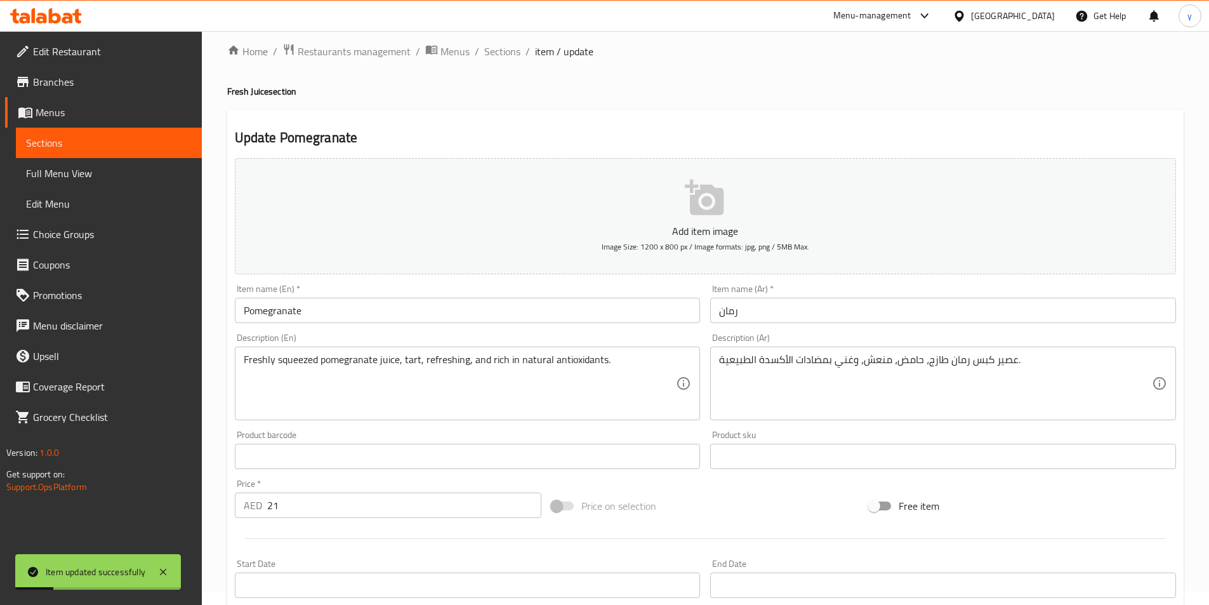
scroll to position [0, 0]
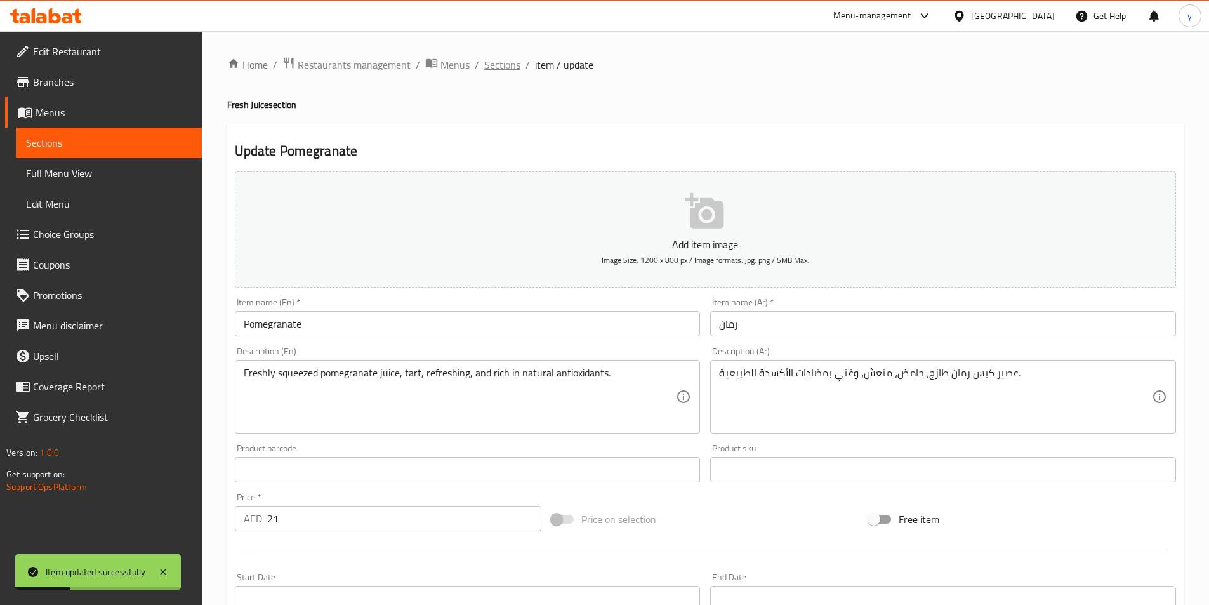
click at [499, 60] on span "Sections" at bounding box center [502, 64] width 36 height 15
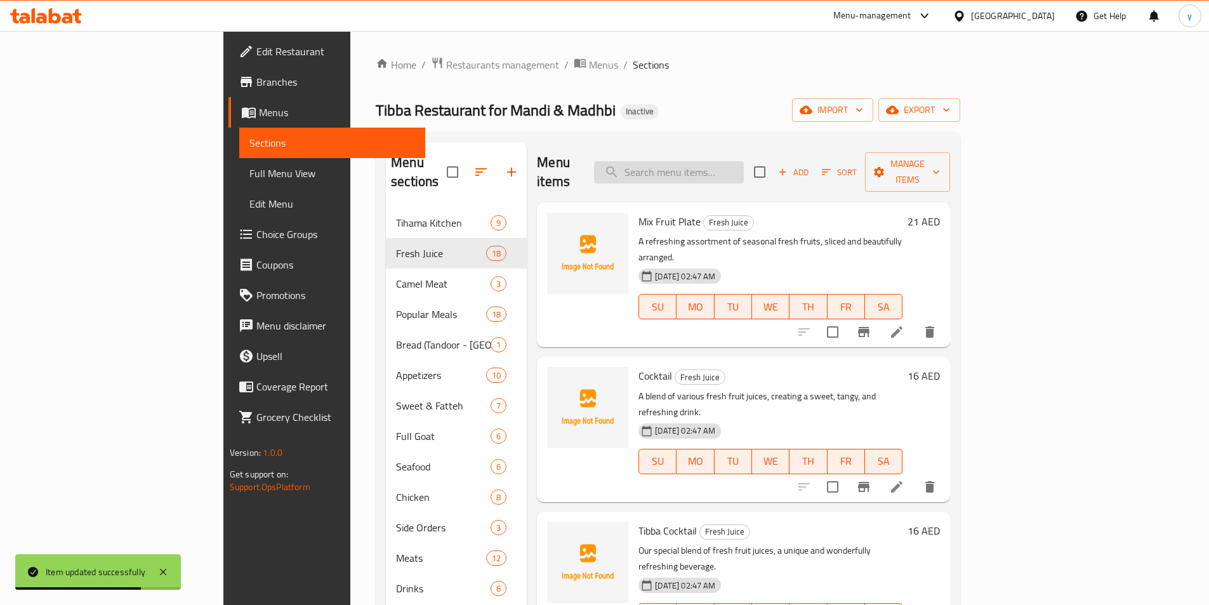
click at [744, 166] on input "search" at bounding box center [669, 172] width 150 height 22
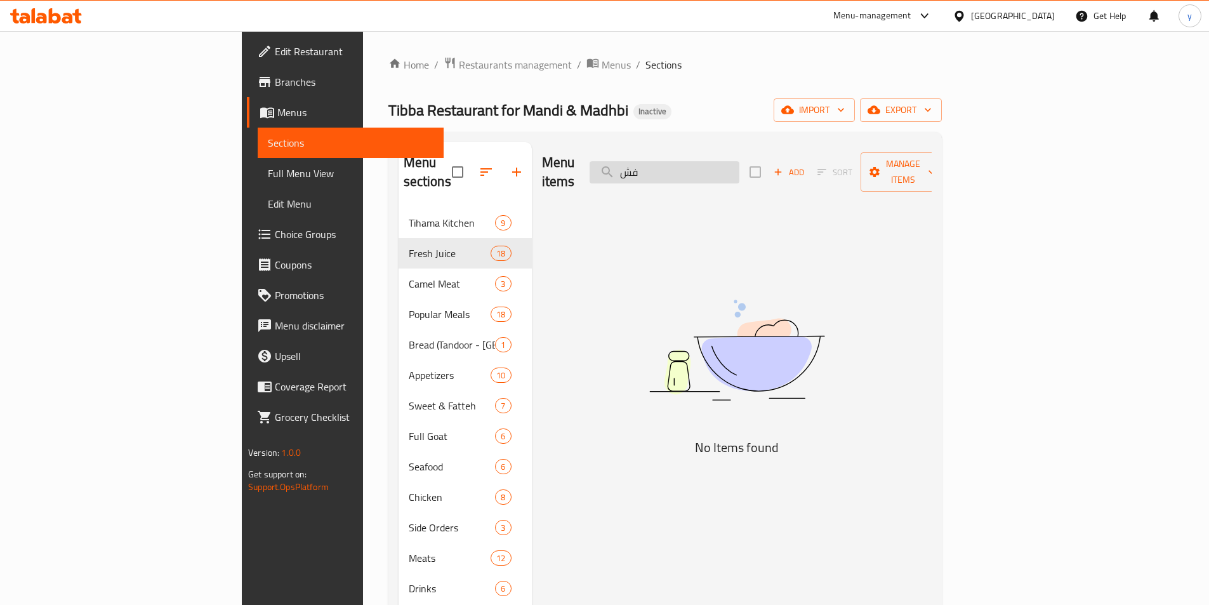
type input "ف"
type input "ت"
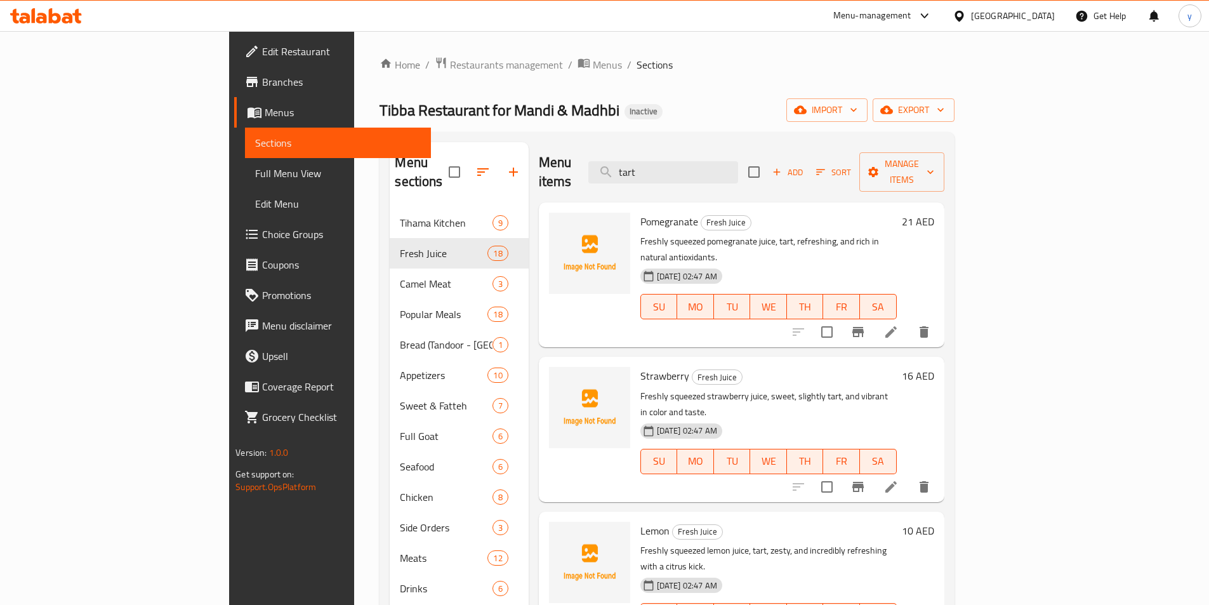
type input "tart"
click at [898, 479] on icon at bounding box center [890, 486] width 15 height 15
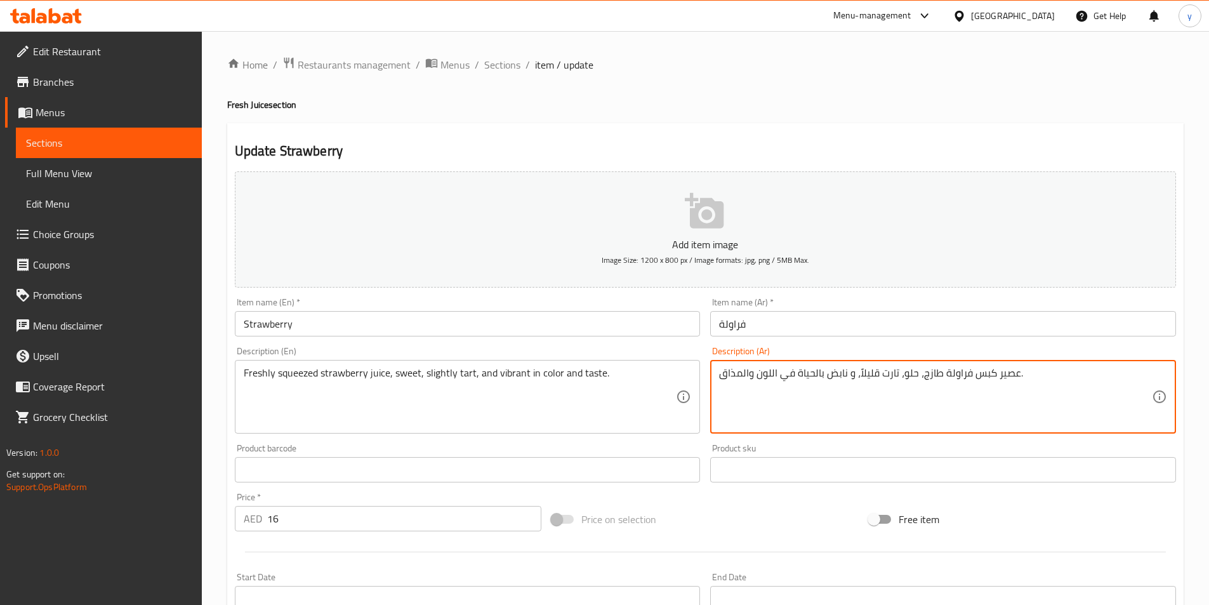
click at [888, 376] on textarea "عصير كبس فراولة طازج، حلو، تارت قليلاً، و نابض بالحياة في اللون والمذاق." at bounding box center [935, 397] width 433 height 60
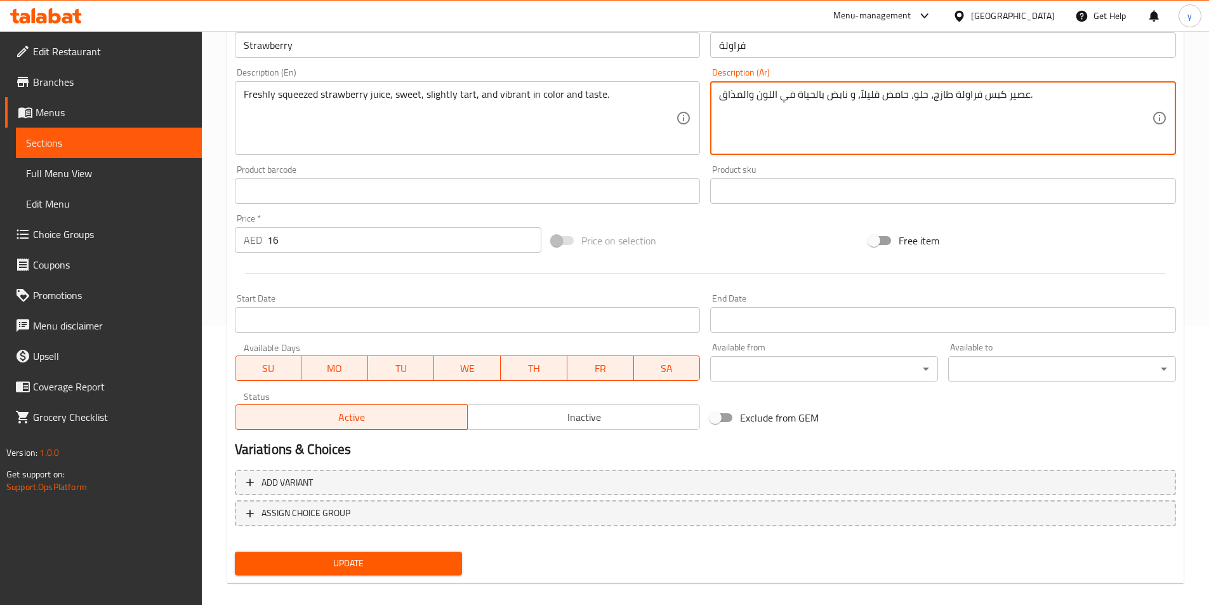
scroll to position [292, 0]
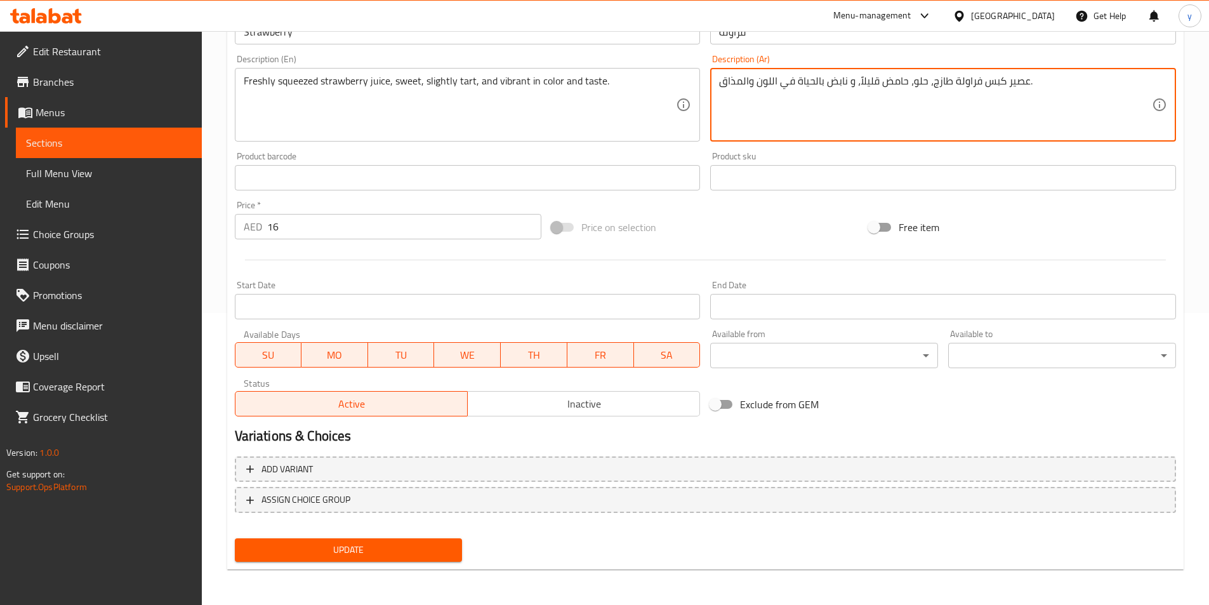
type textarea "عصير كبس فراولة طازج، حلو، حامض قليلاً، و نابض بالحياة في اللون والمذاق."
click at [393, 552] on span "Update" at bounding box center [348, 550] width 207 height 16
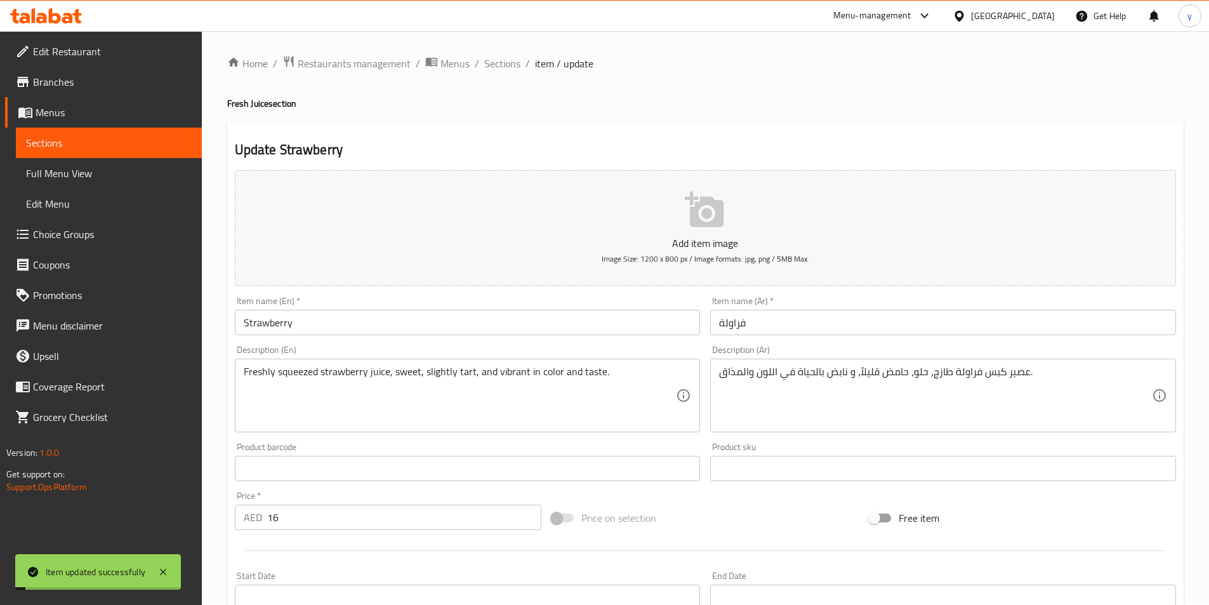
scroll to position [0, 0]
click at [490, 63] on span "Sections" at bounding box center [502, 64] width 36 height 15
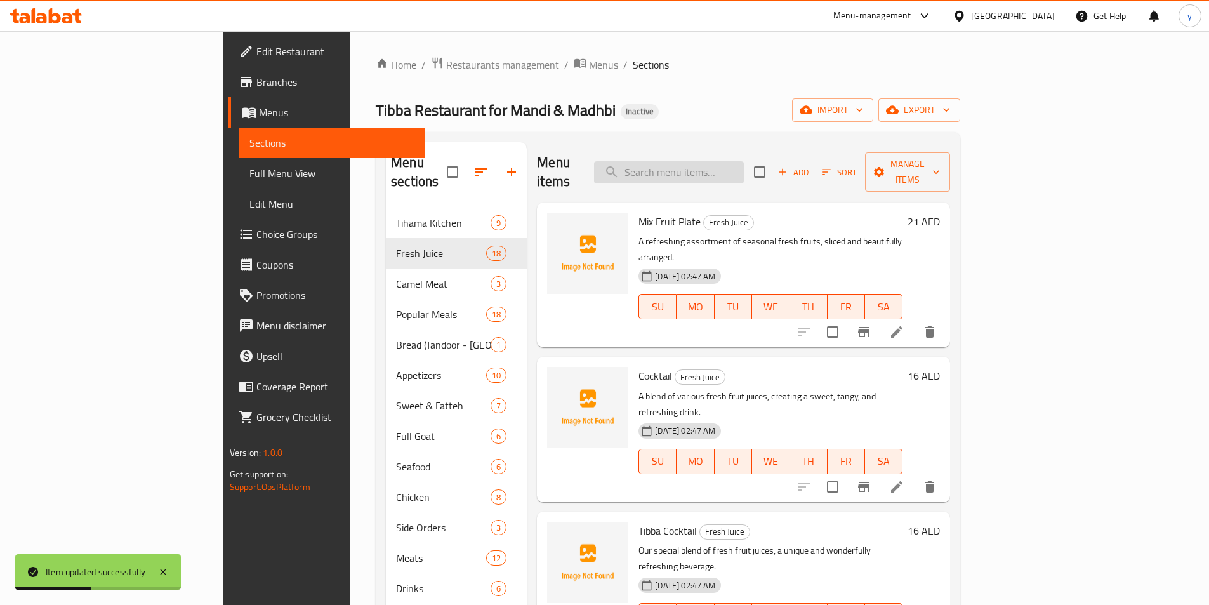
click at [708, 169] on input "search" at bounding box center [669, 172] width 150 height 22
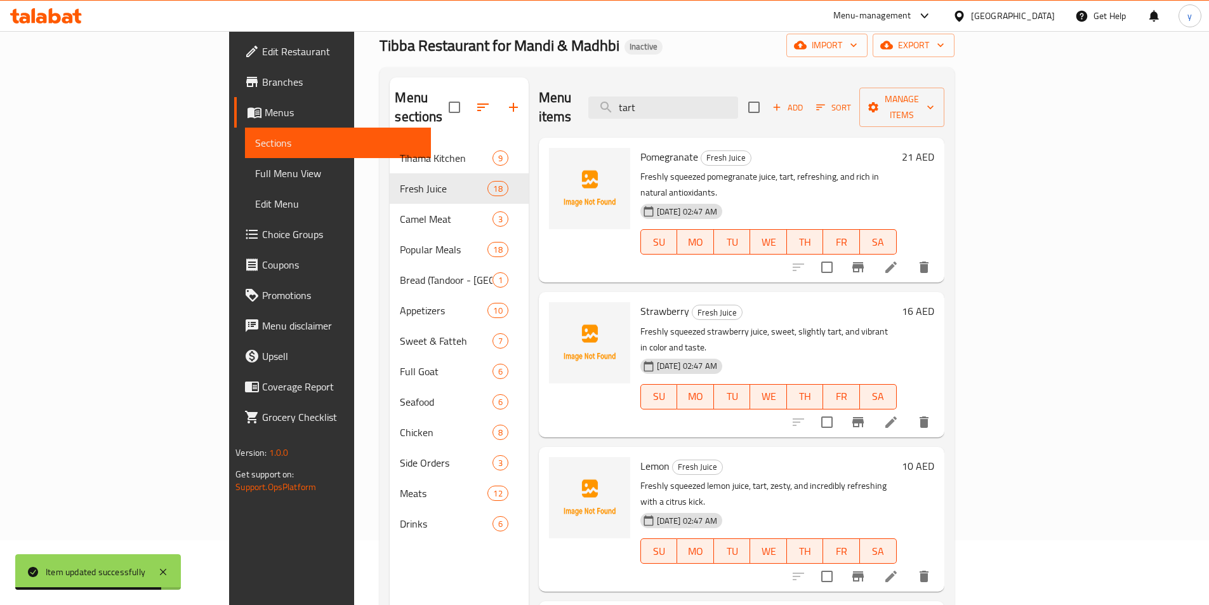
scroll to position [127, 0]
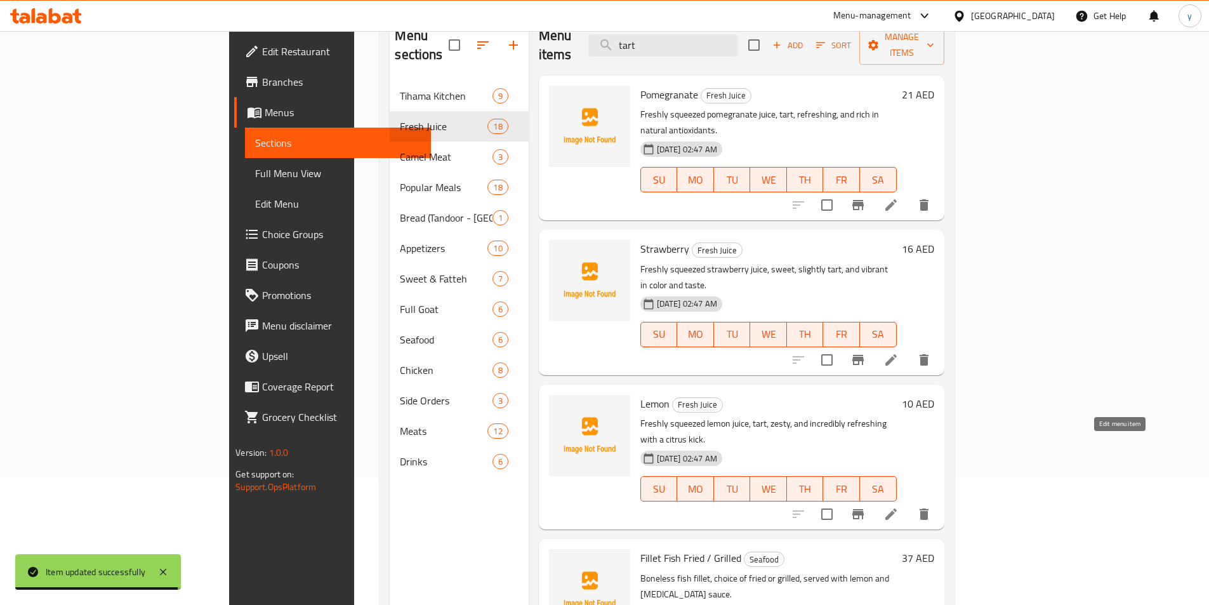
type input "tart"
click at [898, 506] on icon at bounding box center [890, 513] width 15 height 15
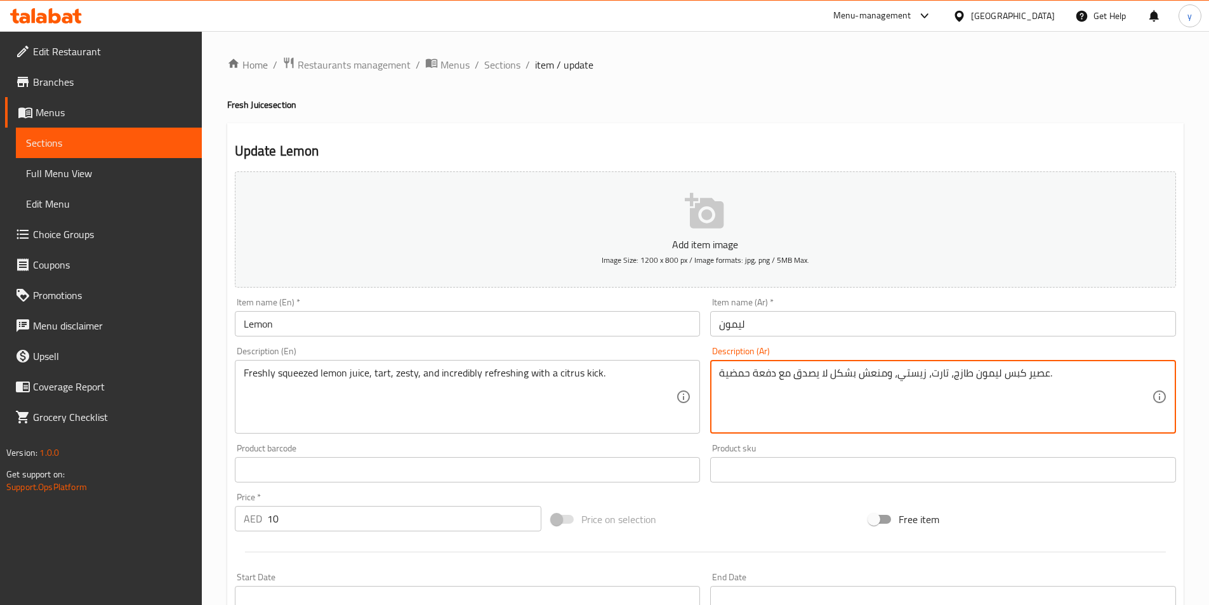
click at [936, 376] on textarea "عصير كبس ليمون طازج، تارت، زيستي، ومنعش بشكل لا يصدق مع دفعة حمضية." at bounding box center [935, 397] width 433 height 60
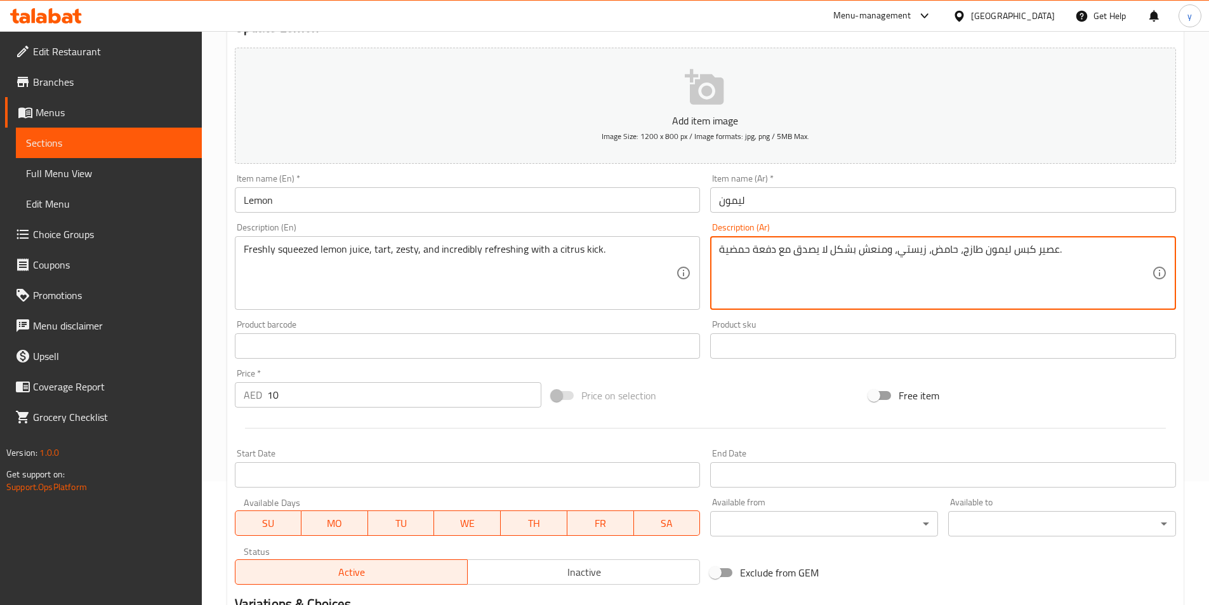
scroll to position [292, 0]
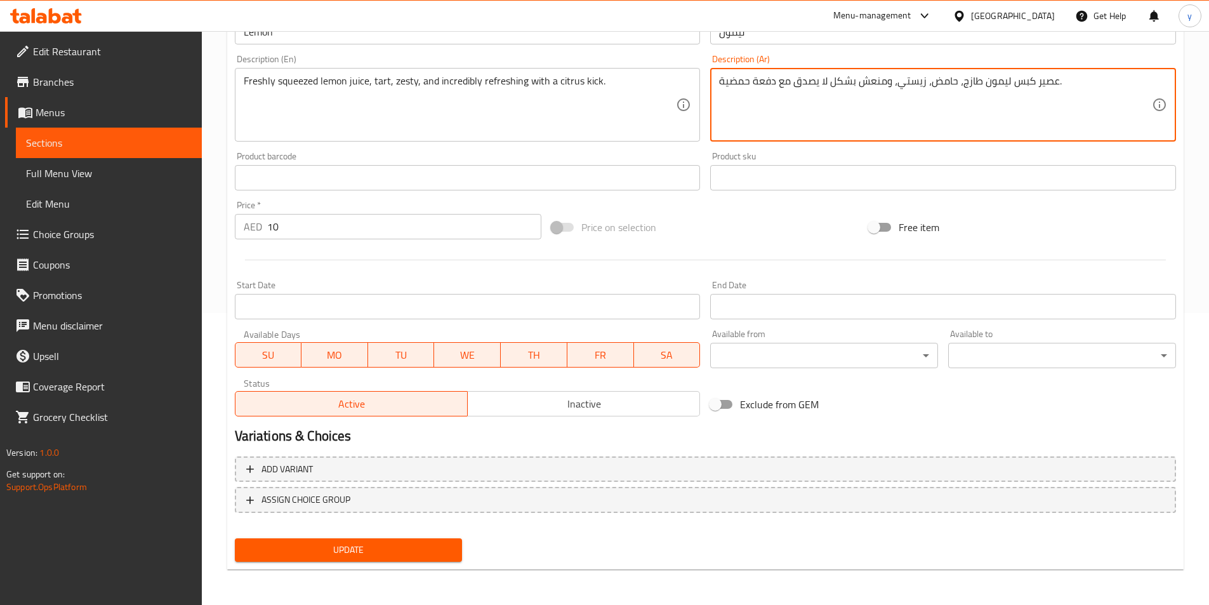
type textarea "عصير كبس ليمون طازج، حامض، زيستي، ومنعش بشكل لا يصدق مع دفعة حمضية."
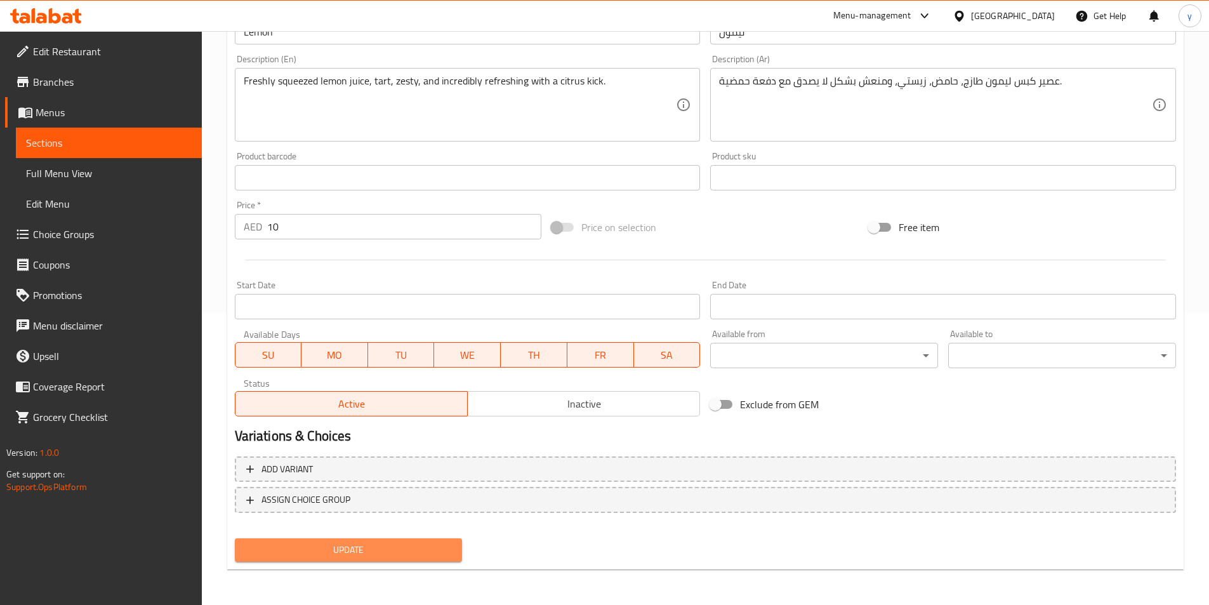
click at [438, 560] on button "Update" at bounding box center [349, 549] width 228 height 23
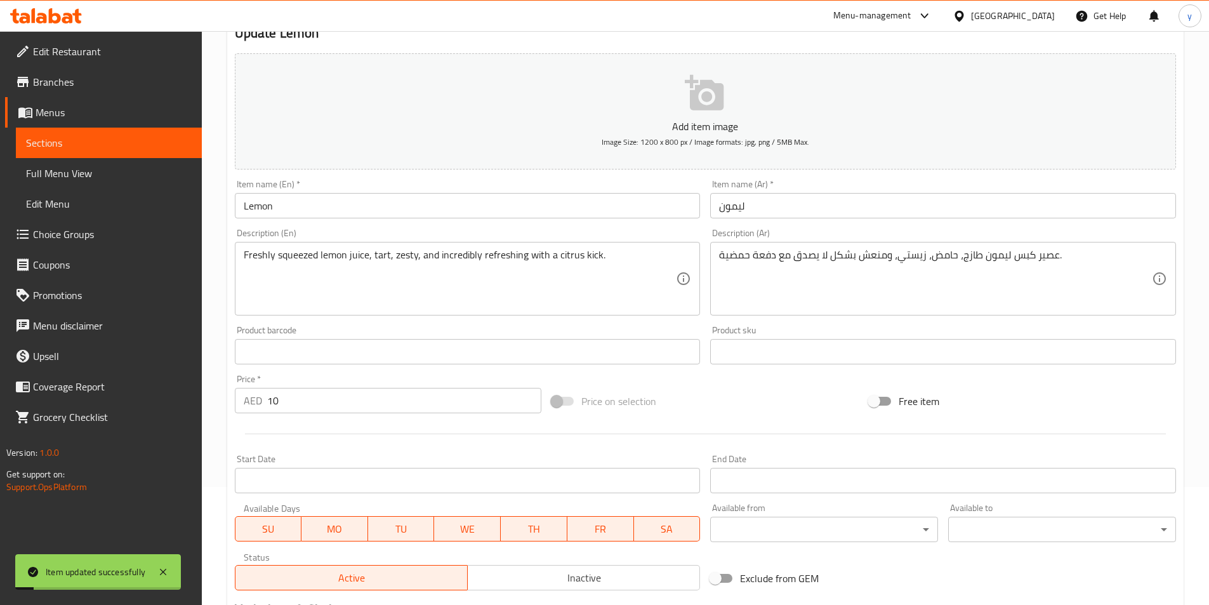
scroll to position [0, 0]
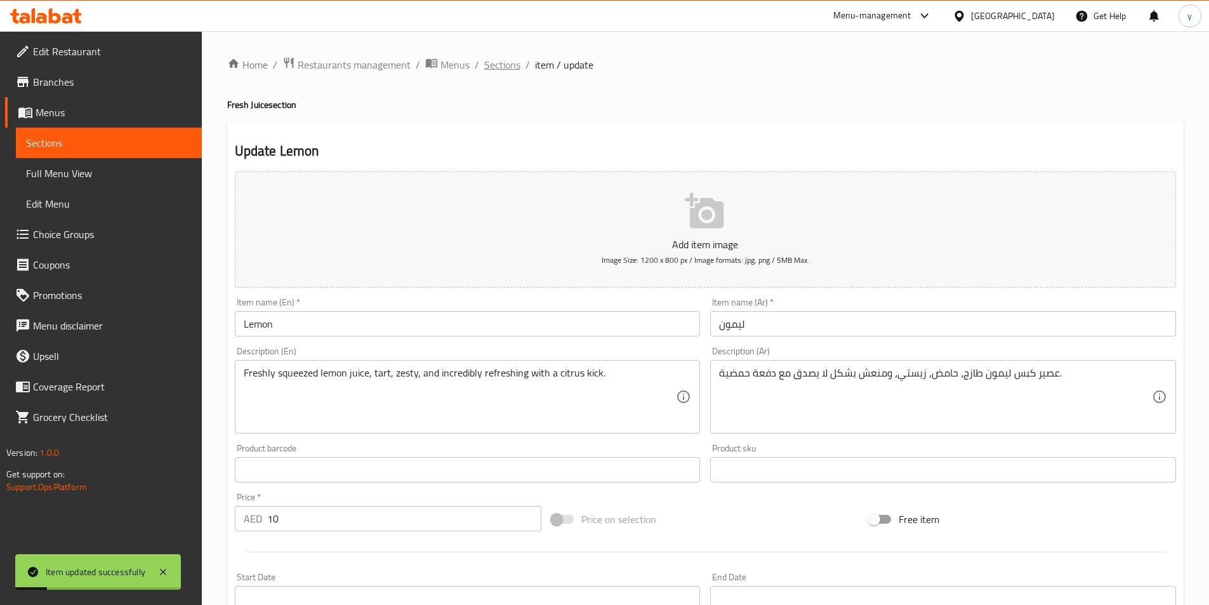
click at [502, 62] on span "Sections" at bounding box center [502, 64] width 36 height 15
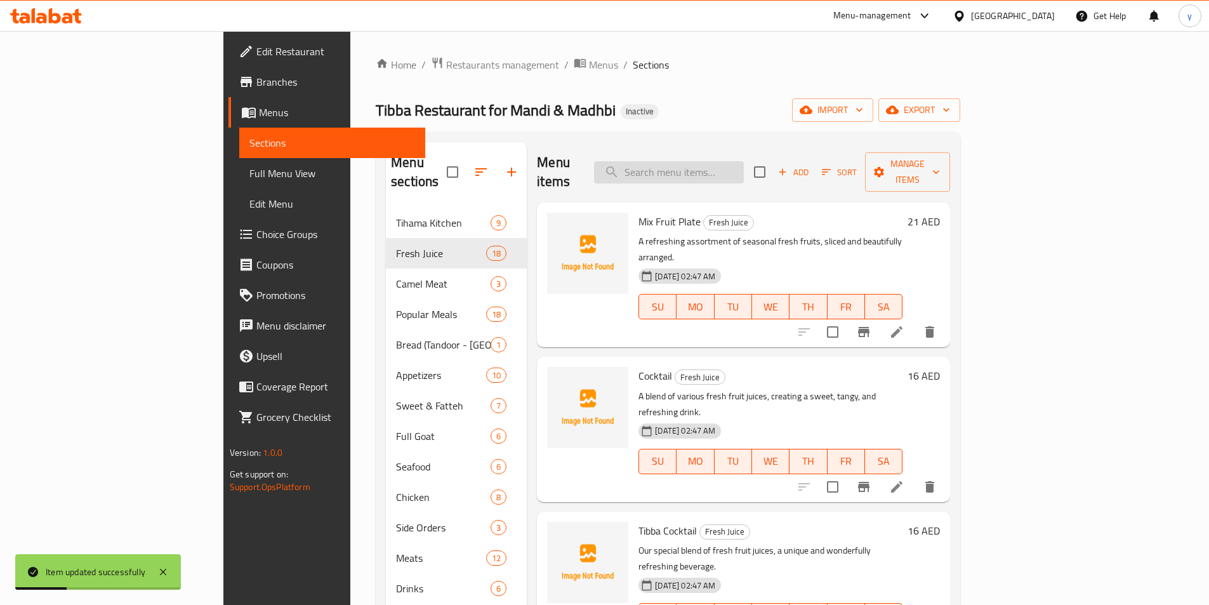
click at [709, 166] on input "search" at bounding box center [669, 172] width 150 height 22
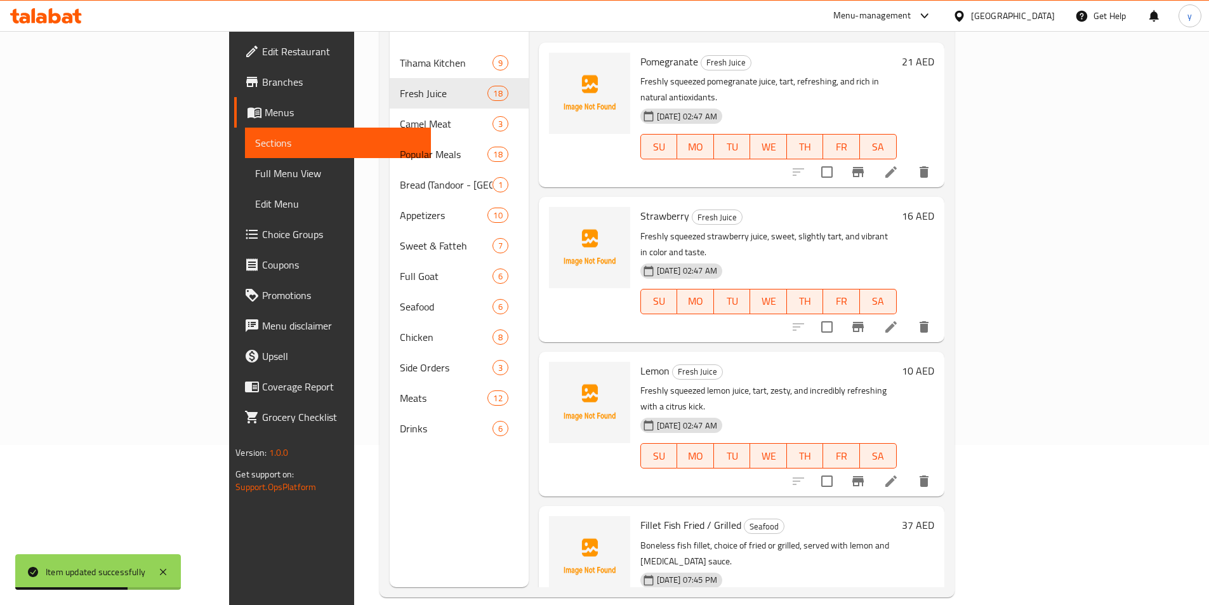
scroll to position [178, 0]
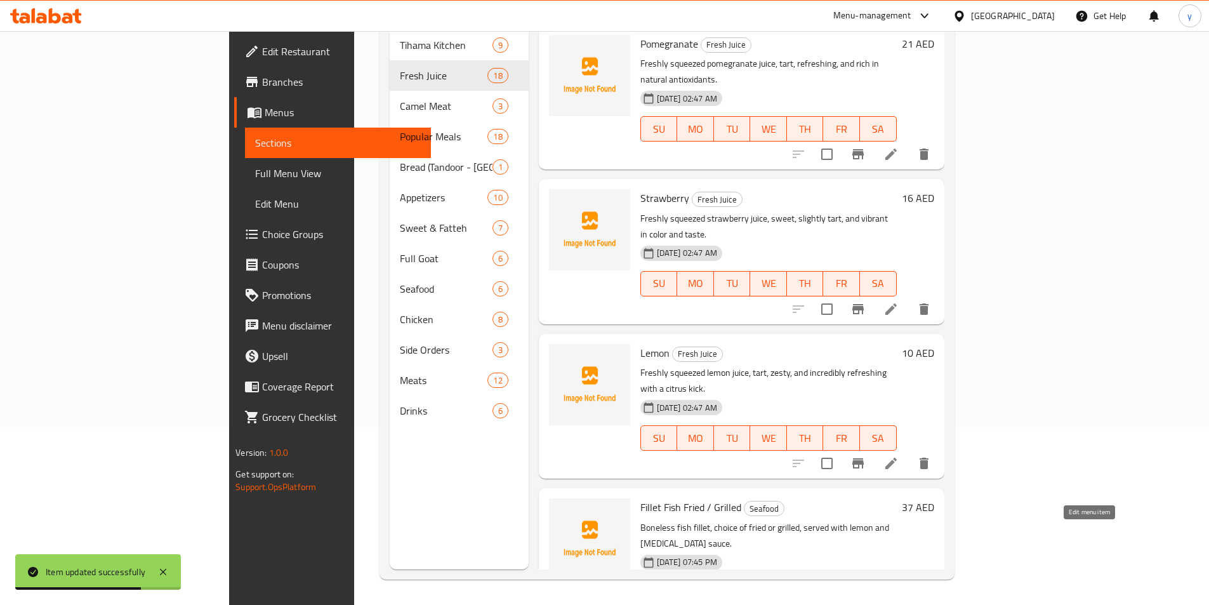
type input "tart"
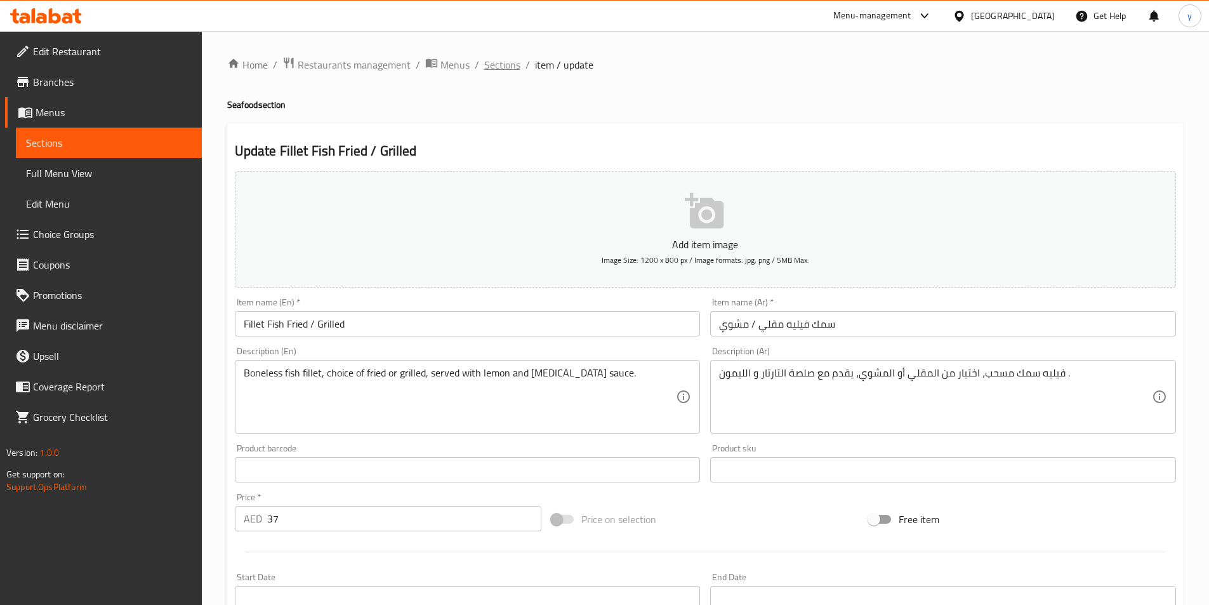
click at [501, 63] on span "Sections" at bounding box center [502, 64] width 36 height 15
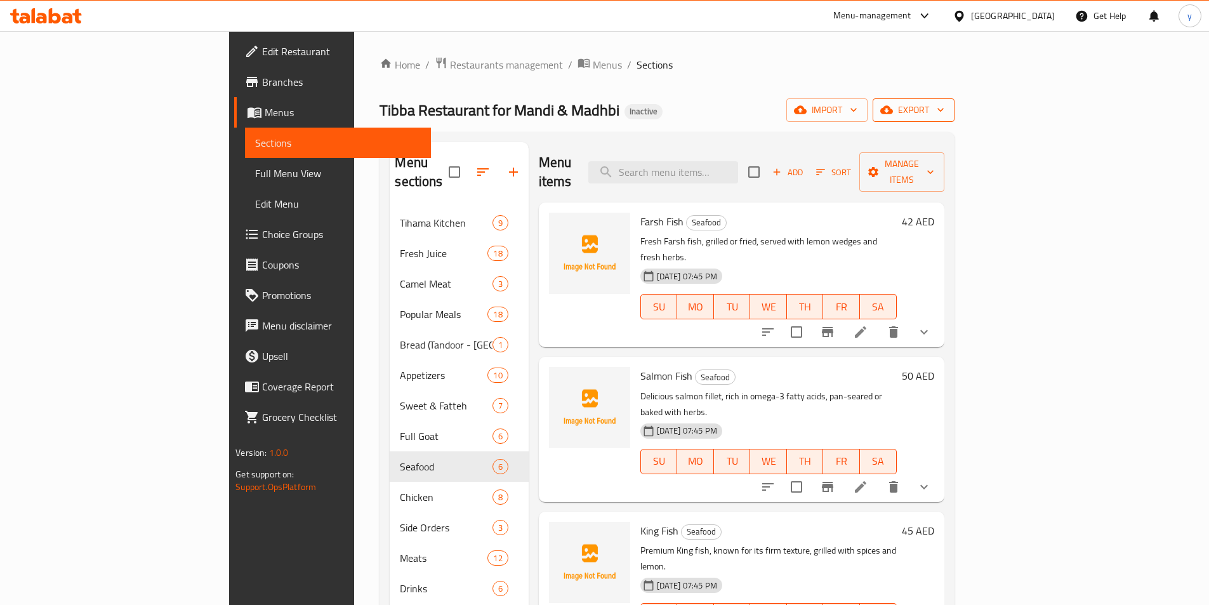
click at [944, 109] on span "export" at bounding box center [914, 110] width 62 height 16
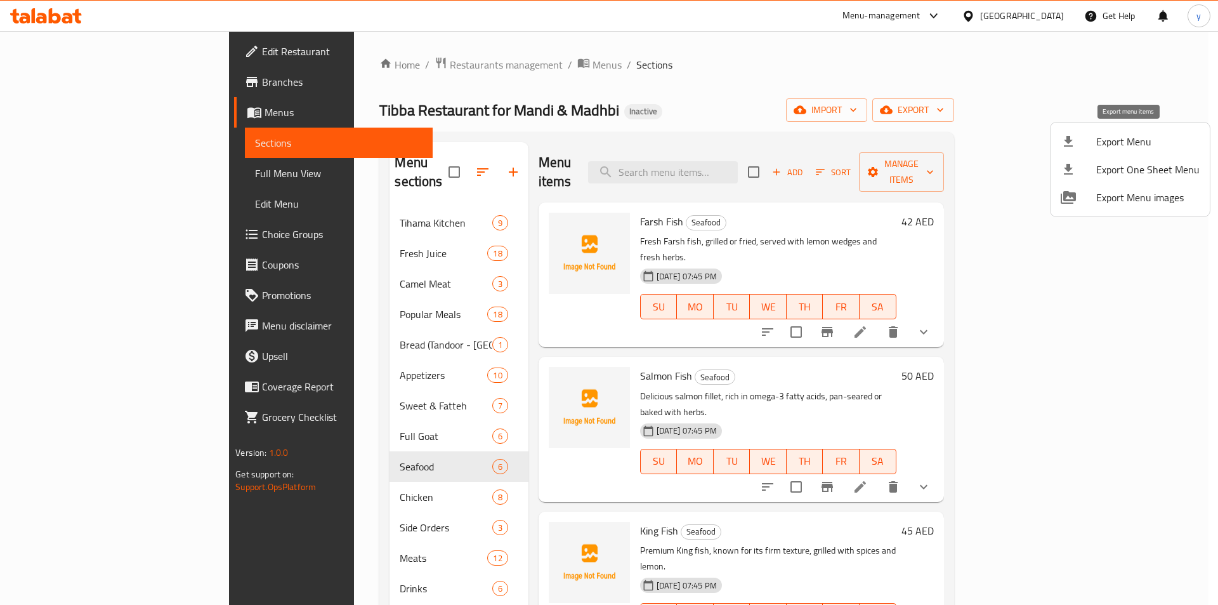
click at [1140, 140] on span "Export Menu" at bounding box center [1147, 141] width 103 height 15
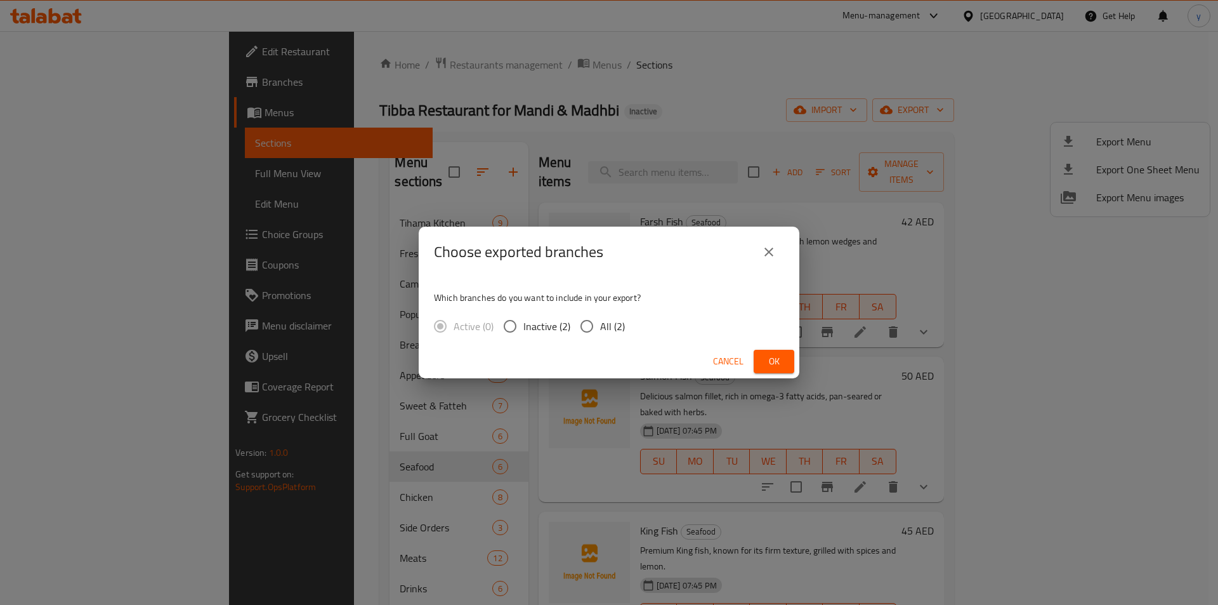
click at [577, 319] on input "All (2)" at bounding box center [587, 326] width 27 height 27
radio input "true"
click at [772, 359] on span "Ok" at bounding box center [774, 361] width 20 height 16
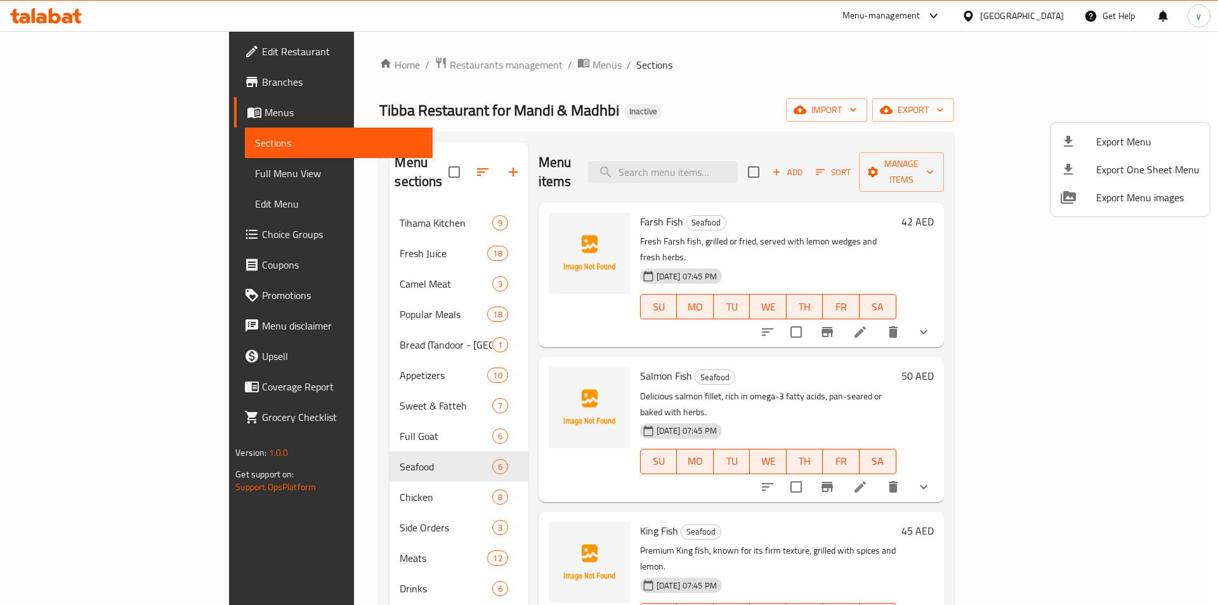
click at [108, 53] on div at bounding box center [609, 302] width 1218 height 605
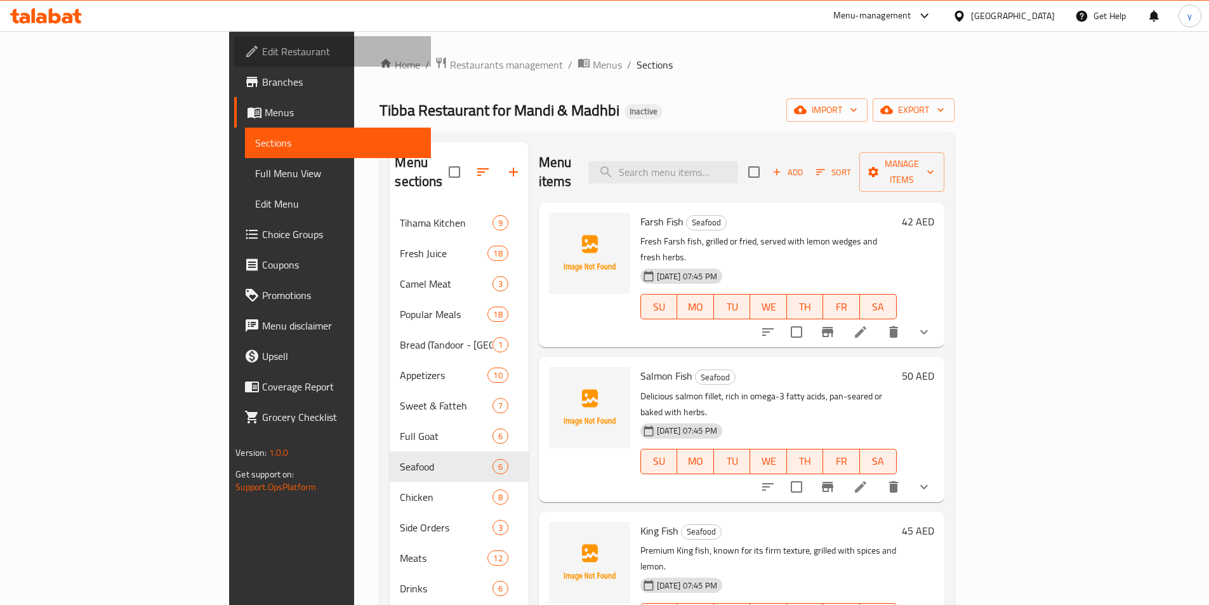
click at [262, 53] on span "Edit Restaurant" at bounding box center [341, 51] width 159 height 15
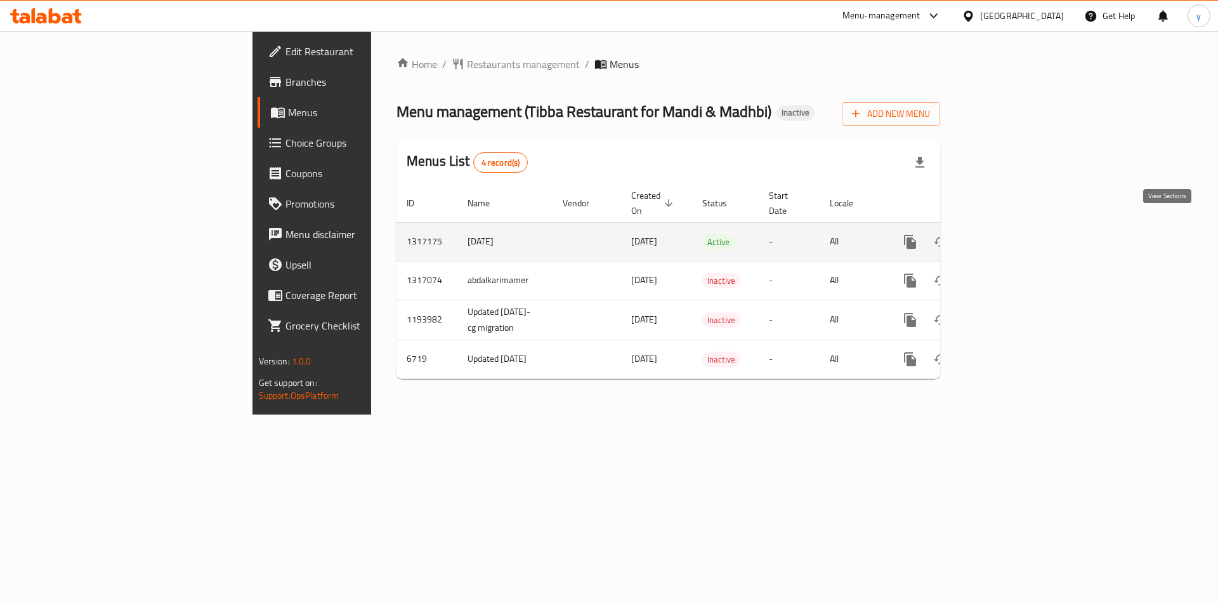
click at [1009, 234] on icon "enhanced table" at bounding box center [1001, 241] width 15 height 15
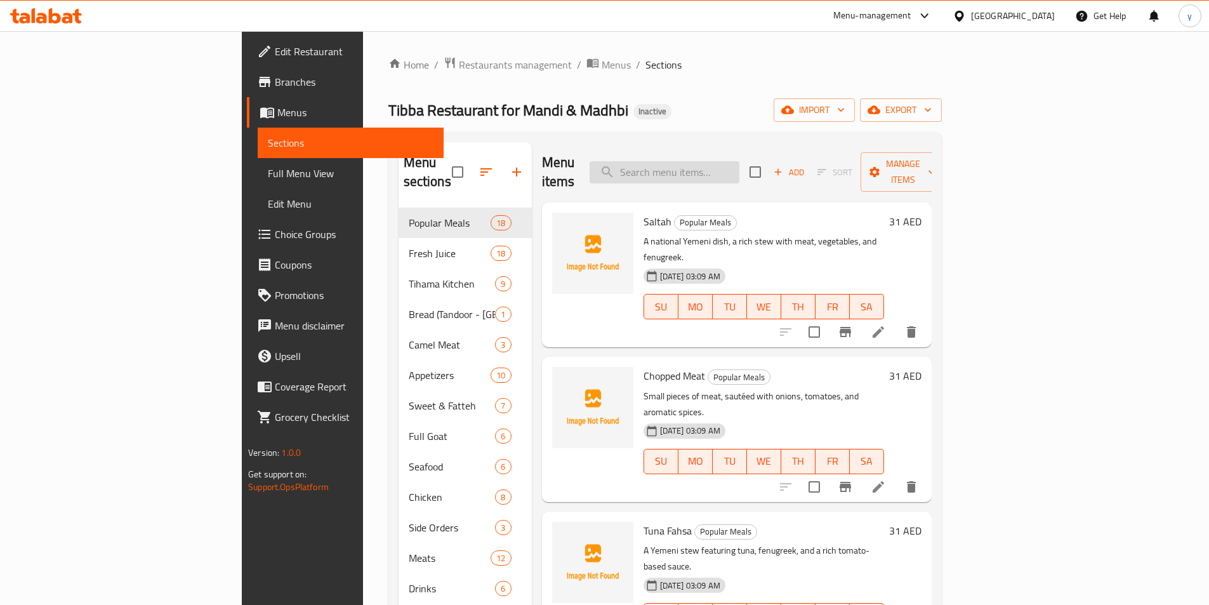
click at [739, 170] on input "search" at bounding box center [664, 172] width 150 height 22
paste input "فول مدمس"
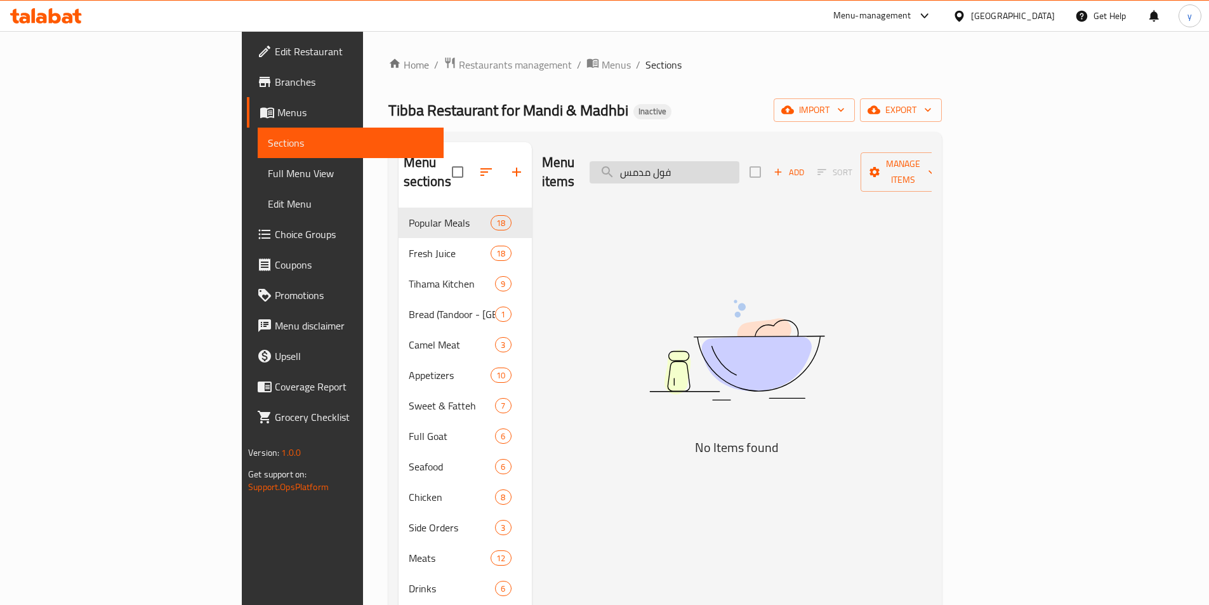
drag, startPoint x: 759, startPoint y: 159, endPoint x: 696, endPoint y: 167, distance: 64.0
click at [696, 167] on input "فول مدمس" at bounding box center [664, 172] width 150 height 22
type input "ب"
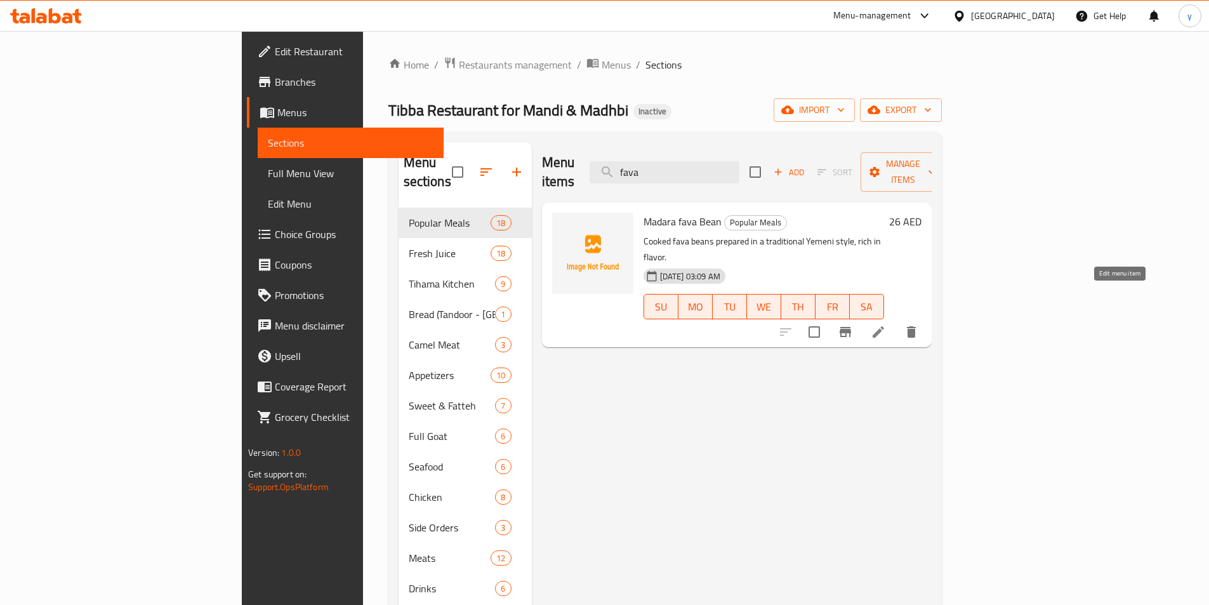
type input "fava"
click at [886, 324] on icon at bounding box center [878, 331] width 15 height 15
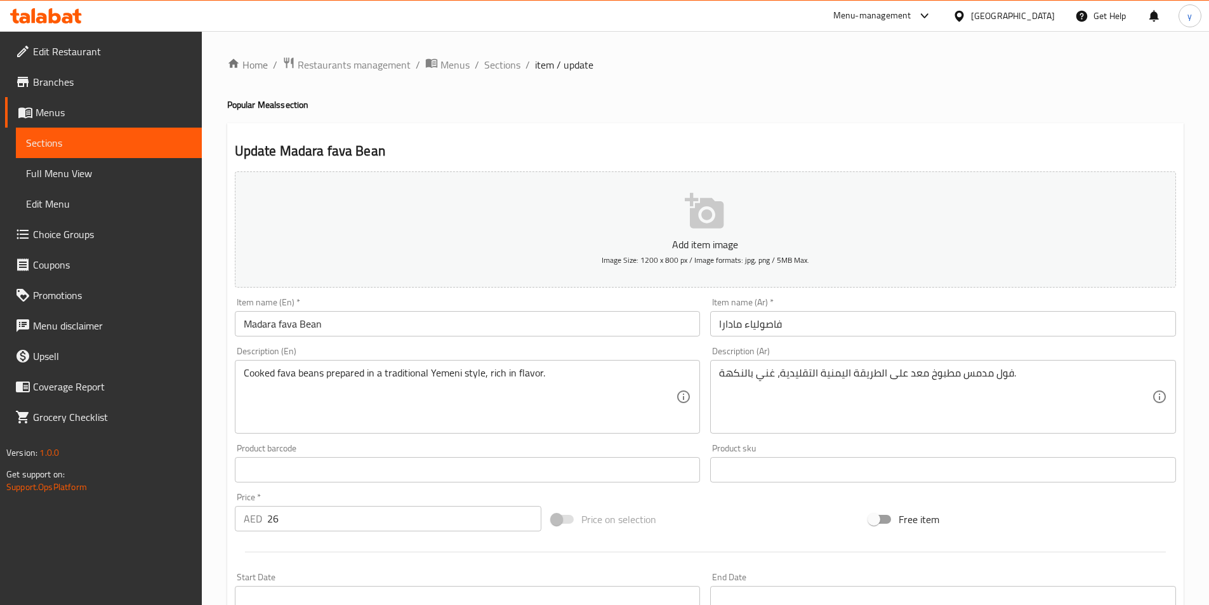
click at [770, 325] on input "فاصولياء مادارا" at bounding box center [943, 323] width 466 height 25
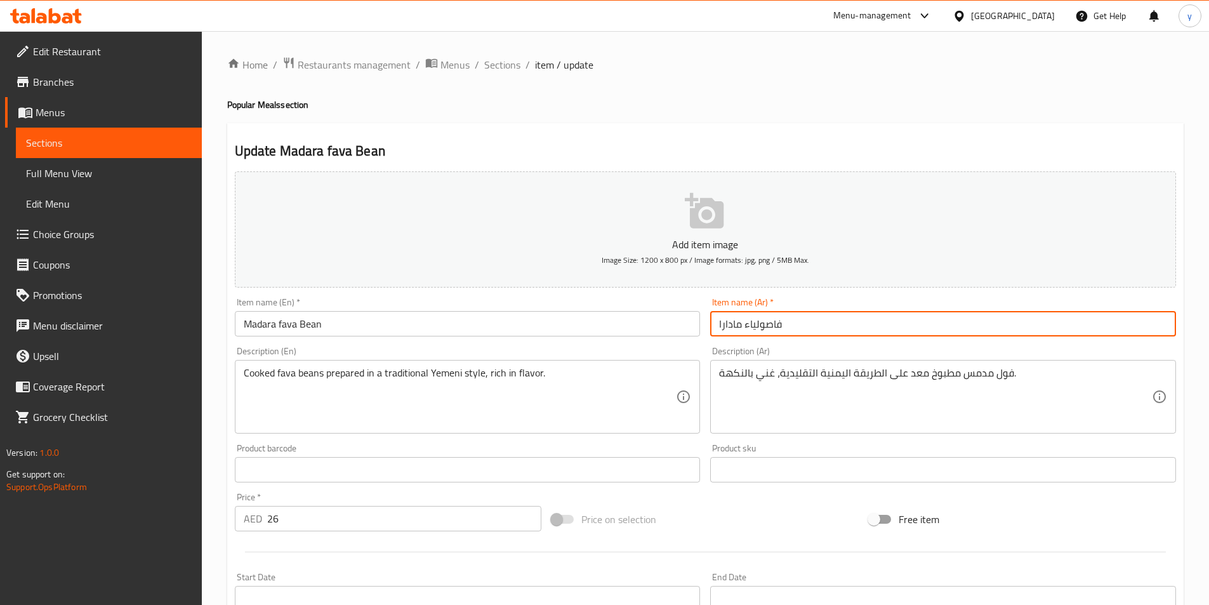
click at [770, 325] on input "فاصولياء مادارا" at bounding box center [943, 323] width 466 height 25
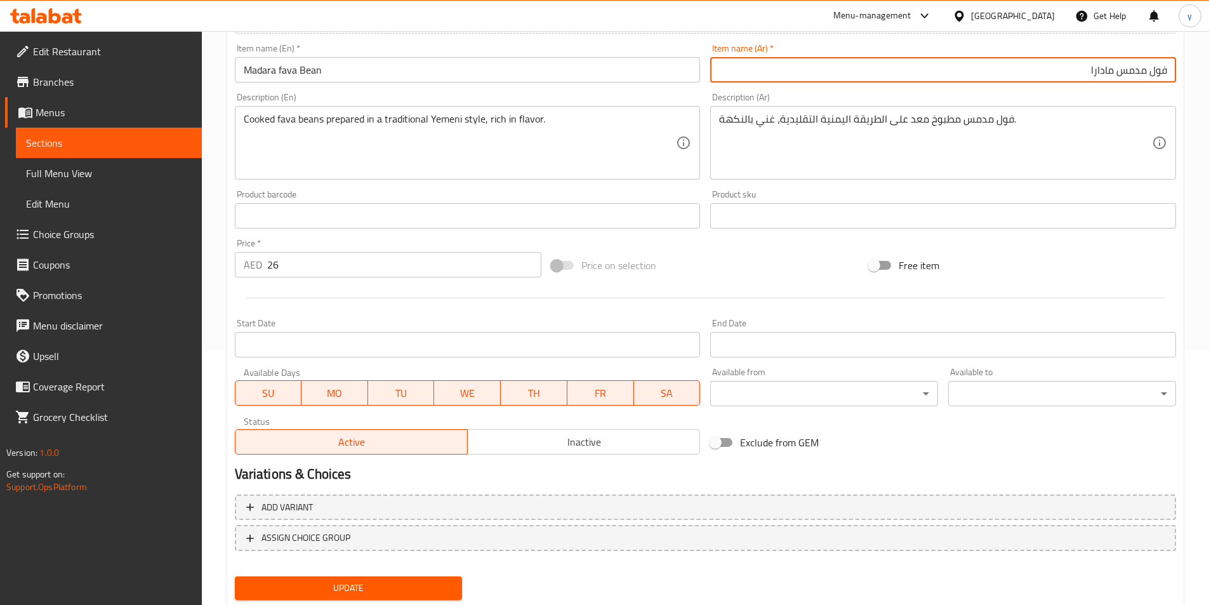
scroll to position [292, 0]
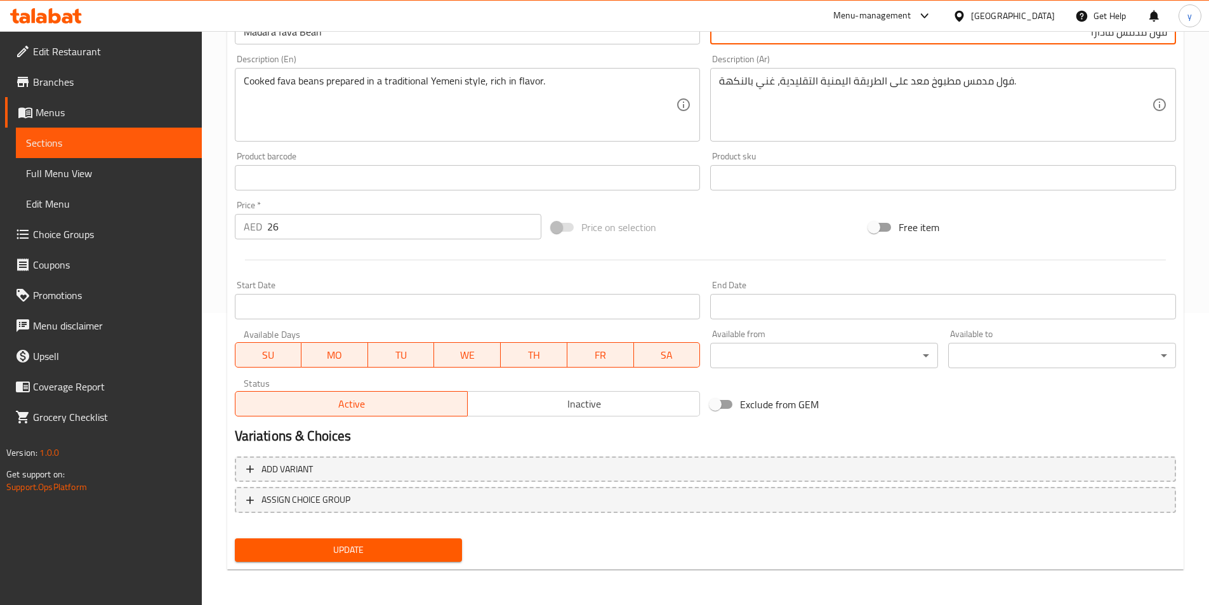
type input "فول مدمس مادارا"
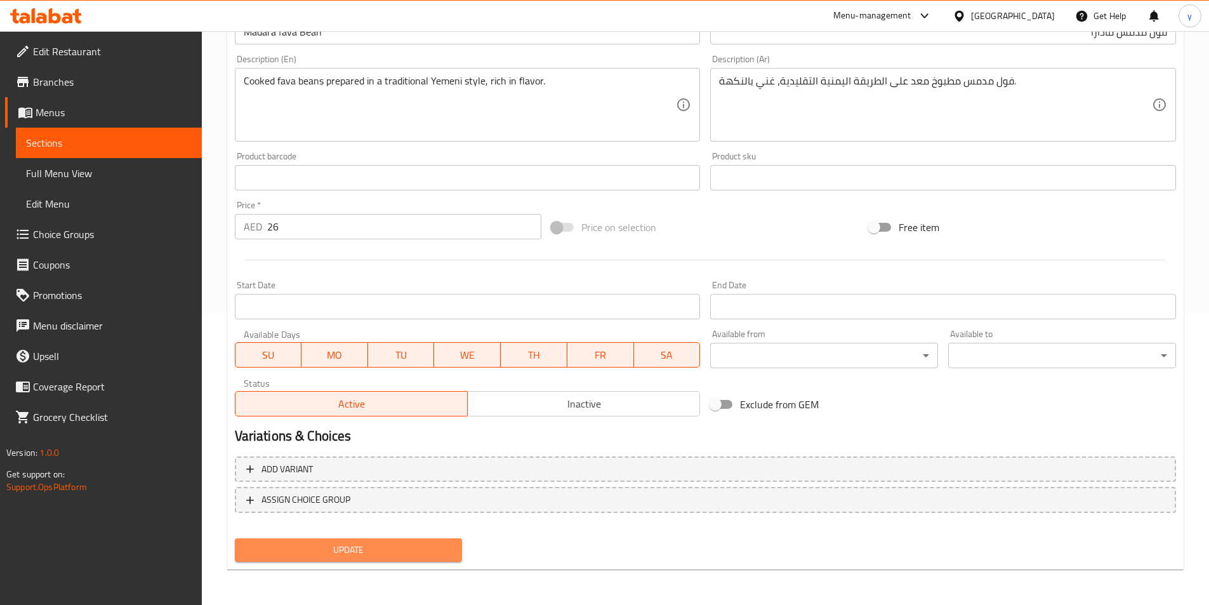
click at [399, 556] on span "Update" at bounding box center [348, 550] width 207 height 16
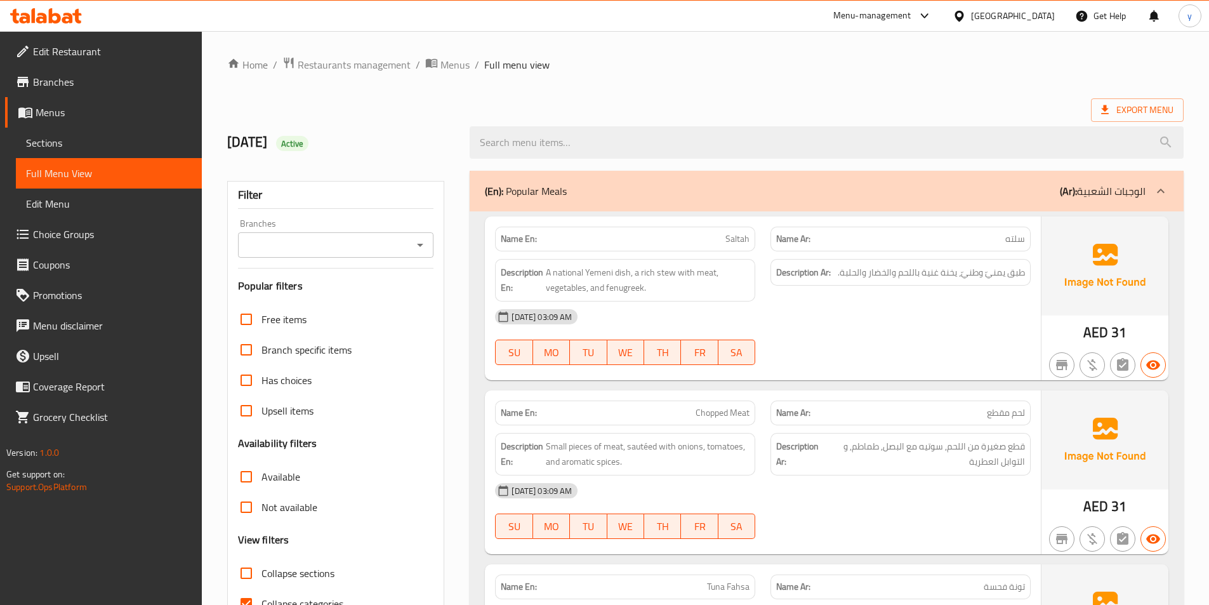
scroll to position [127, 0]
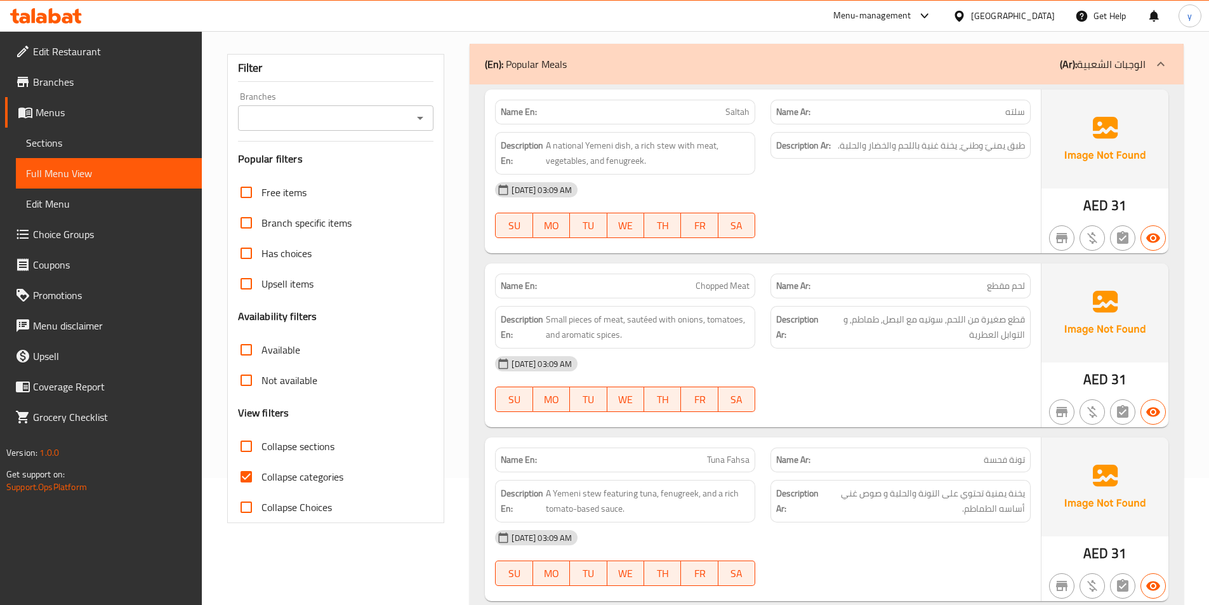
click at [249, 443] on input "Collapse sections" at bounding box center [246, 446] width 30 height 30
checkbox input "true"
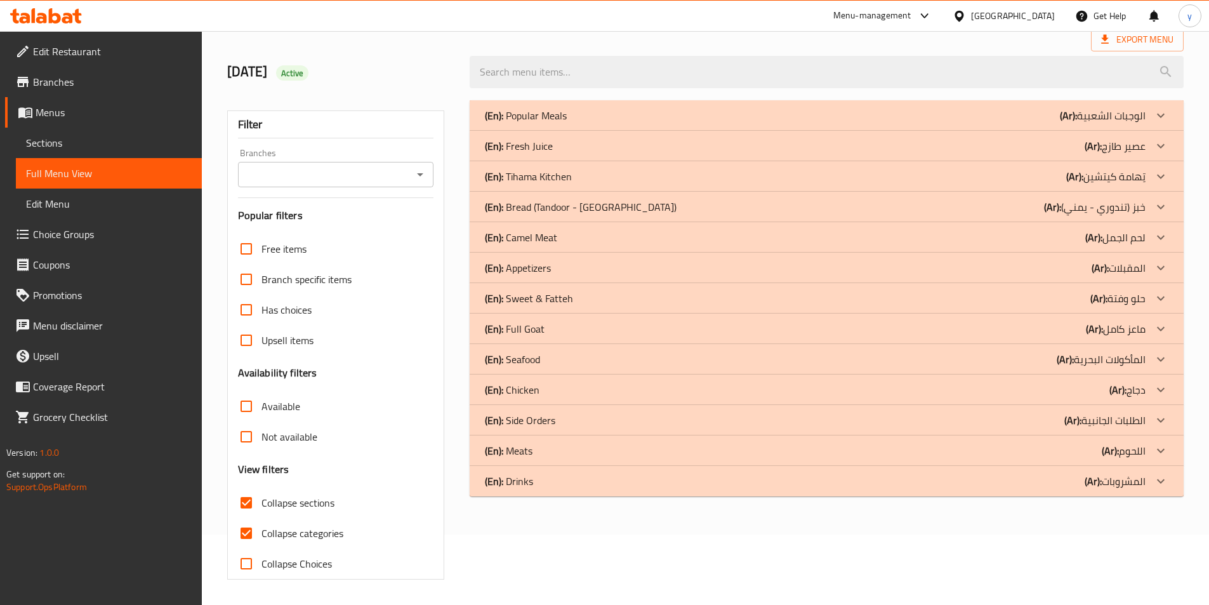
click at [249, 518] on input "Collapse categories" at bounding box center [246, 533] width 30 height 30
checkbox input "false"
click at [596, 272] on div "(En): Appetizers (Ar): المقبلات" at bounding box center [815, 267] width 660 height 15
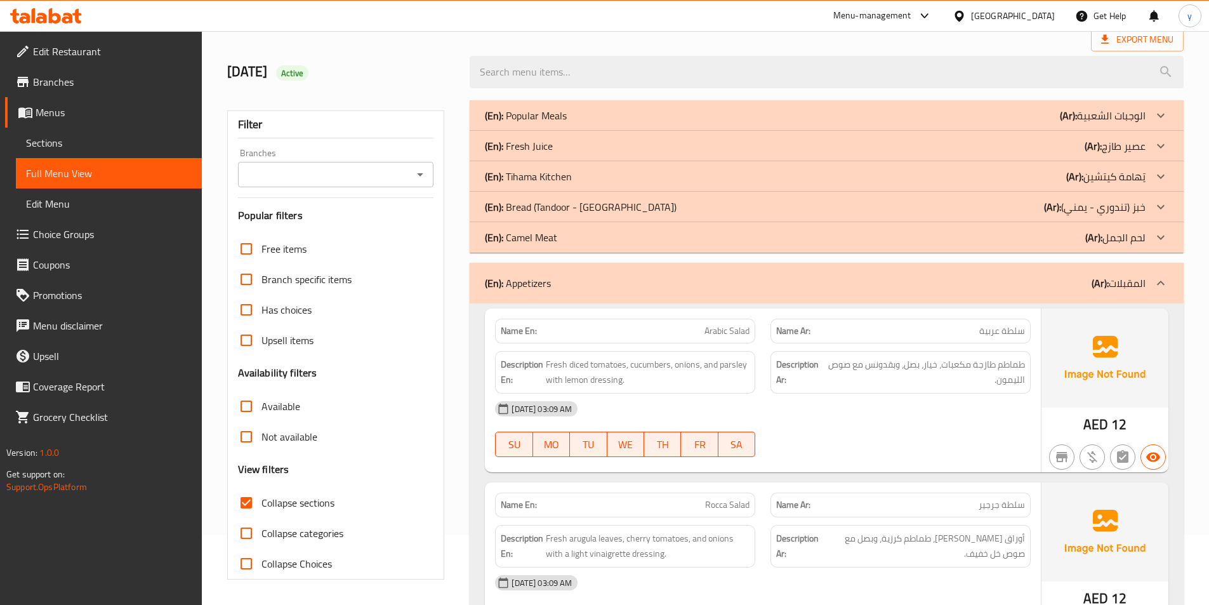
click at [593, 242] on div "(En): Camel Meat (Ar): لحم الجمل" at bounding box center [815, 237] width 660 height 15
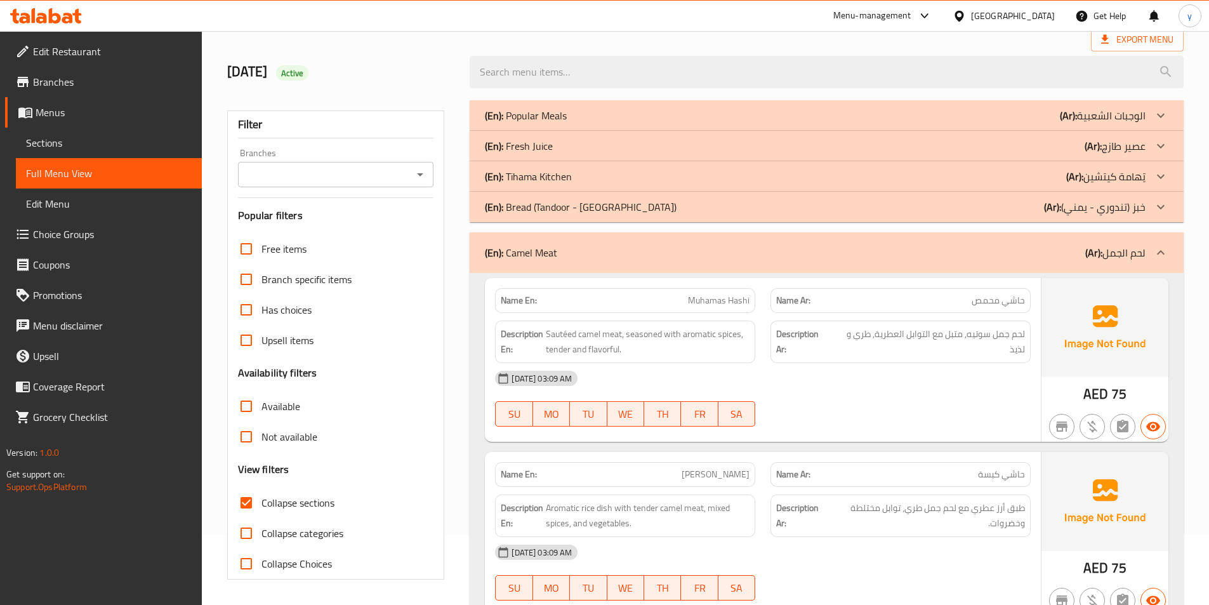
click at [598, 207] on p "(En): Bread (Tandoor - [GEOGRAPHIC_DATA])" at bounding box center [581, 206] width 192 height 15
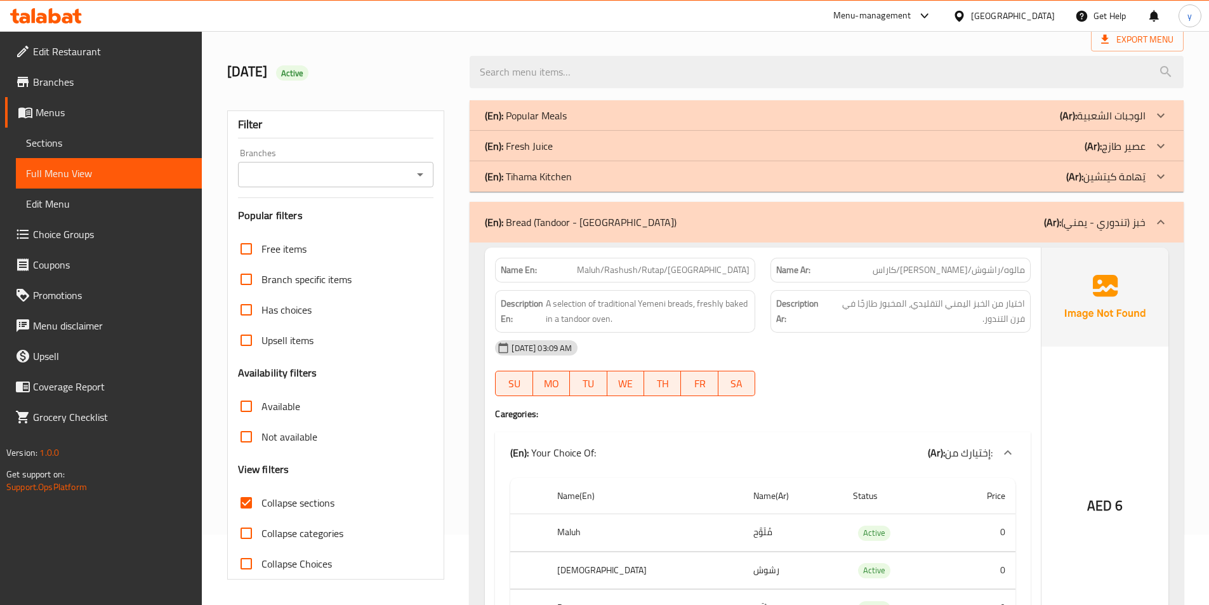
click at [593, 175] on div "(En): Tihama Kitchen (Ar): تِهامة كيتشين" at bounding box center [815, 176] width 660 height 15
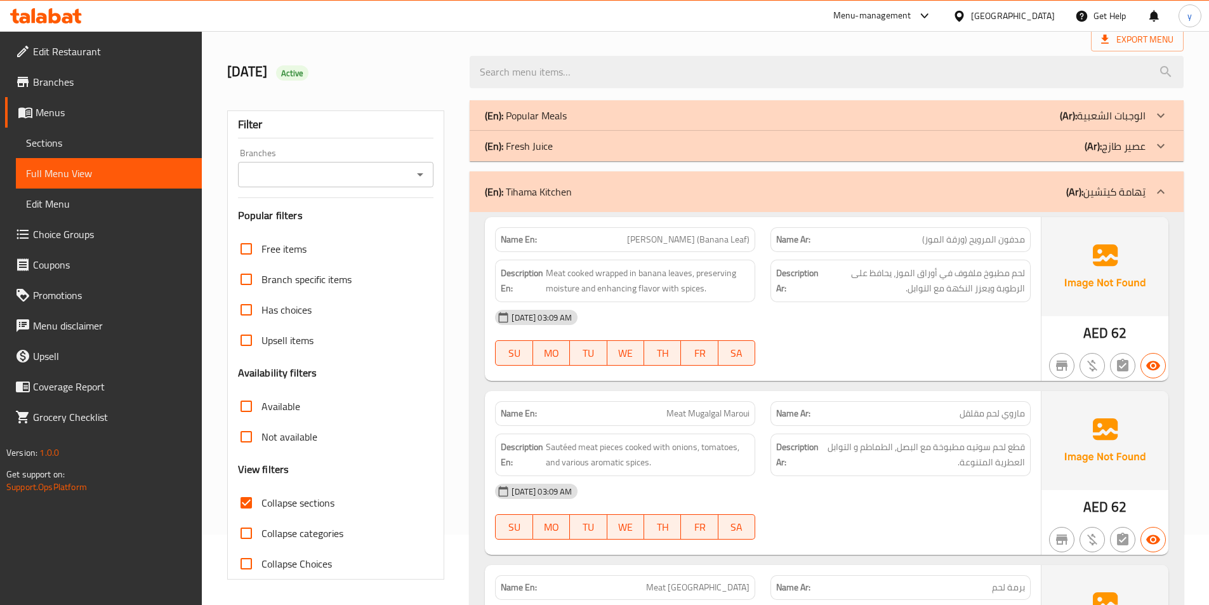
click at [594, 139] on div "(En): Fresh Juice (Ar): عصير طازج" at bounding box center [815, 145] width 660 height 15
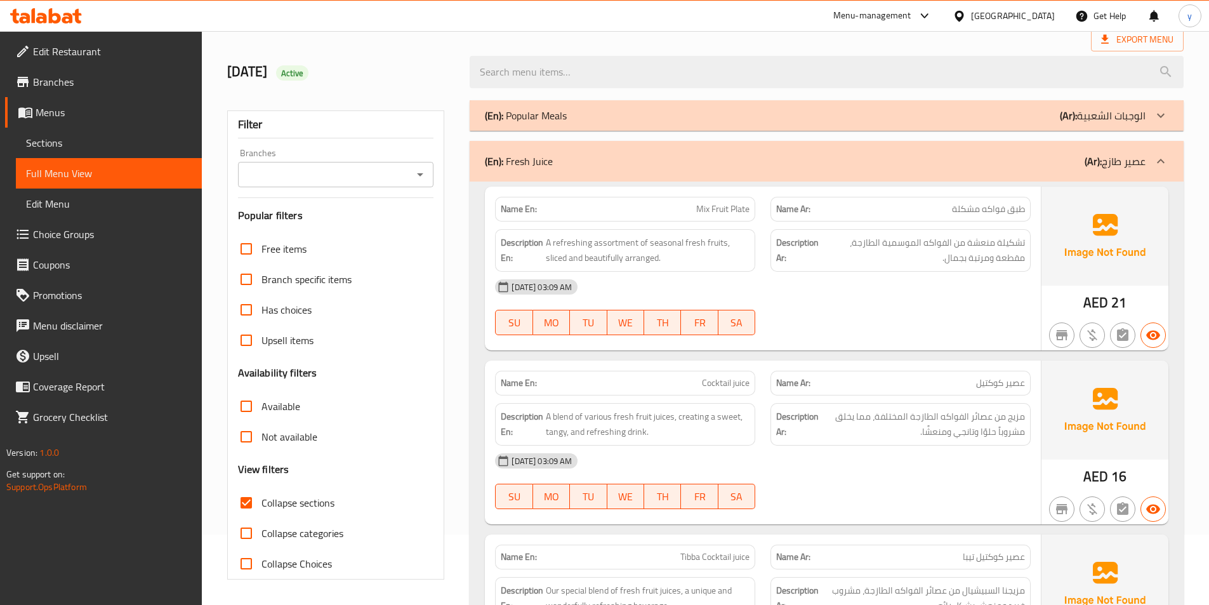
click at [623, 122] on div "(En): Popular Meals (Ar): الوجبات الشعبية" at bounding box center [815, 115] width 660 height 15
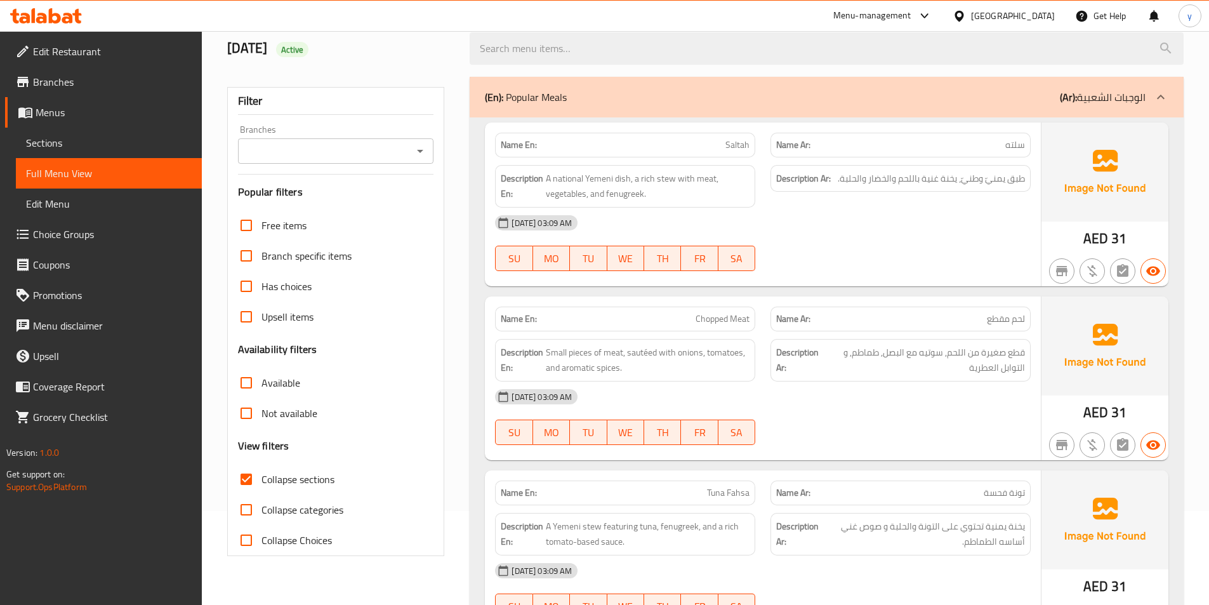
scroll to position [0, 0]
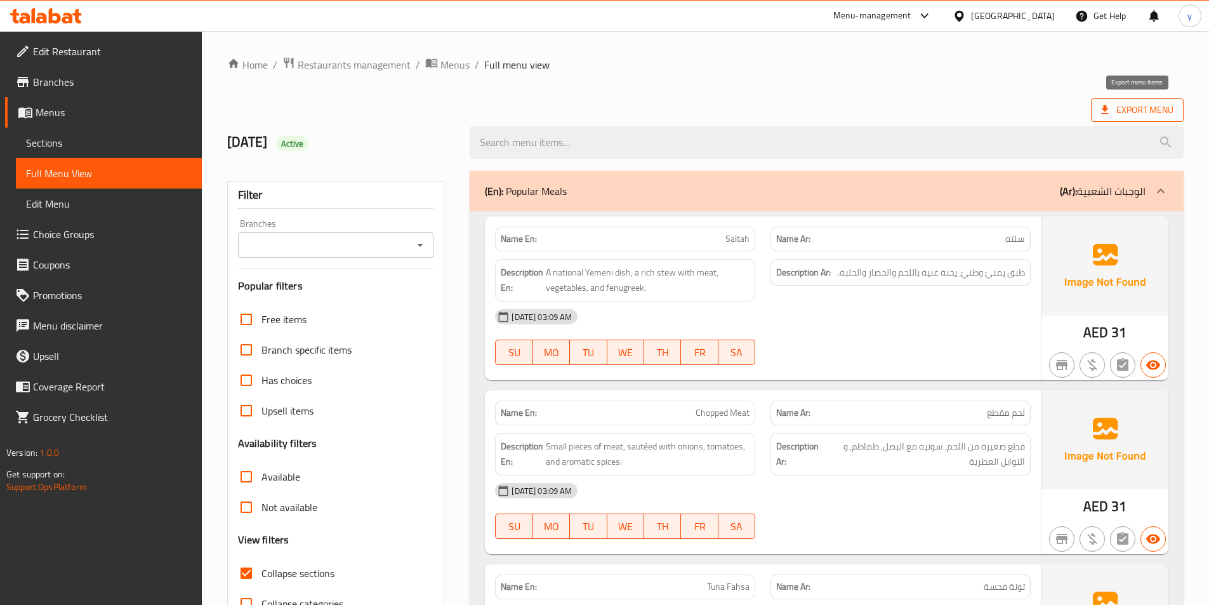
click at [1147, 115] on span "Export Menu" at bounding box center [1137, 110] width 72 height 16
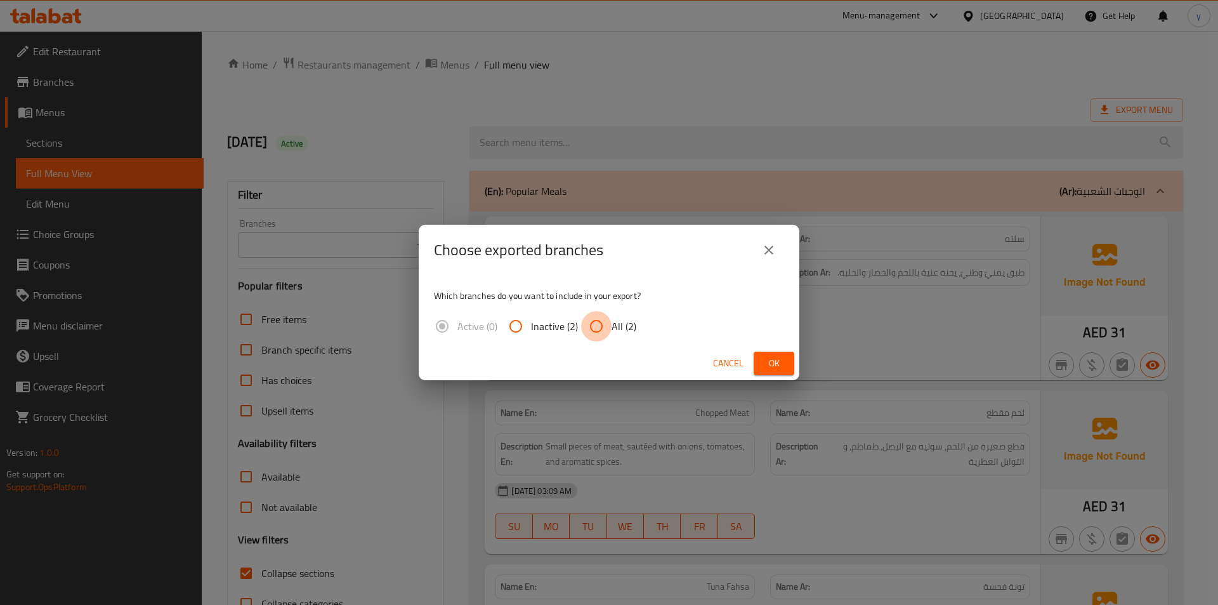
click at [602, 319] on input "All (2)" at bounding box center [596, 326] width 30 height 30
radio input "true"
click at [768, 352] on button "Ok" at bounding box center [774, 363] width 41 height 23
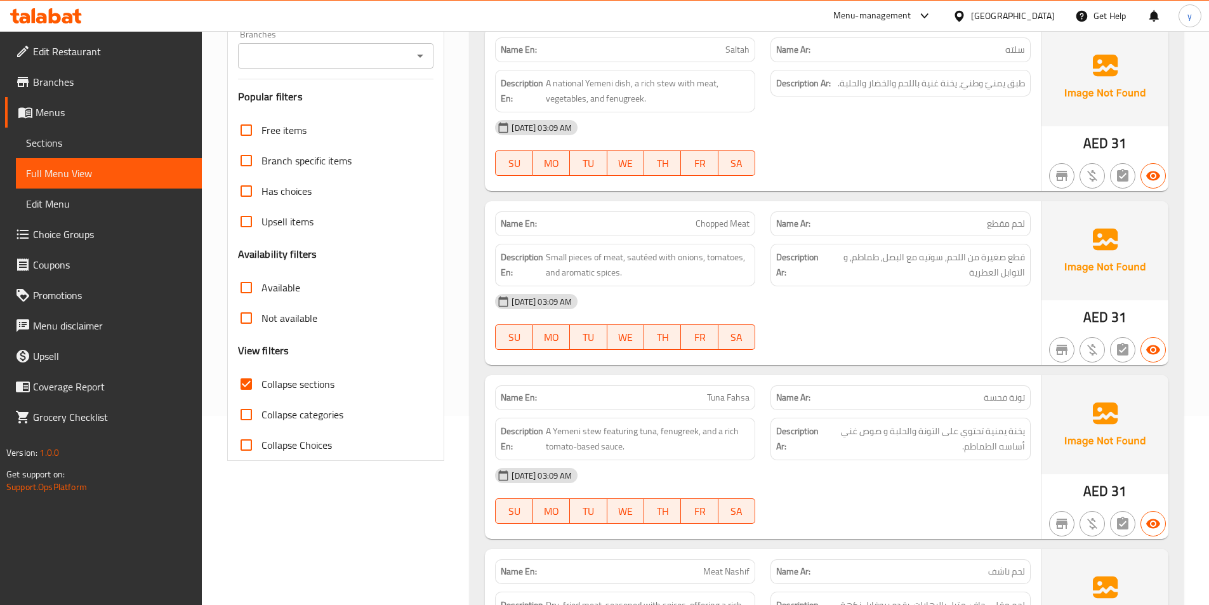
scroll to position [190, 0]
